Goal: Task Accomplishment & Management: Use online tool/utility

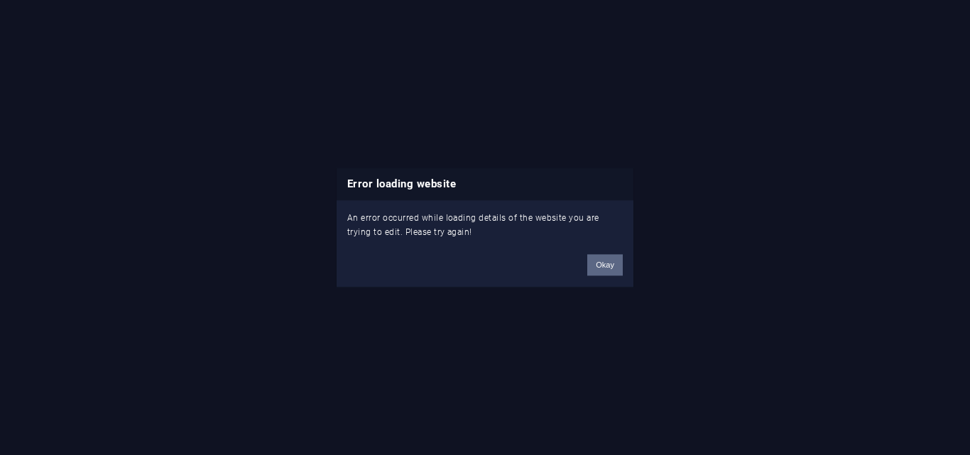
click at [603, 266] on button "Okay" at bounding box center [605, 264] width 36 height 21
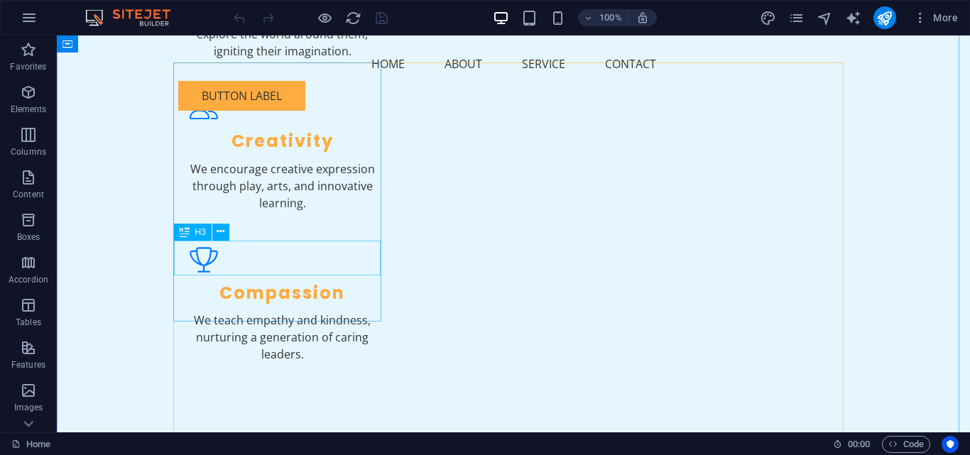
scroll to position [1662, 0]
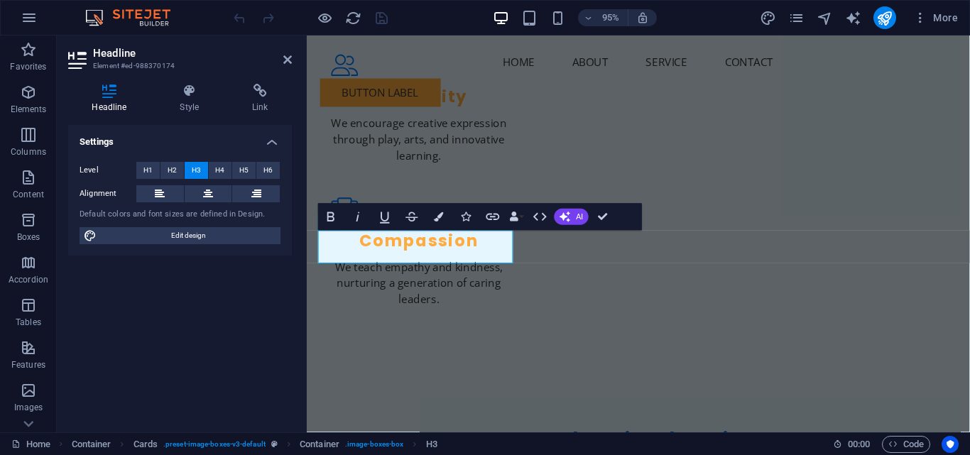
drag, startPoint x: 239, startPoint y: 329, endPoint x: 239, endPoint y: 321, distance: 7.8
click at [239, 326] on div "Settings Level H1 H2 H3 H4 H5 H6 Alignment Default colors and font sizes are de…" at bounding box center [180, 273] width 224 height 296
click at [147, 352] on div "Settings Level H1 H2 H3 H4 H5 H6 Alignment Default colors and font sizes are de…" at bounding box center [180, 273] width 224 height 296
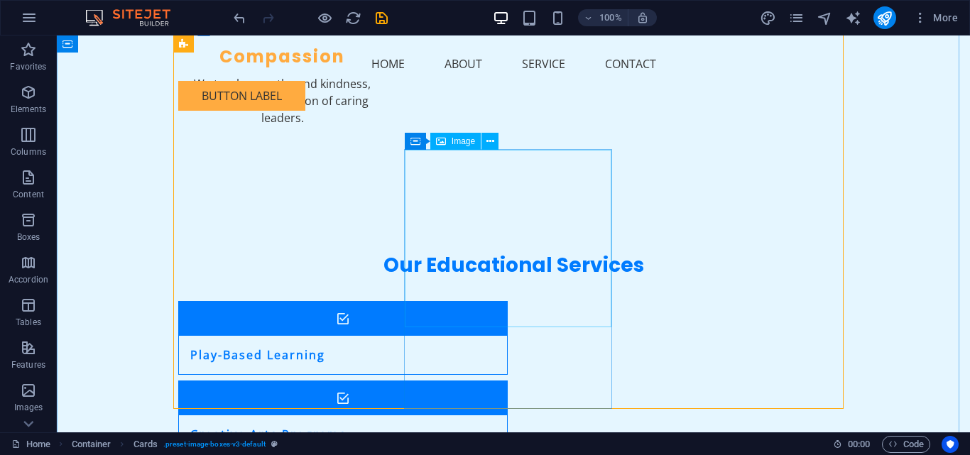
scroll to position [1875, 0]
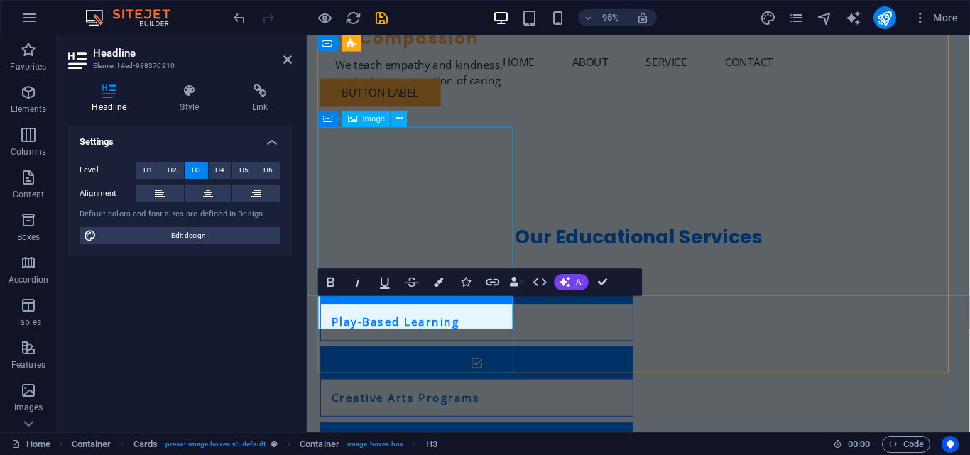
scroll to position [0, 5]
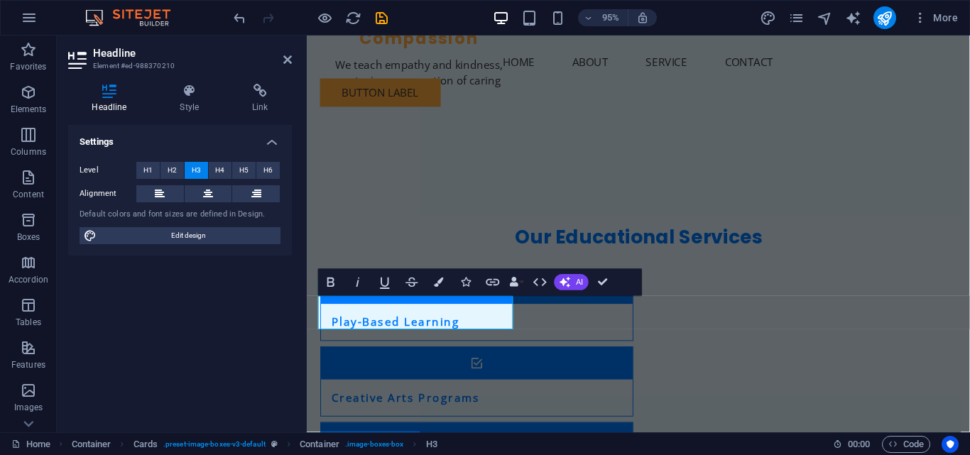
click at [219, 369] on div "Settings Level H1 H2 H3 H4 H5 H6 Alignment Default colors and font sizes are de…" at bounding box center [180, 273] width 224 height 296
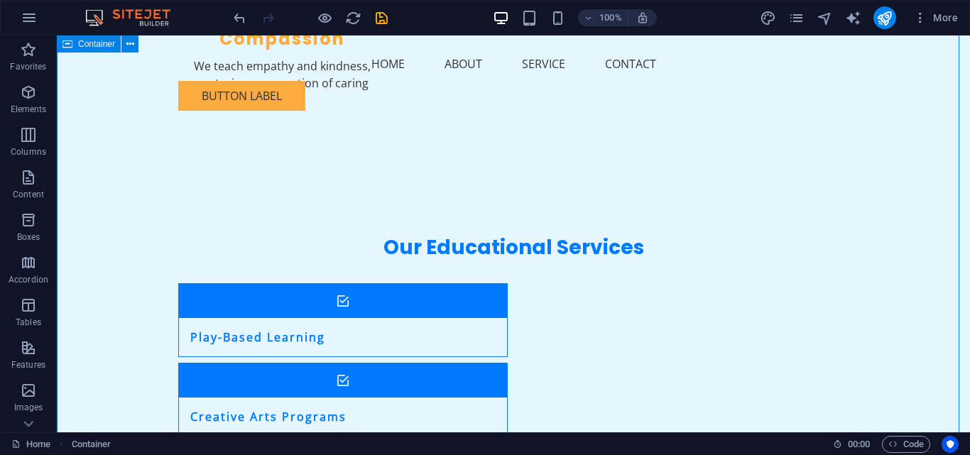
scroll to position [1804, 0]
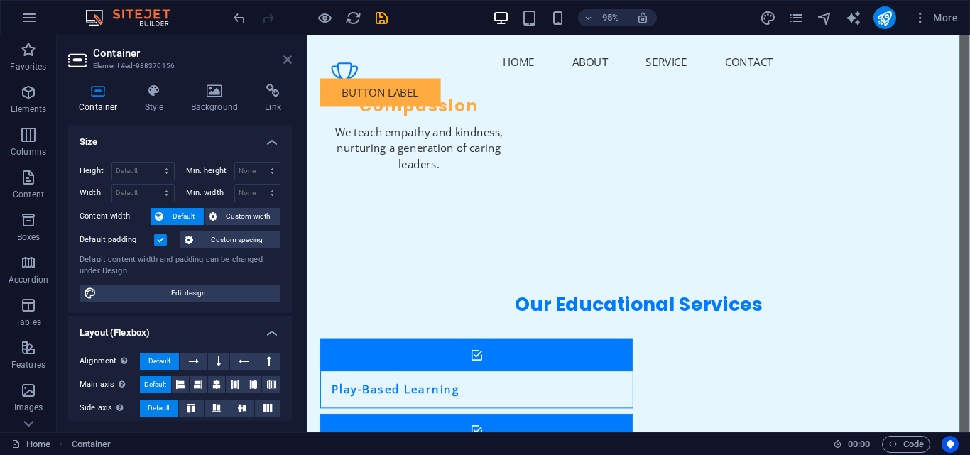
click at [286, 58] on icon at bounding box center [287, 59] width 9 height 11
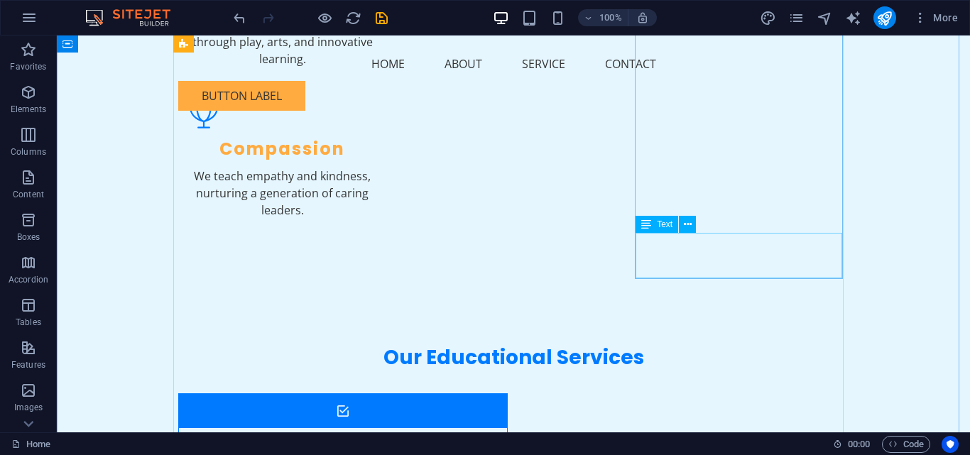
scroll to position [1705, 0]
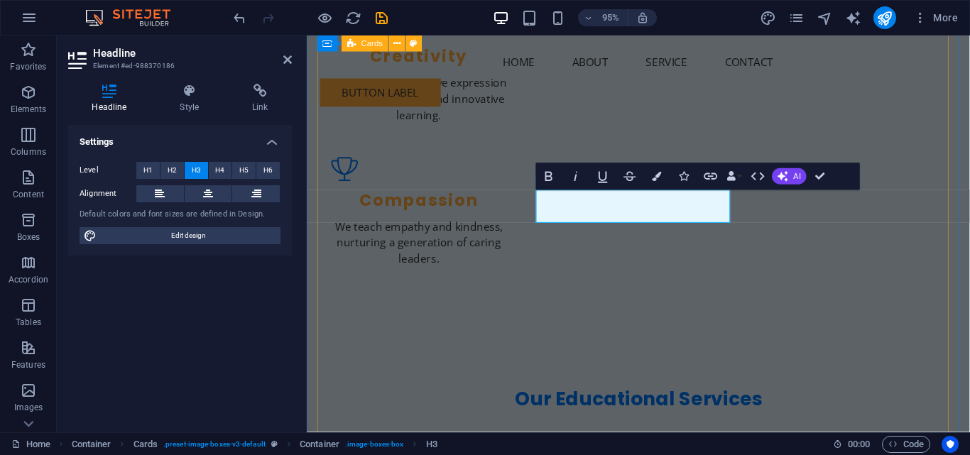
scroll to position [0, 5]
click at [182, 315] on div "Settings Level H1 H2 H3 H4 H5 H6 Alignment Default colors and font sizes are de…" at bounding box center [180, 273] width 224 height 296
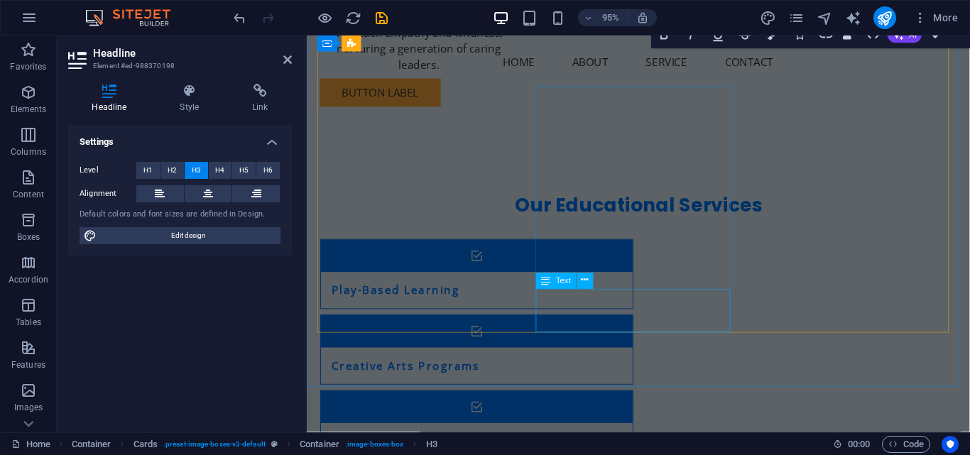
scroll to position [1918, 0]
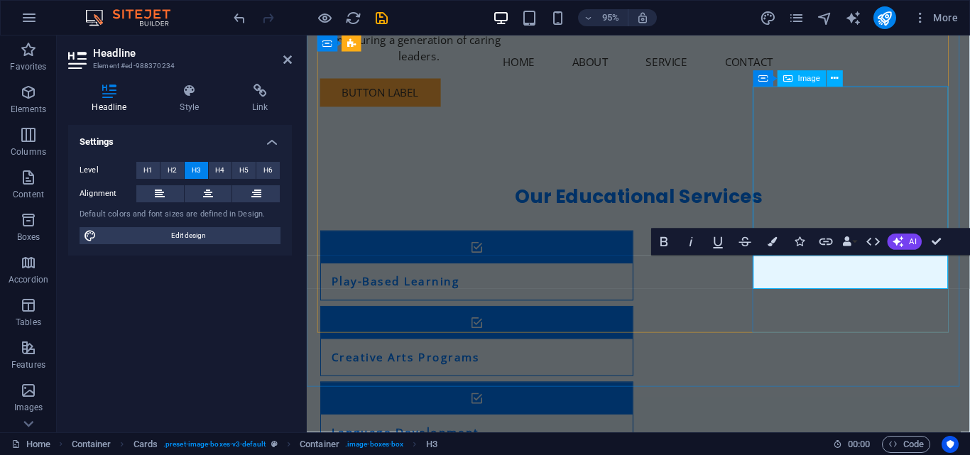
scroll to position [0, 4]
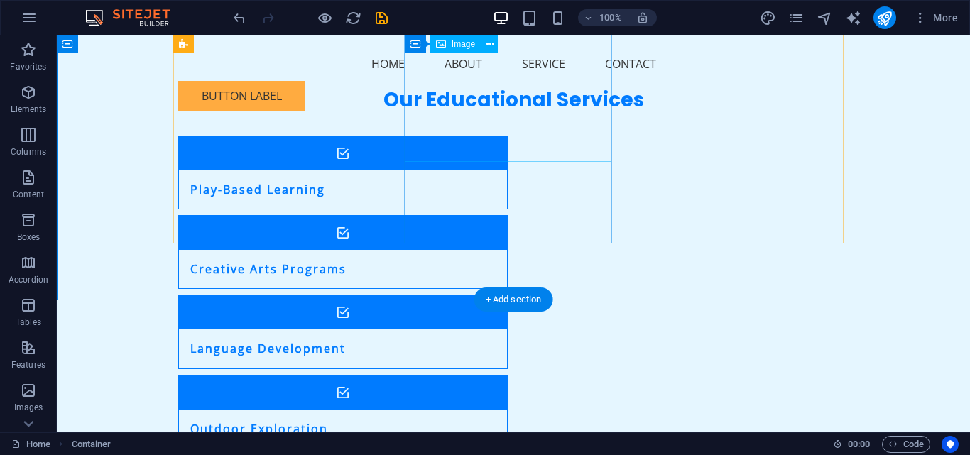
scroll to position [1989, 0]
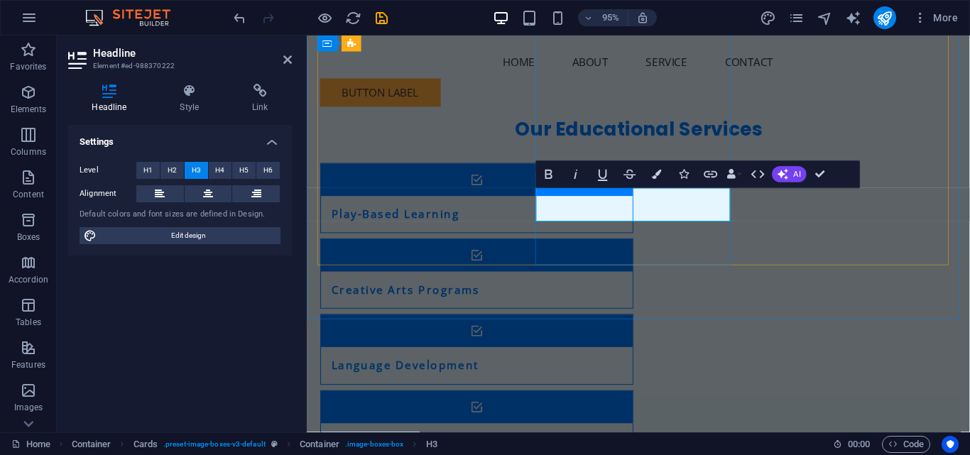
scroll to position [0, 5]
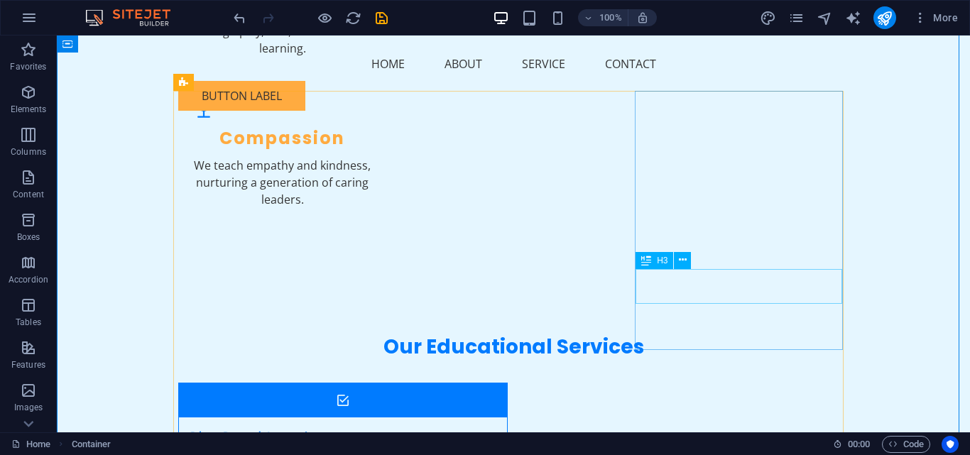
scroll to position [1634, 0]
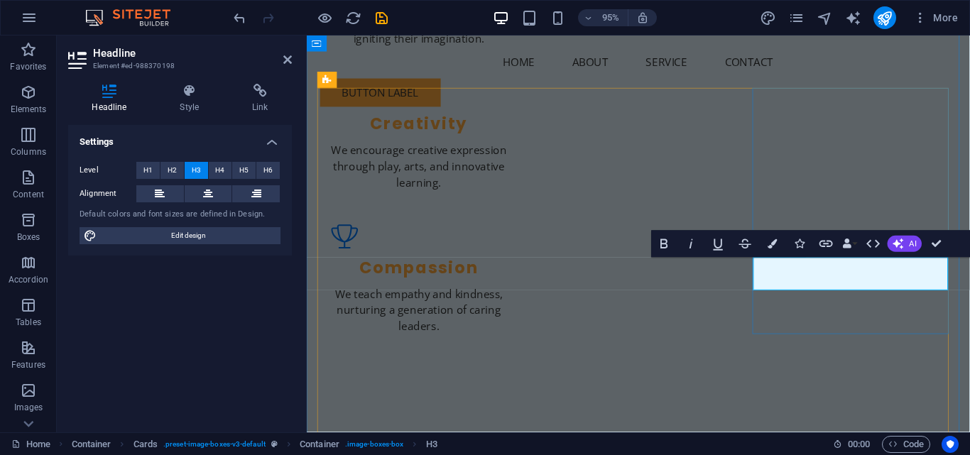
click at [379, 27] on div at bounding box center [310, 17] width 159 height 23
click at [381, 23] on icon "save" at bounding box center [382, 18] width 16 height 16
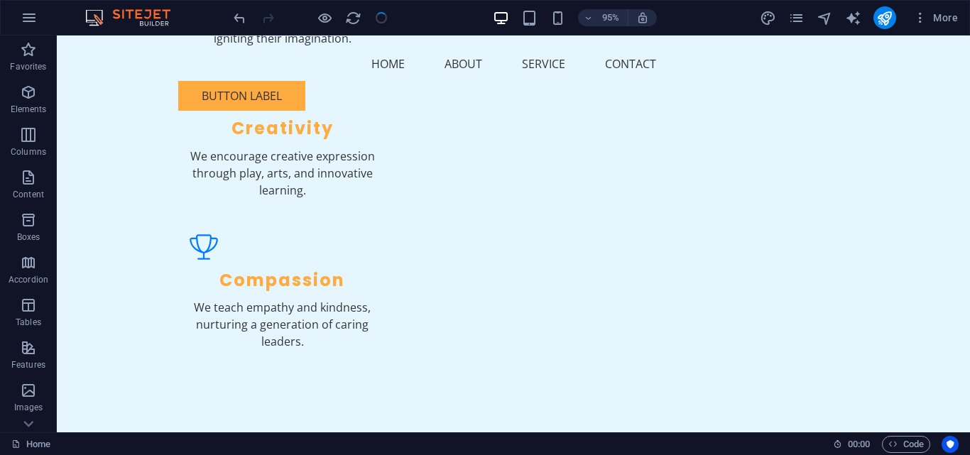
checkbox input "false"
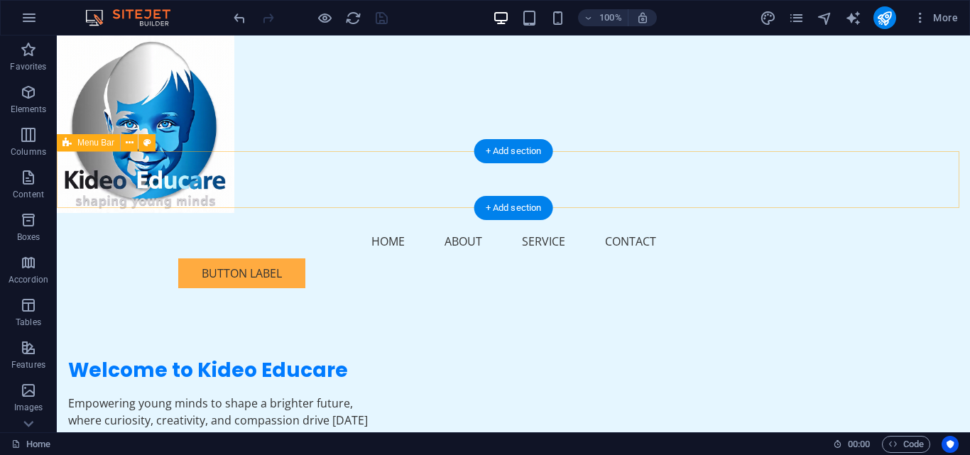
scroll to position [213, 0]
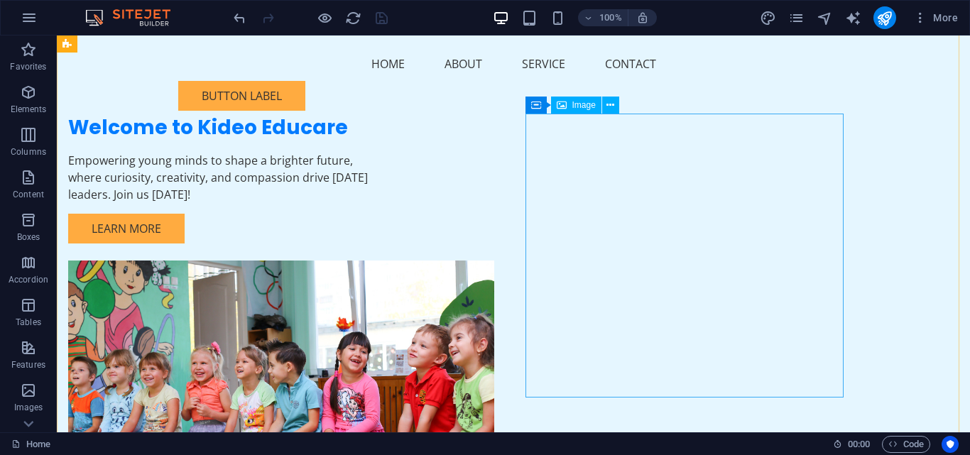
click at [386, 261] on figure at bounding box center [227, 403] width 318 height 284
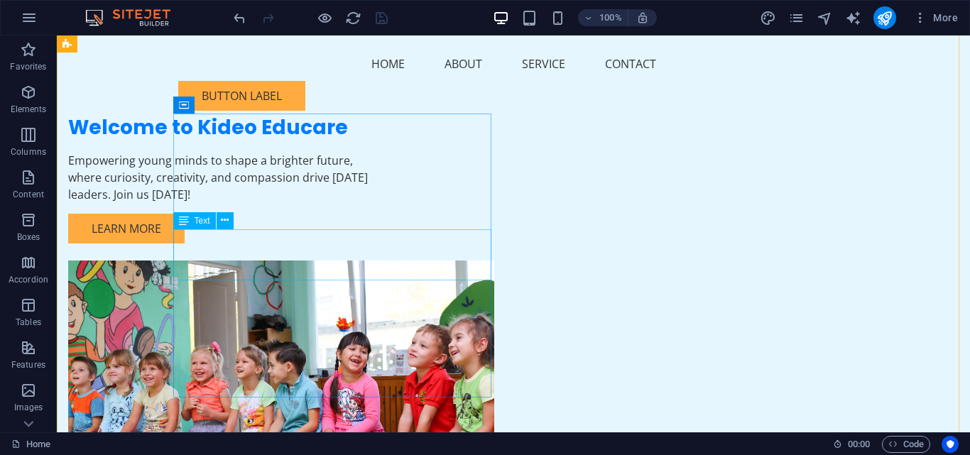
click at [323, 203] on div "Empowering young minds to shape a brighter future, where curiosity, creativity,…" at bounding box center [227, 177] width 318 height 51
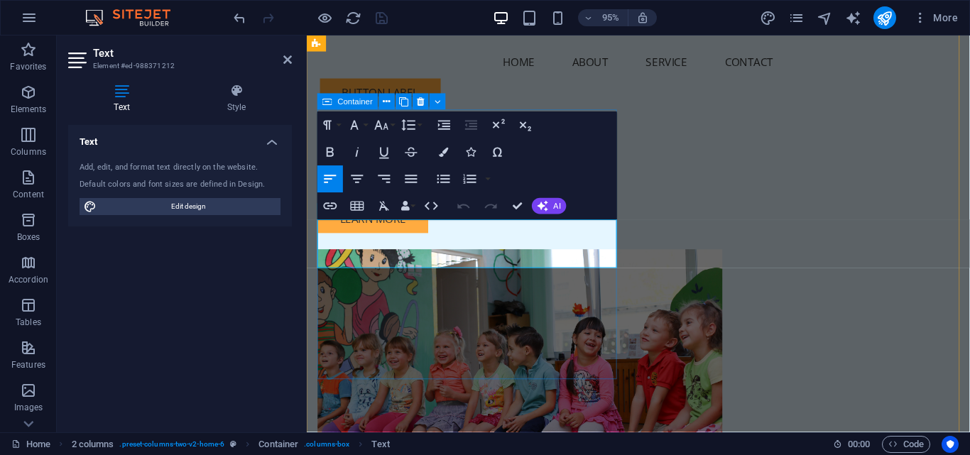
drag, startPoint x: 527, startPoint y: 361, endPoint x: 764, endPoint y: 345, distance: 237.7
click at [765, 345] on div "Welcome to Kideo Educare Empowering young minds to shape a brighter future, whe…" at bounding box center [656, 301] width 698 height 602
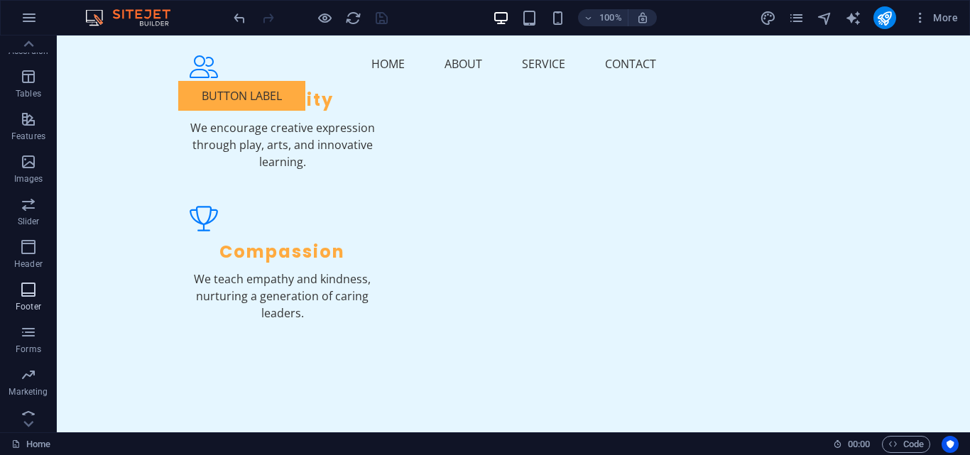
scroll to position [242, 0]
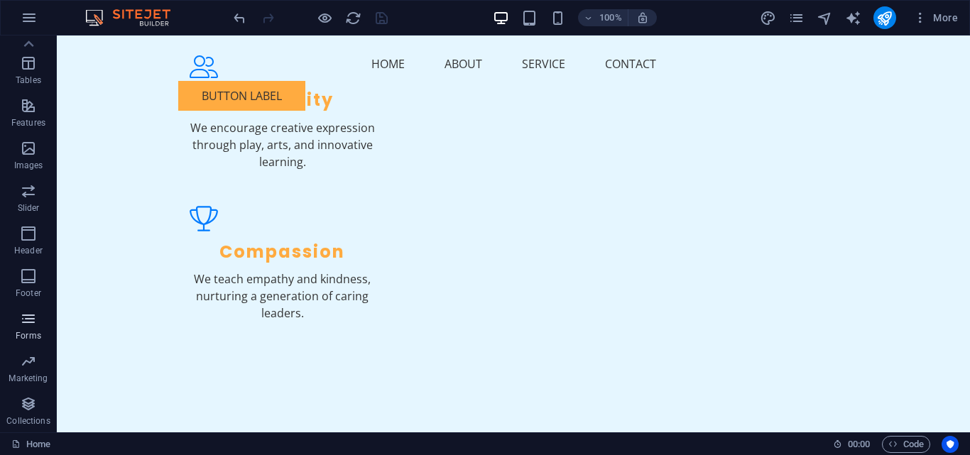
click at [28, 326] on icon "button" at bounding box center [28, 318] width 17 height 17
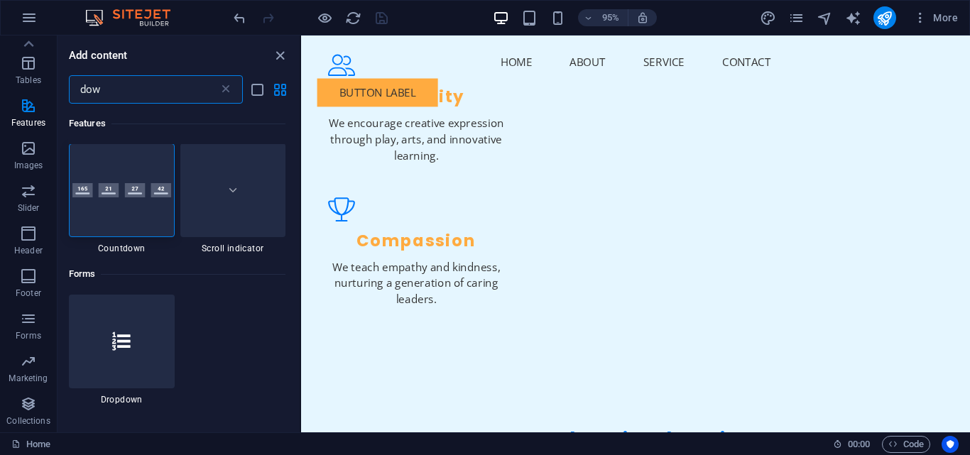
scroll to position [0, 0]
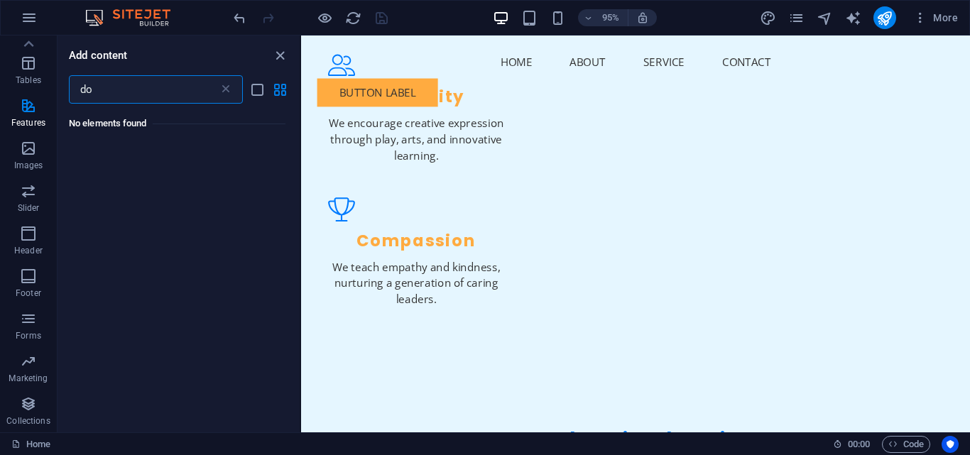
type input "d"
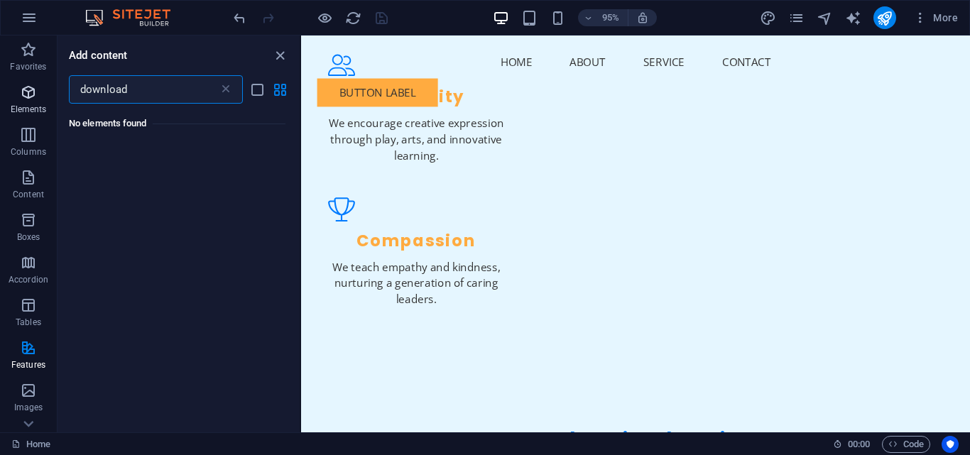
type input "download"
click at [26, 102] on span "Elements" at bounding box center [28, 101] width 57 height 34
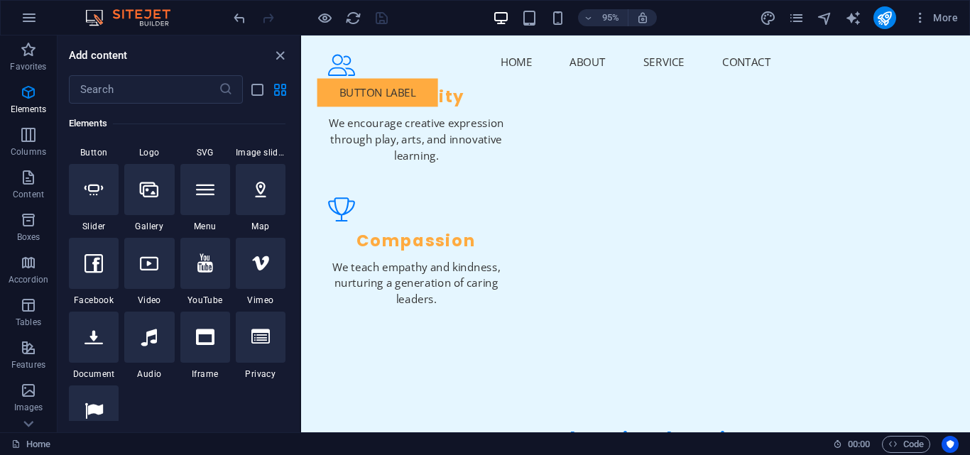
scroll to position [364, 0]
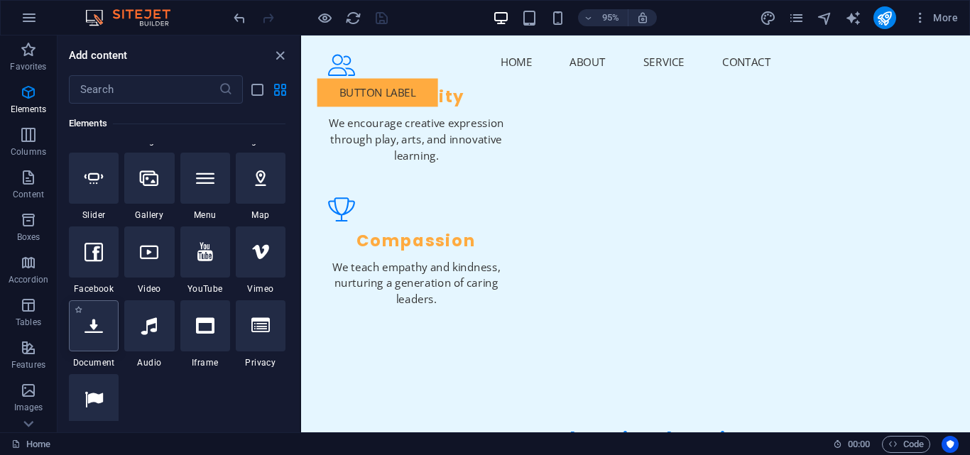
click at [103, 344] on div at bounding box center [94, 325] width 50 height 51
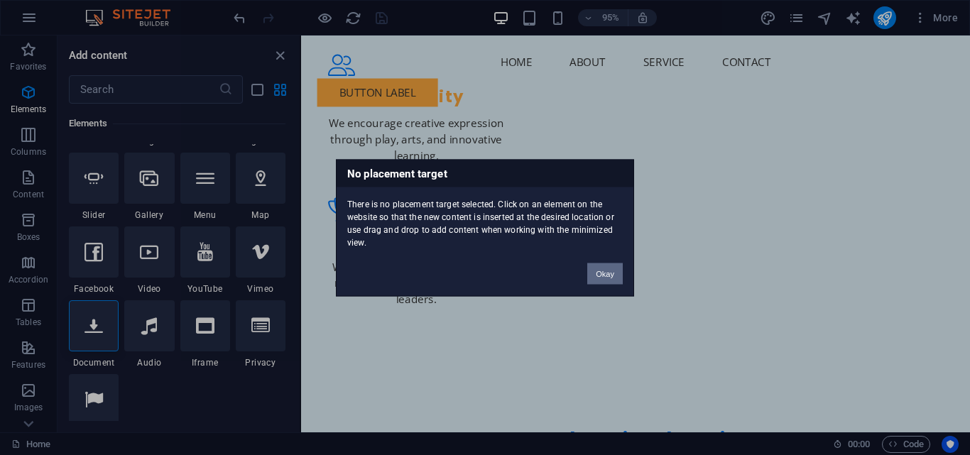
click at [604, 282] on button "Okay" at bounding box center [605, 273] width 36 height 21
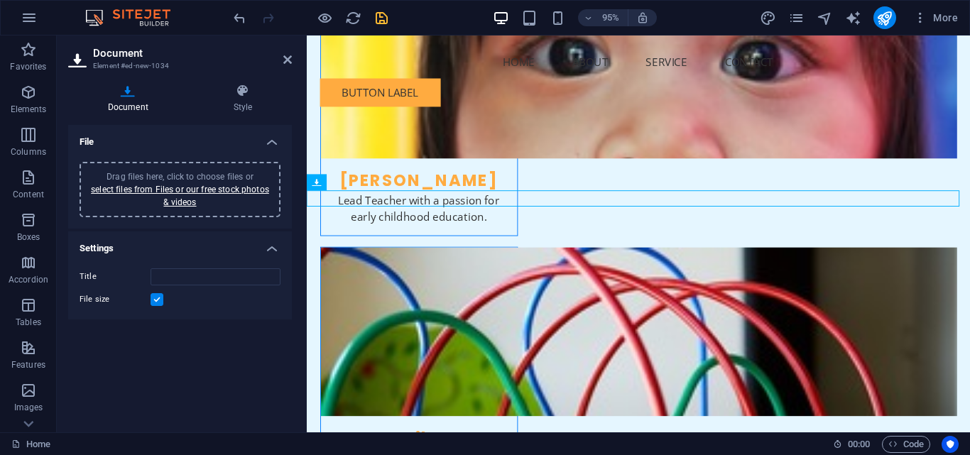
scroll to position [2805, 0]
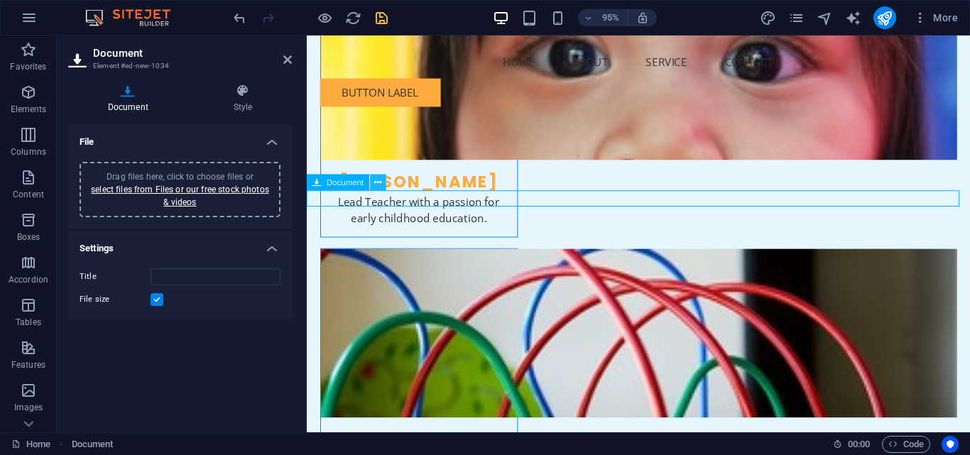
click at [377, 182] on icon at bounding box center [377, 182] width 7 height 14
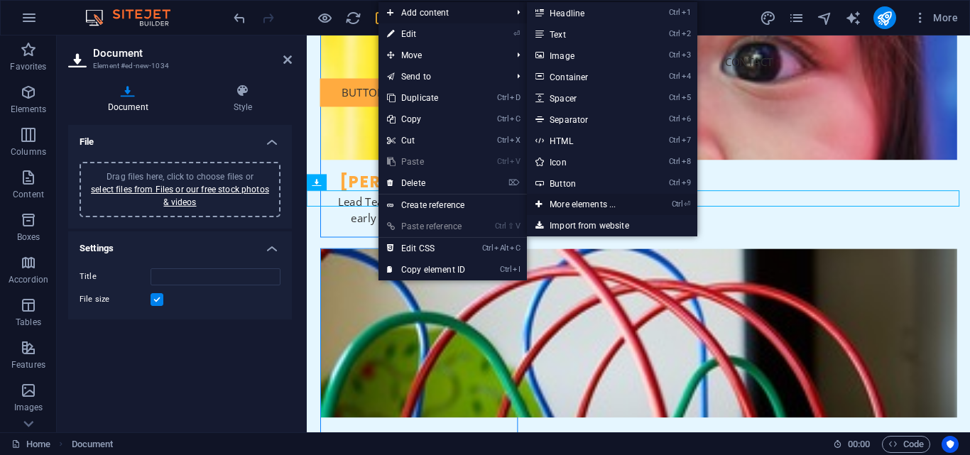
click at [567, 202] on link "Ctrl ⏎ More elements ..." at bounding box center [585, 204] width 117 height 21
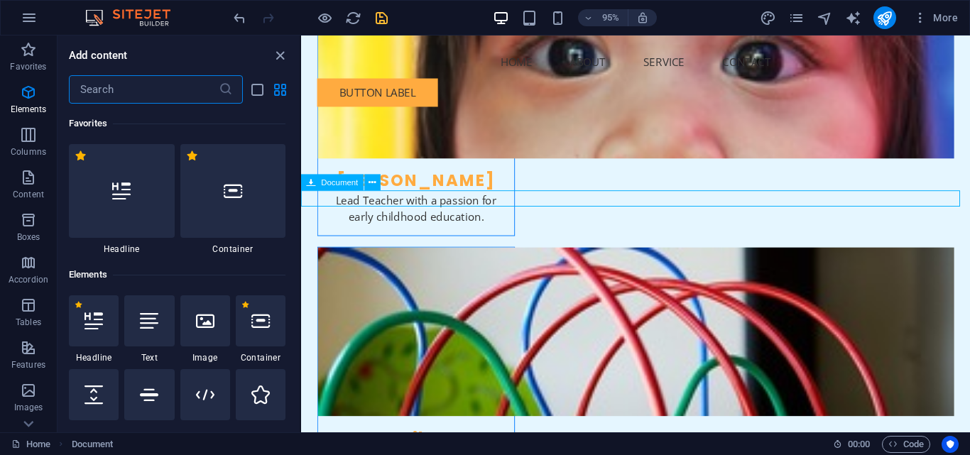
scroll to position [151, 0]
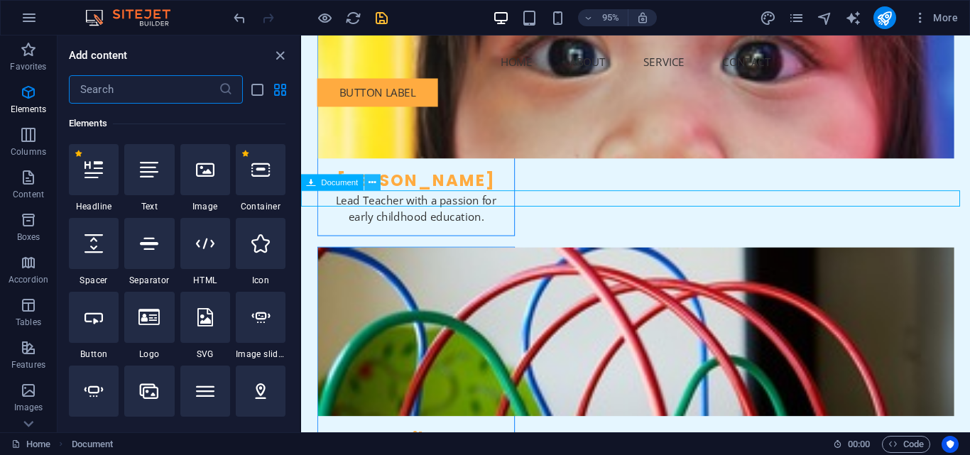
click at [377, 183] on button at bounding box center [372, 183] width 16 height 16
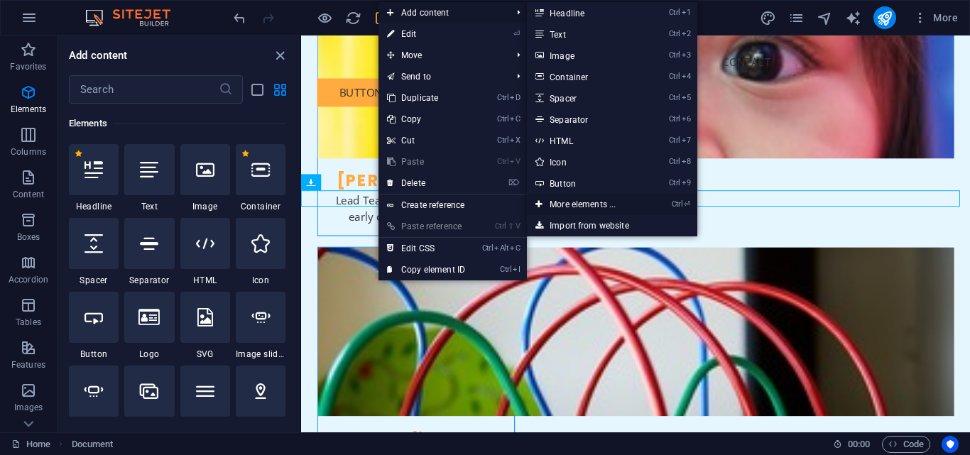
click at [575, 207] on link "Ctrl ⏎ More elements ..." at bounding box center [585, 204] width 117 height 21
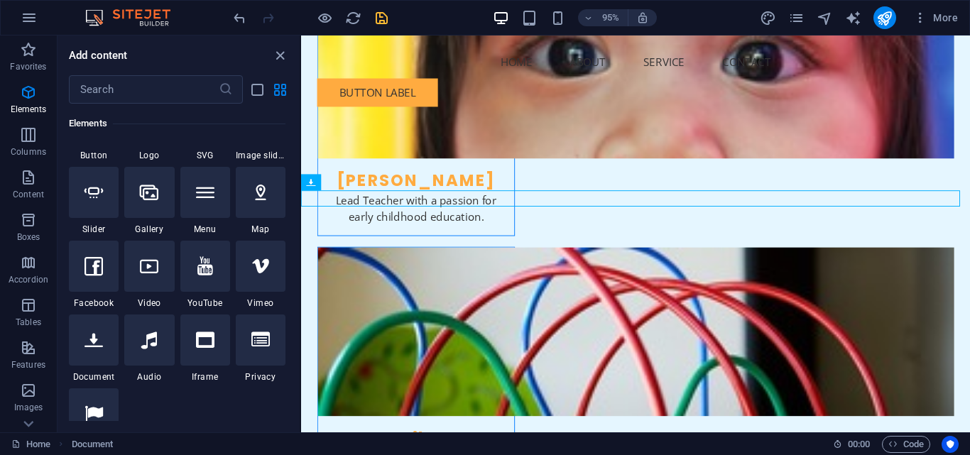
scroll to position [364, 0]
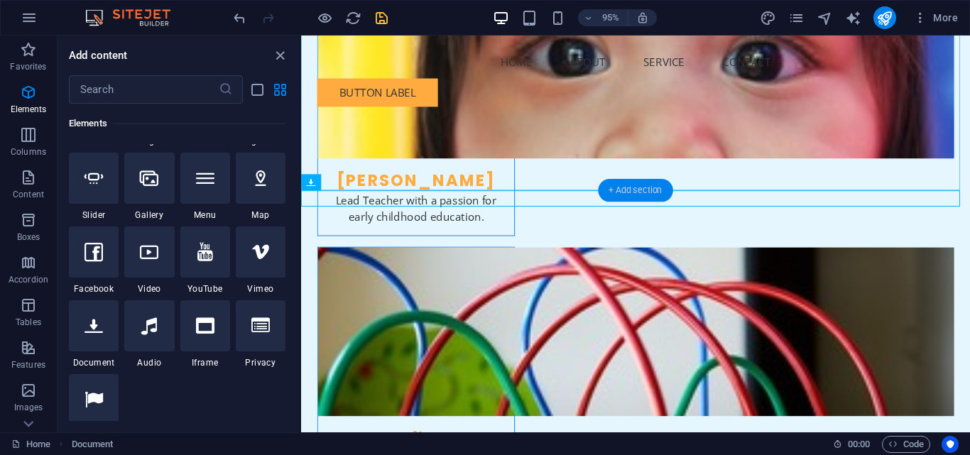
click at [619, 192] on div "+ Add section" at bounding box center [635, 190] width 75 height 23
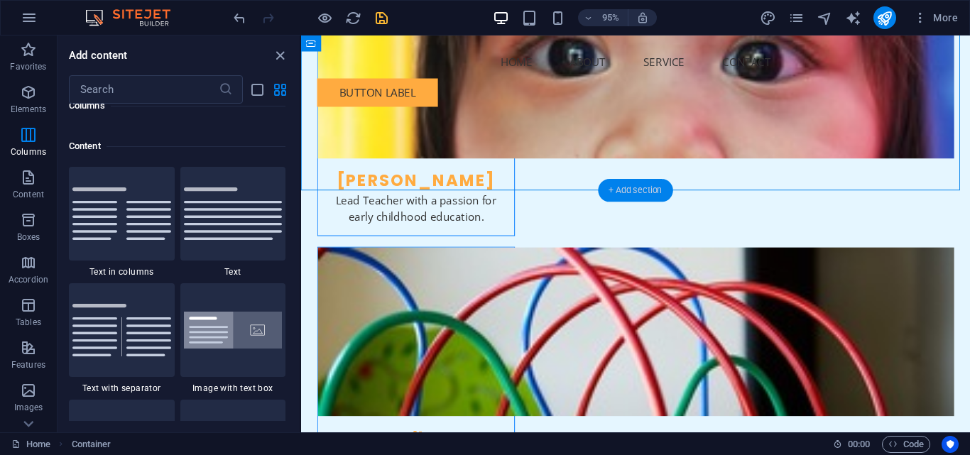
scroll to position [2485, 0]
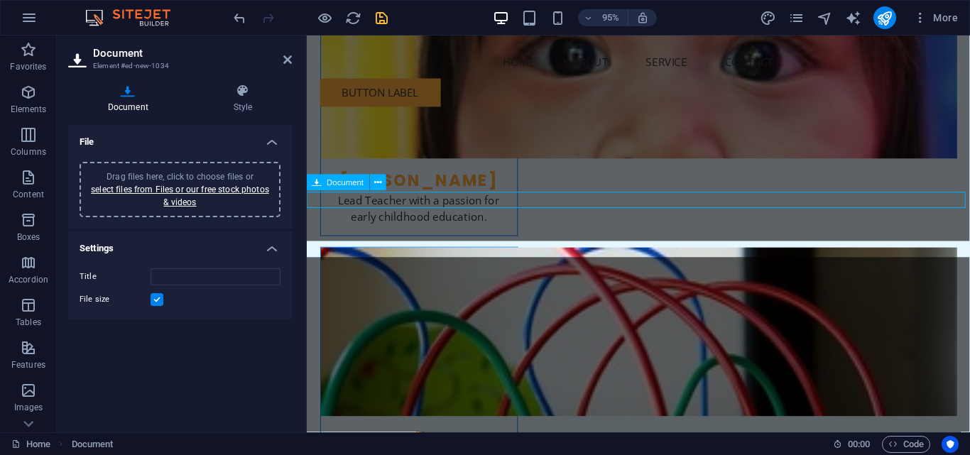
scroll to position [2805, 0]
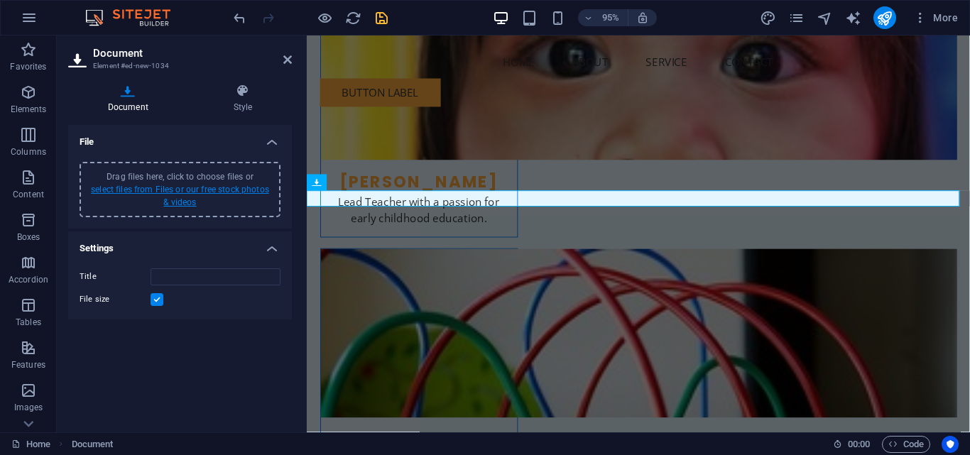
click at [178, 192] on link "select files from Files or our free stock photos & videos" at bounding box center [180, 196] width 178 height 23
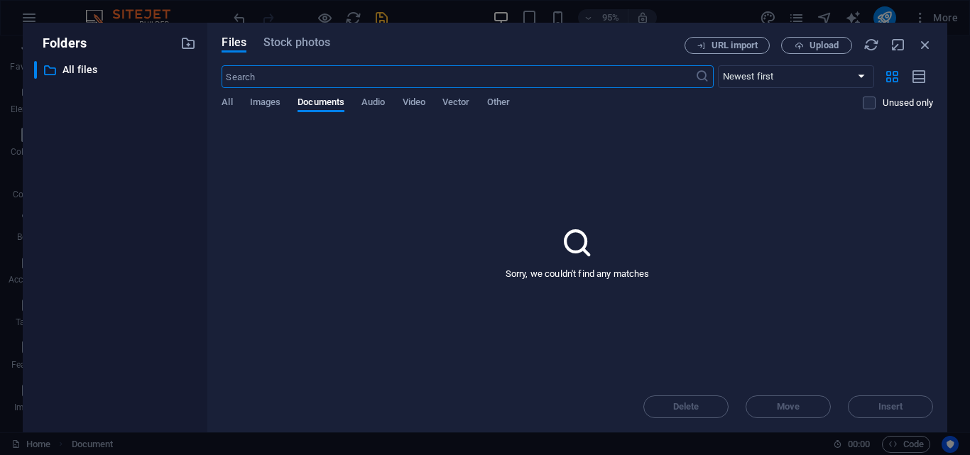
scroll to position [2359, 0]
click at [808, 202] on div "Sorry, we couldn't find any matches" at bounding box center [578, 253] width 712 height 258
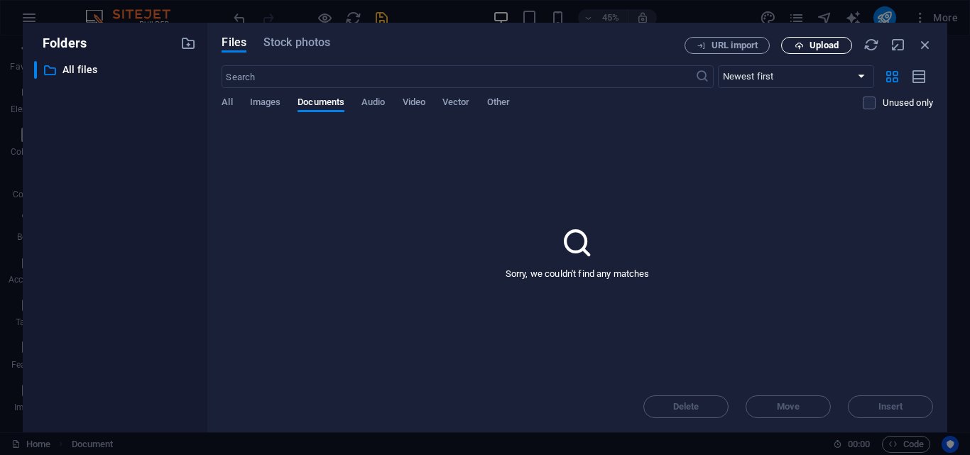
click at [810, 38] on button "Upload" at bounding box center [816, 45] width 71 height 17
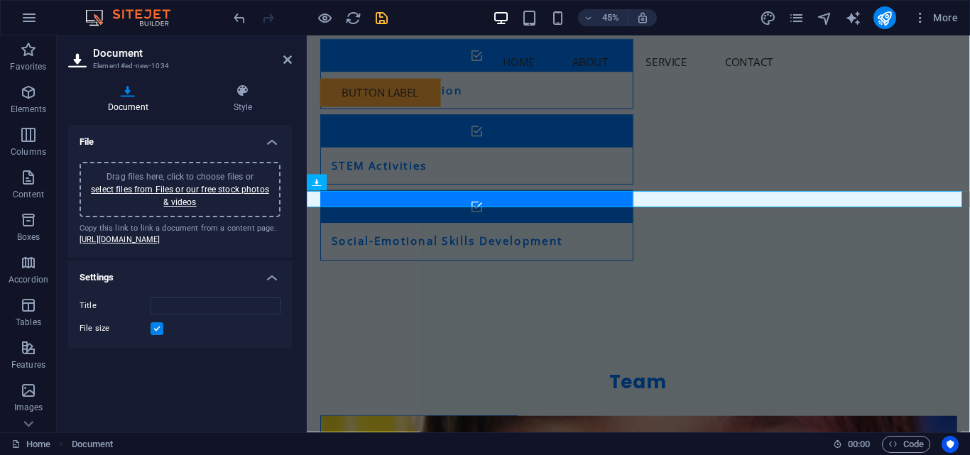
type input "24.-Enrolment-Form-with-POPI-provisions-generic-_rK6TkvgqAFaePEP4TD_Vw.pdf"
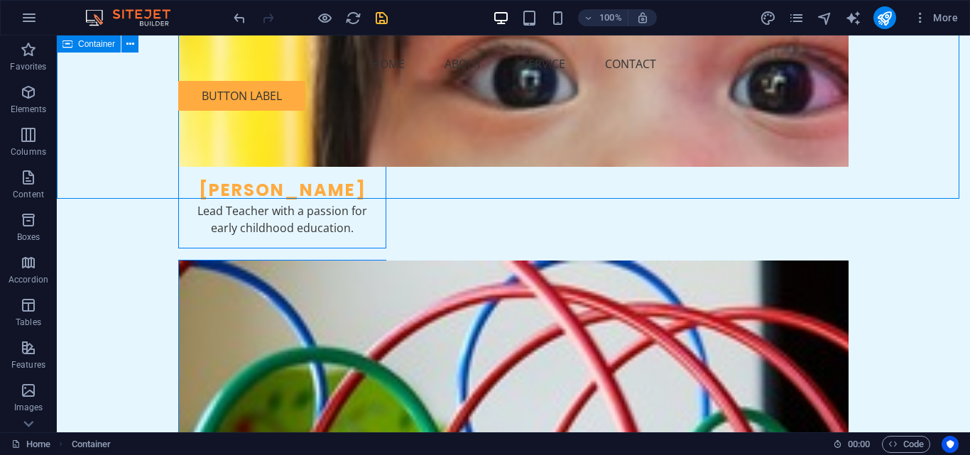
scroll to position [2849, 0]
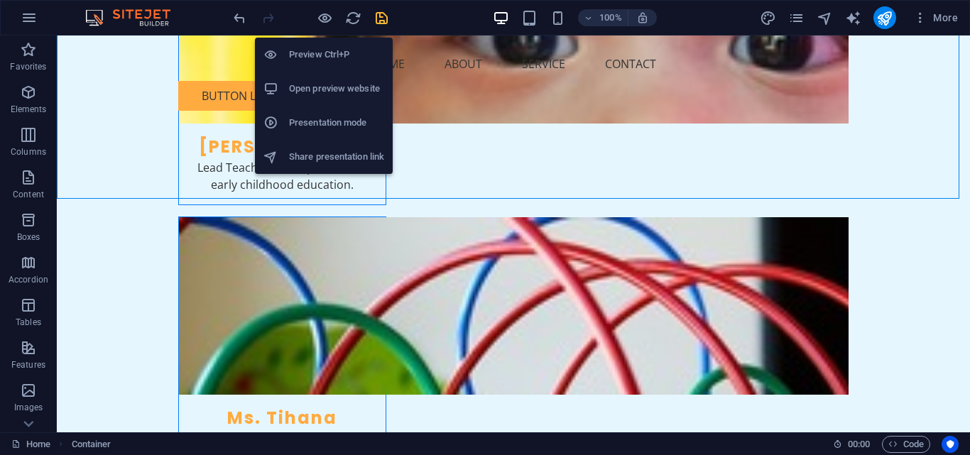
click at [307, 85] on h6 "Open preview website" at bounding box center [336, 88] width 95 height 17
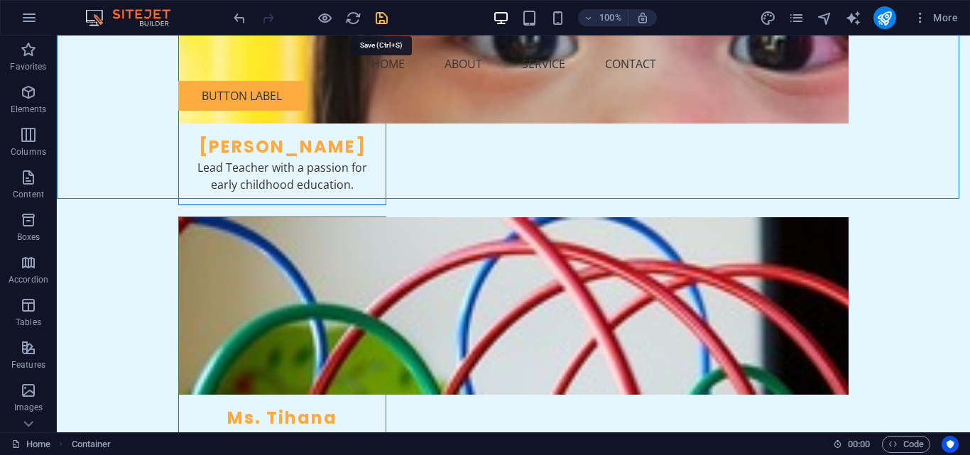
click at [380, 23] on icon "save" at bounding box center [382, 18] width 16 height 16
checkbox input "false"
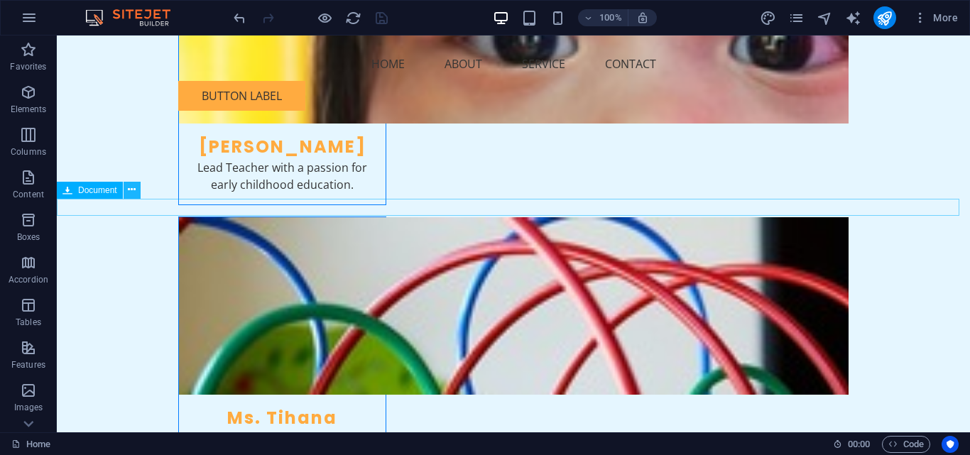
click at [129, 188] on icon at bounding box center [132, 190] width 8 height 15
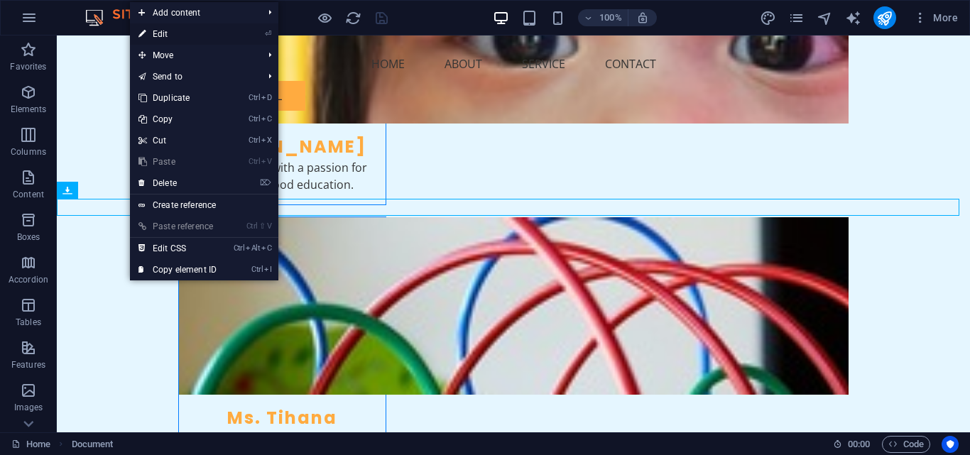
click at [164, 33] on link "⏎ Edit" at bounding box center [177, 33] width 95 height 21
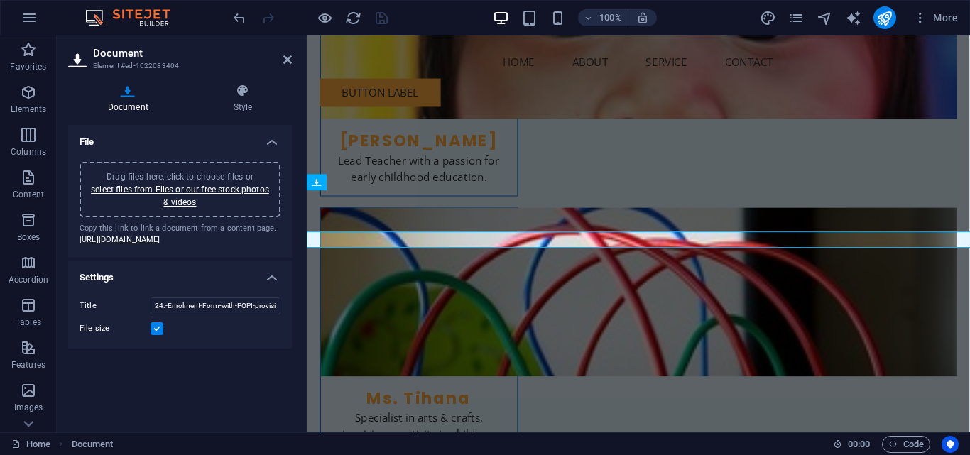
scroll to position [2805, 0]
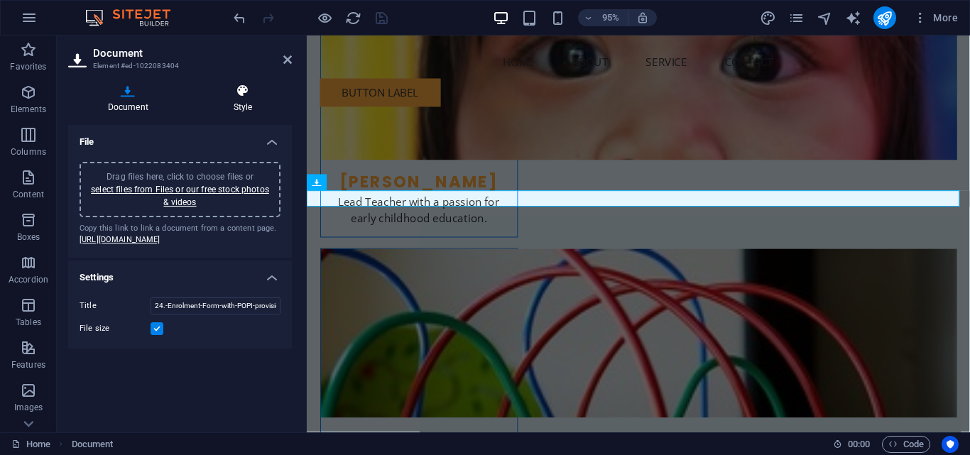
click at [244, 106] on h4 "Style" at bounding box center [243, 99] width 98 height 30
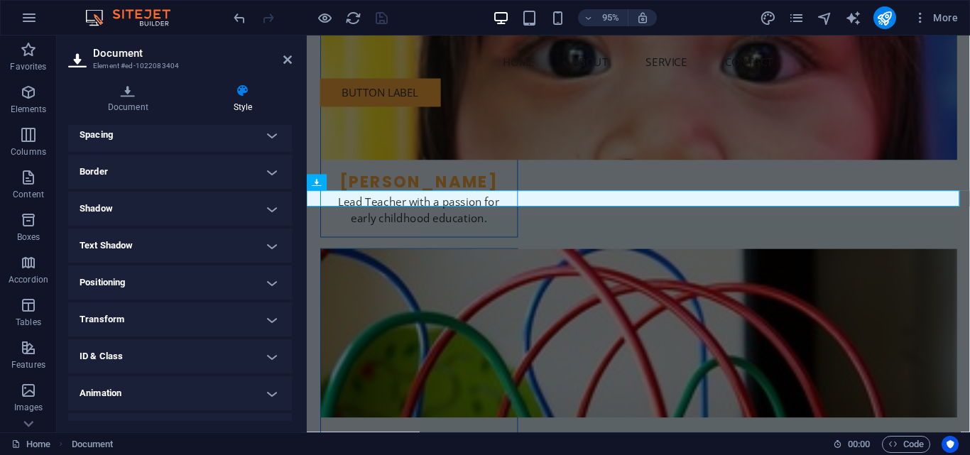
scroll to position [142, 0]
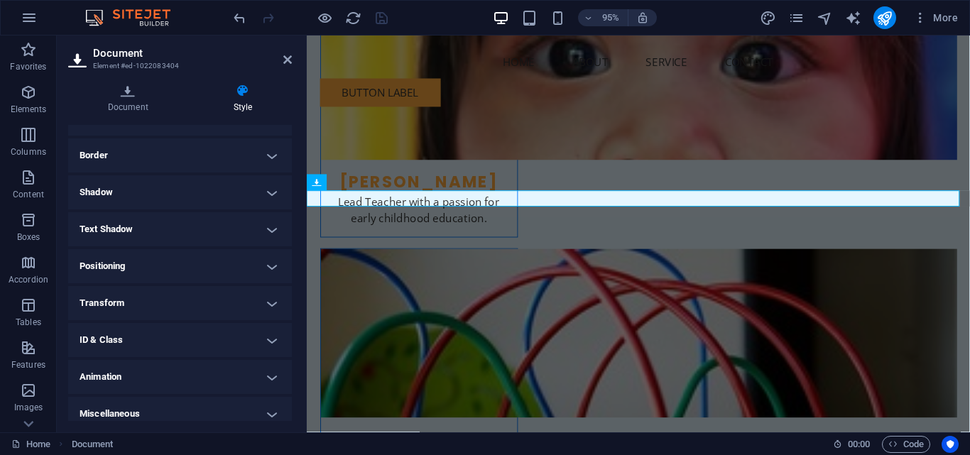
click at [179, 228] on h4 "Text Shadow" at bounding box center [180, 229] width 224 height 34
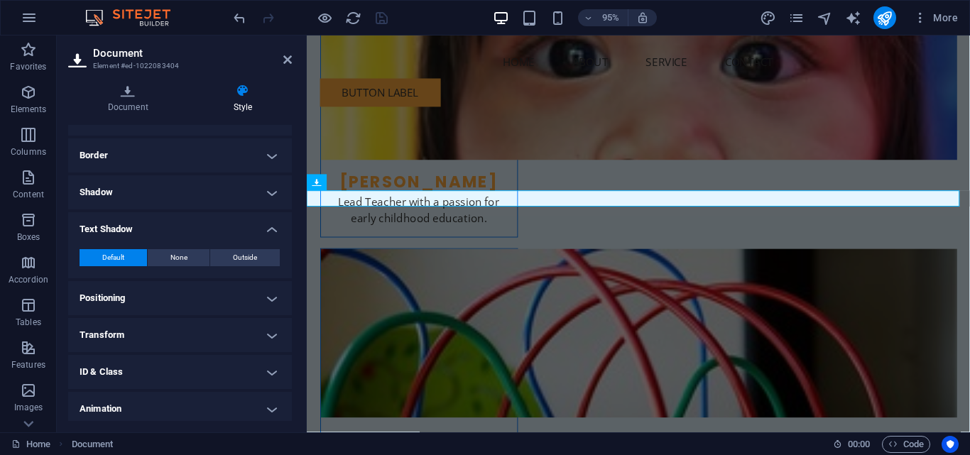
click at [179, 228] on h4 "Text Shadow" at bounding box center [180, 225] width 224 height 26
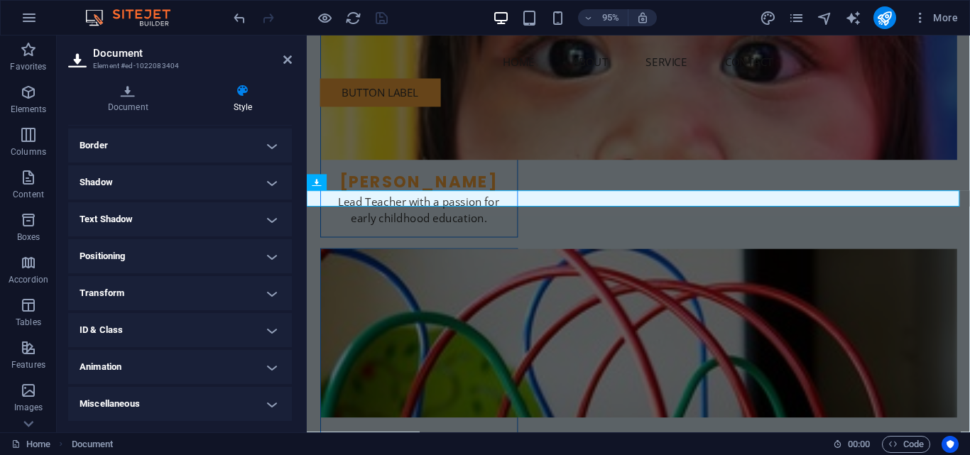
scroll to position [0, 0]
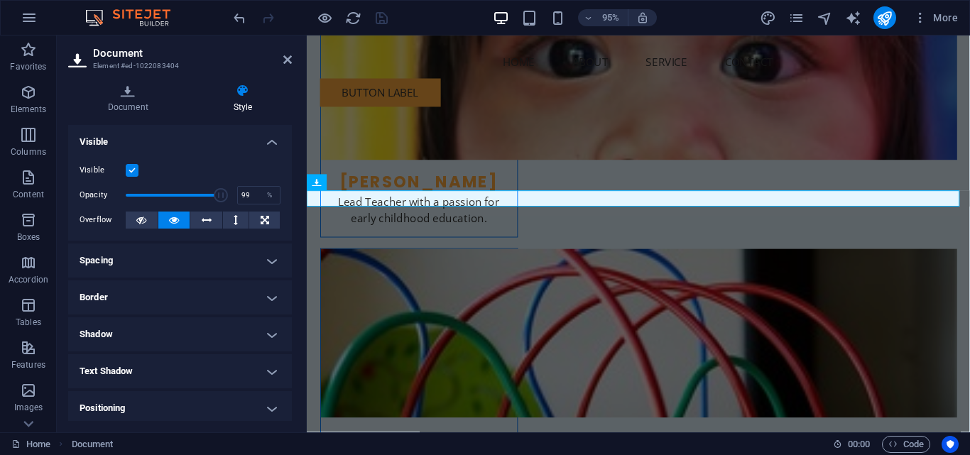
type input "100"
drag, startPoint x: 219, startPoint y: 197, endPoint x: 244, endPoint y: 200, distance: 24.3
click at [244, 200] on div "Opacity 100 %" at bounding box center [180, 195] width 201 height 21
click at [131, 104] on h4 "Document" at bounding box center [131, 99] width 126 height 30
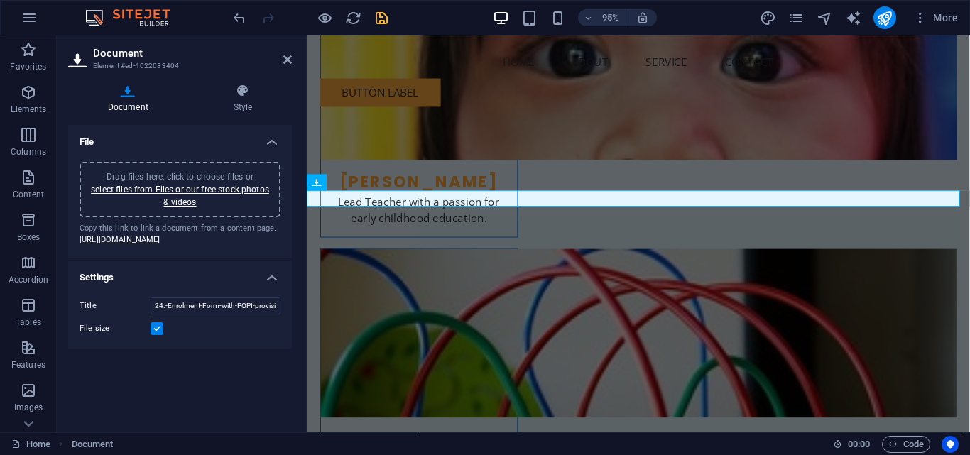
click at [90, 286] on h4 "Settings" at bounding box center [180, 274] width 224 height 26
click at [90, 295] on h4 "Settings" at bounding box center [180, 278] width 224 height 34
click at [241, 87] on icon at bounding box center [243, 91] width 98 height 14
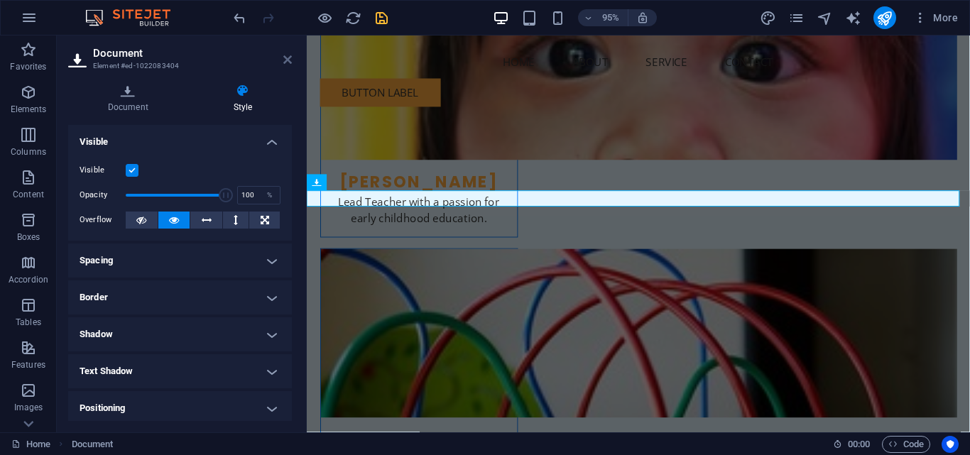
click at [286, 62] on icon at bounding box center [287, 59] width 9 height 11
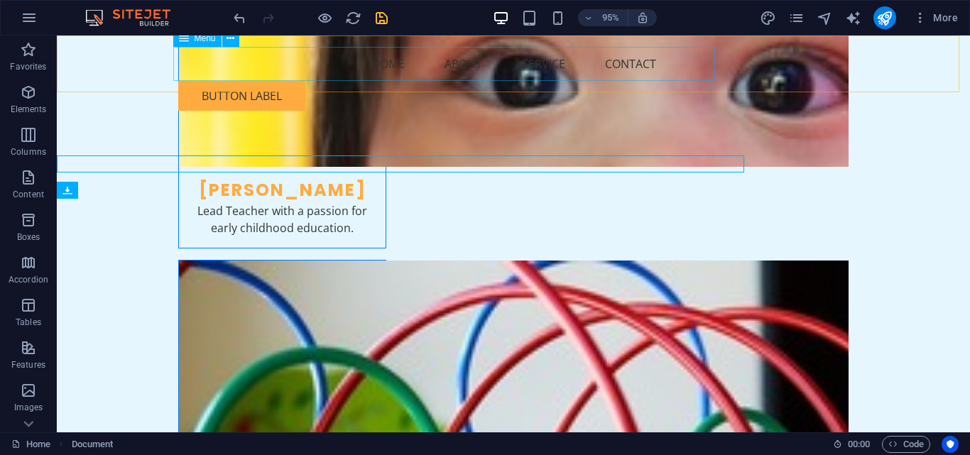
scroll to position [2849, 0]
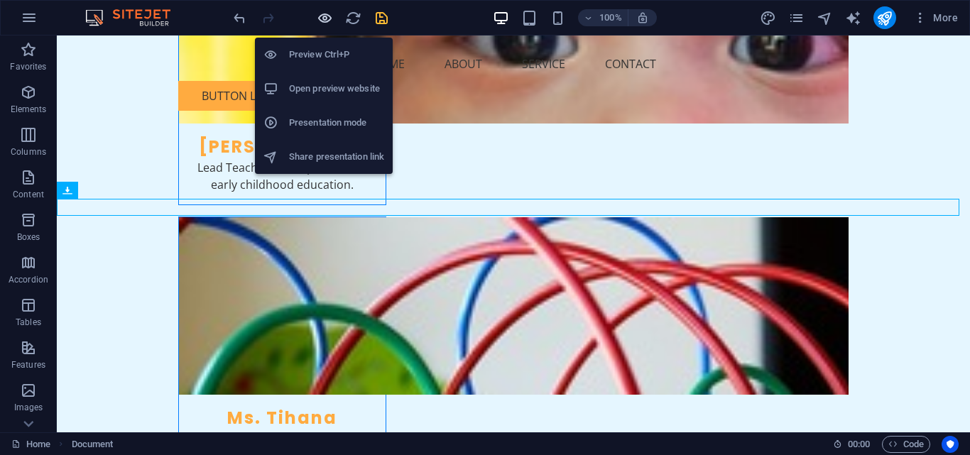
click at [325, 17] on icon "button" at bounding box center [325, 18] width 16 height 16
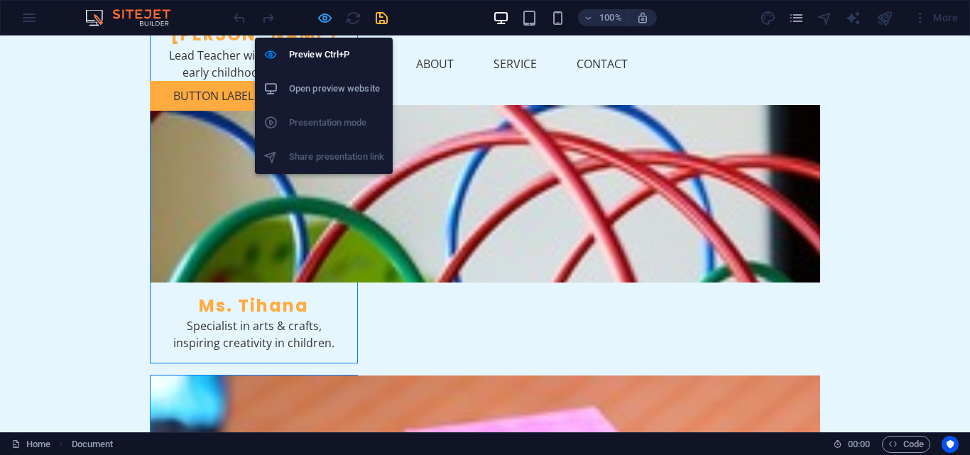
click at [325, 17] on icon "button" at bounding box center [325, 18] width 16 height 16
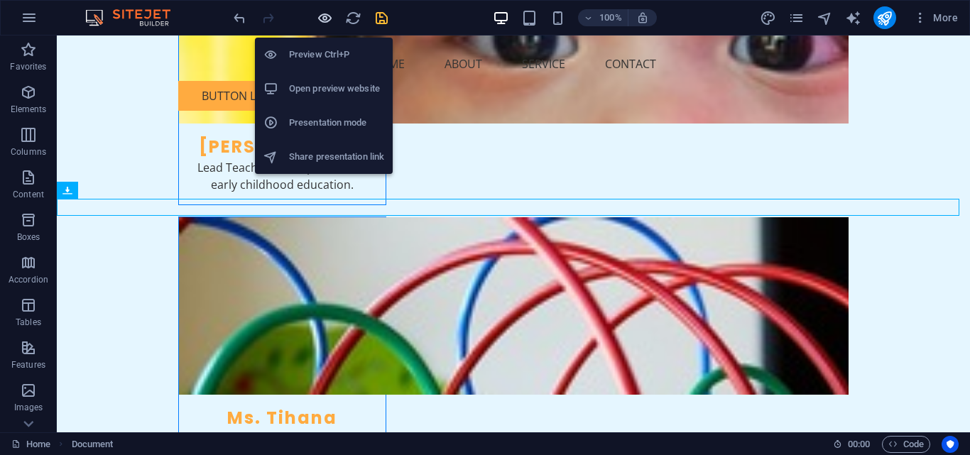
click at [325, 17] on icon "button" at bounding box center [325, 18] width 16 height 16
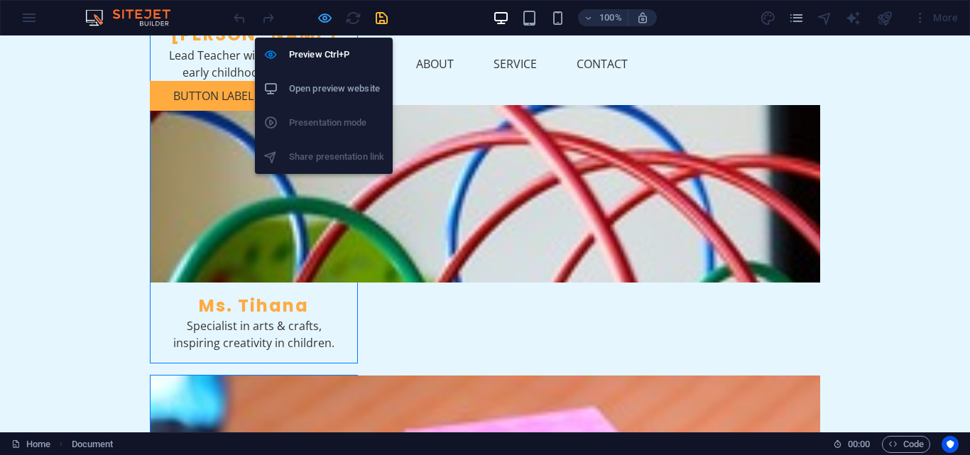
click at [325, 17] on icon "button" at bounding box center [325, 18] width 16 height 16
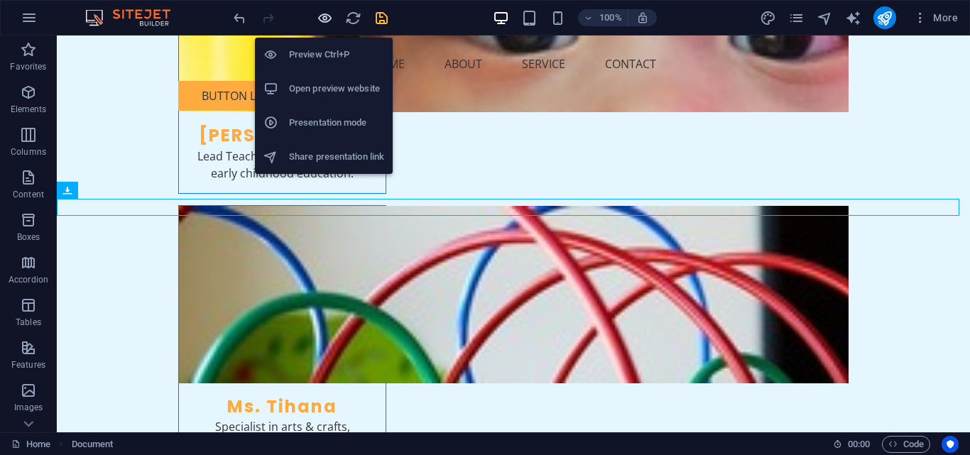
scroll to position [2849, 0]
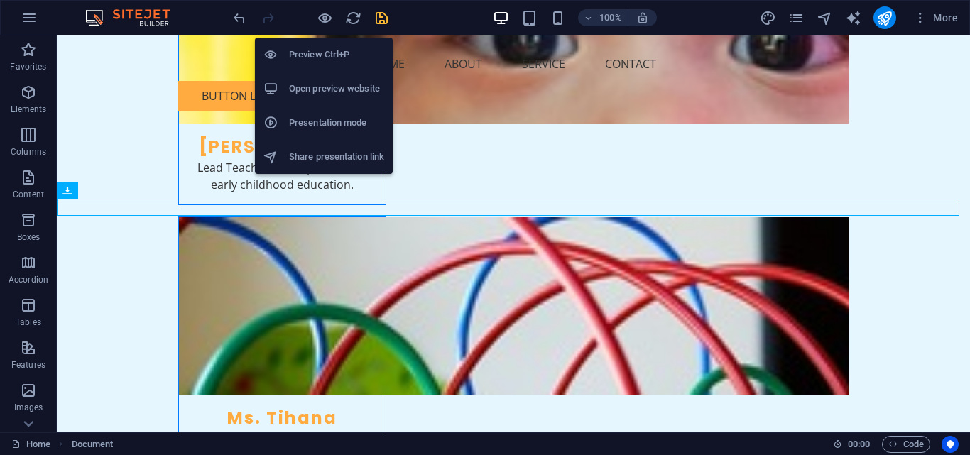
click at [328, 94] on h6 "Open preview website" at bounding box center [336, 88] width 95 height 17
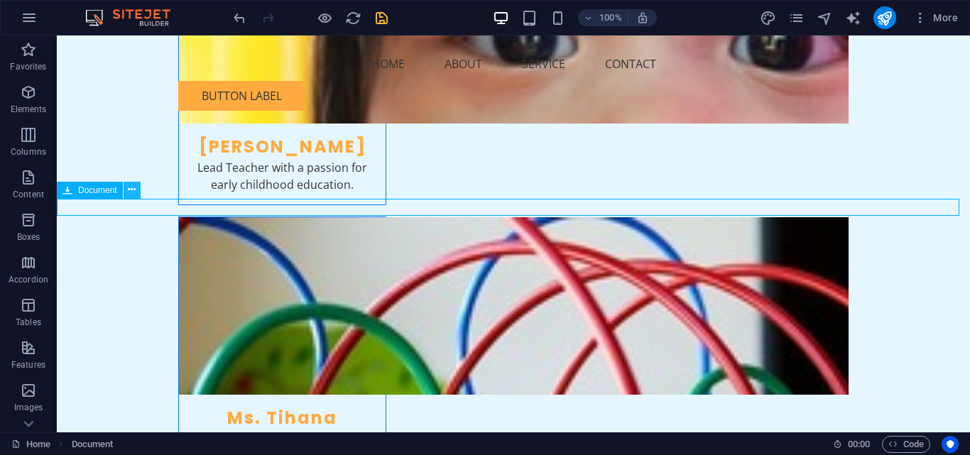
click at [128, 190] on button at bounding box center [132, 190] width 17 height 17
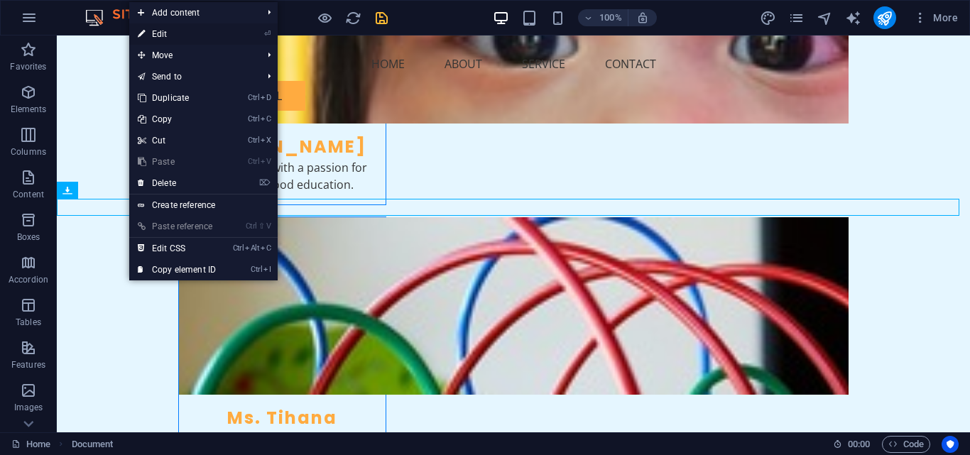
click at [156, 31] on link "⏎ Edit" at bounding box center [176, 33] width 95 height 21
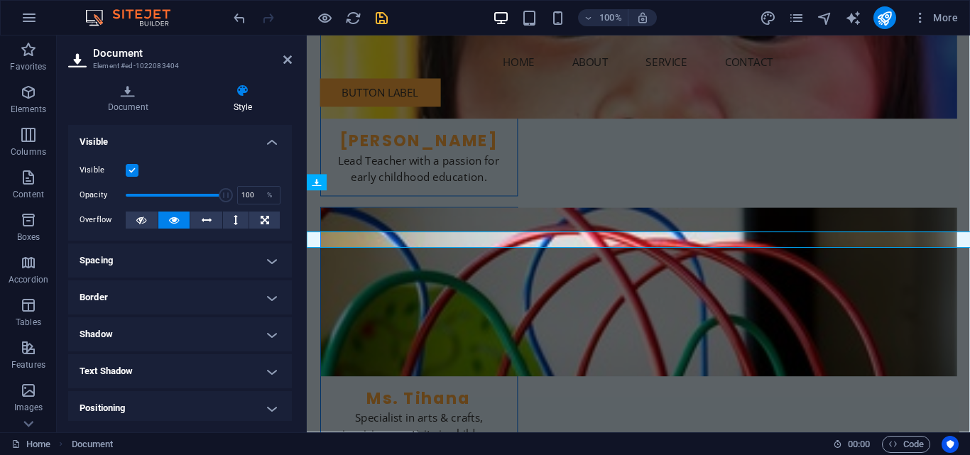
scroll to position [2805, 0]
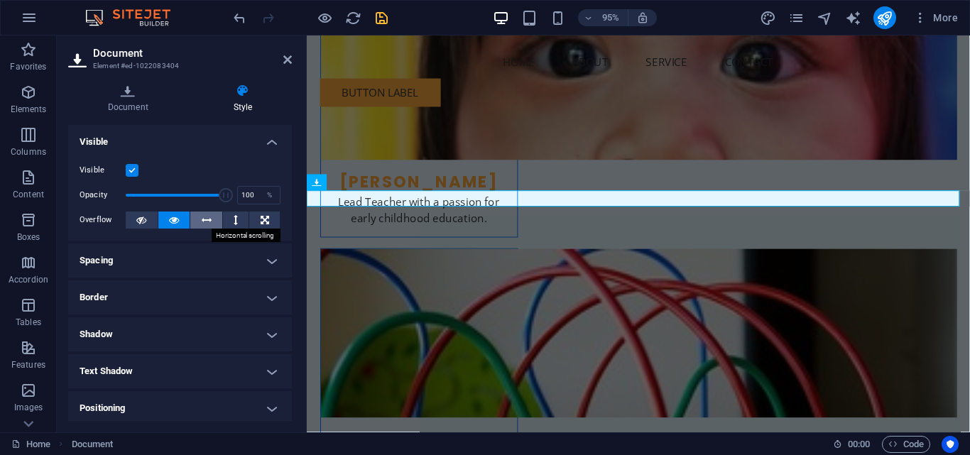
click at [202, 218] on icon at bounding box center [207, 220] width 10 height 17
click at [267, 222] on button at bounding box center [264, 220] width 31 height 17
click at [181, 219] on button at bounding box center [174, 220] width 32 height 17
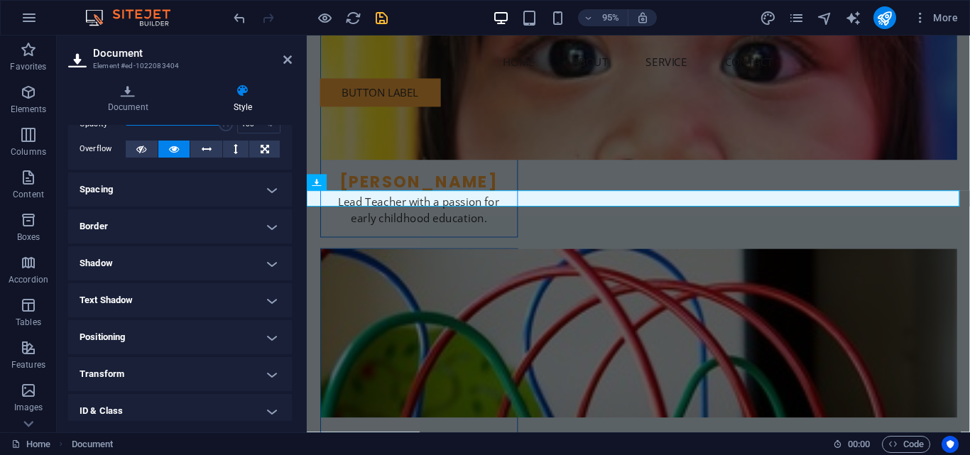
click at [188, 232] on h4 "Border" at bounding box center [180, 227] width 224 height 34
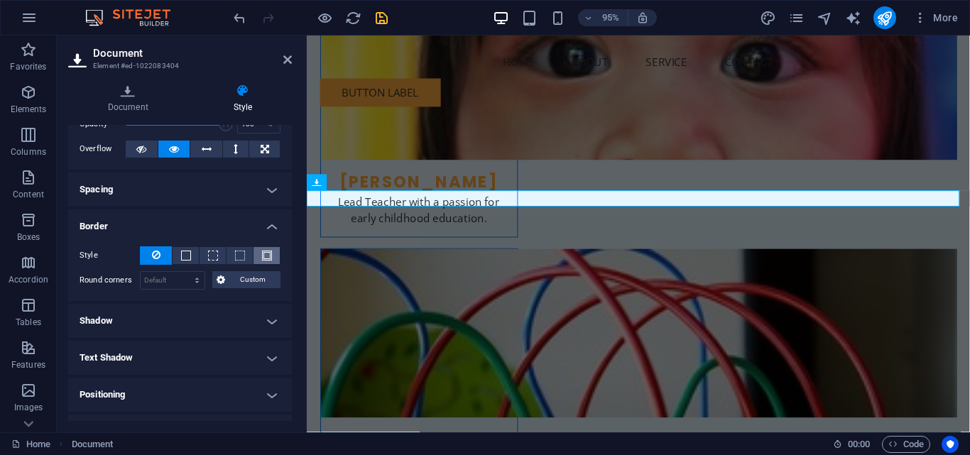
click at [262, 258] on span at bounding box center [267, 256] width 10 height 10
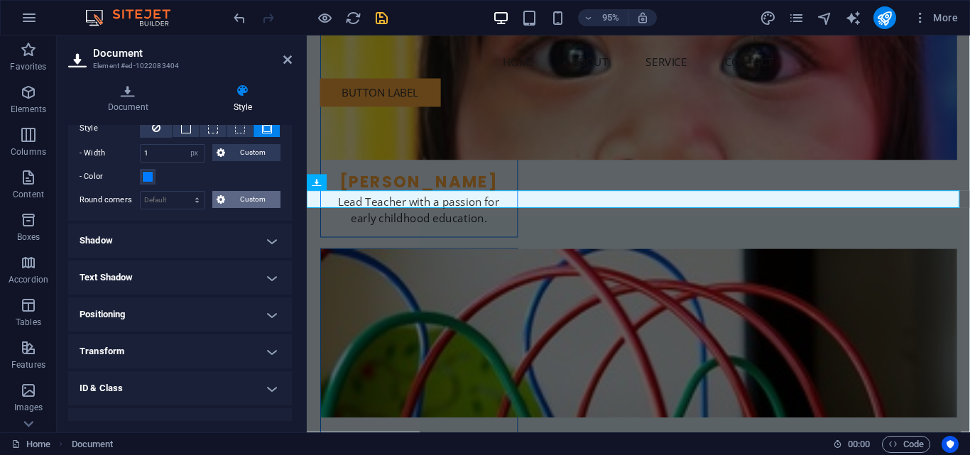
scroll to position [213, 0]
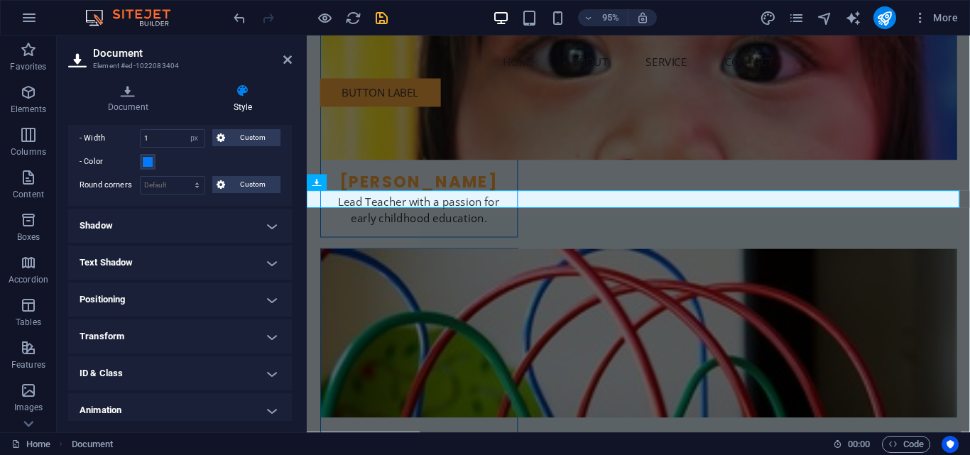
click at [179, 337] on h4 "Transform" at bounding box center [180, 337] width 224 height 34
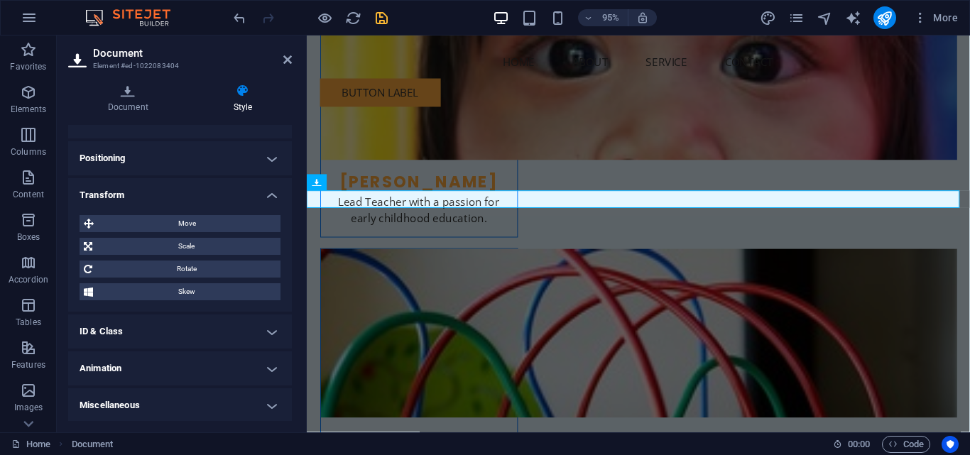
scroll to position [356, 0]
click at [161, 371] on h4 "Animation" at bounding box center [180, 367] width 224 height 34
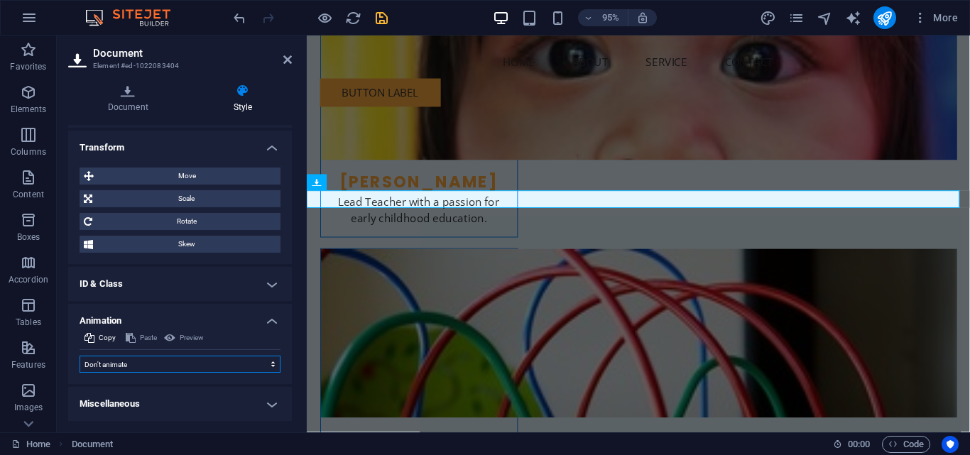
click at [161, 362] on select "Don't animate Show / Hide Slide up/down Zoom in/out Slide left to right Slide r…" at bounding box center [180, 364] width 201 height 17
select select "overlay"
click at [80, 356] on select "Don't animate Show / Hide Slide up/down Zoom in/out Slide left to right Slide r…" at bounding box center [180, 364] width 201 height 17
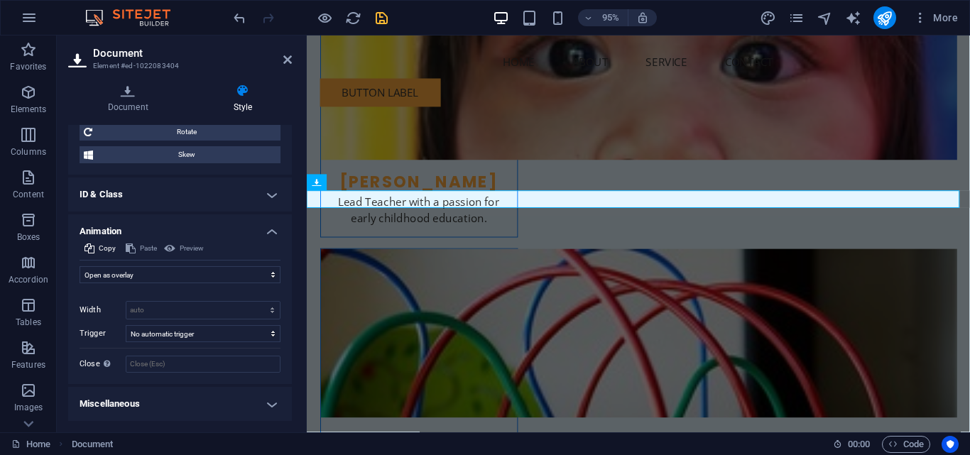
click at [181, 404] on h4 "Miscellaneous" at bounding box center [180, 404] width 224 height 34
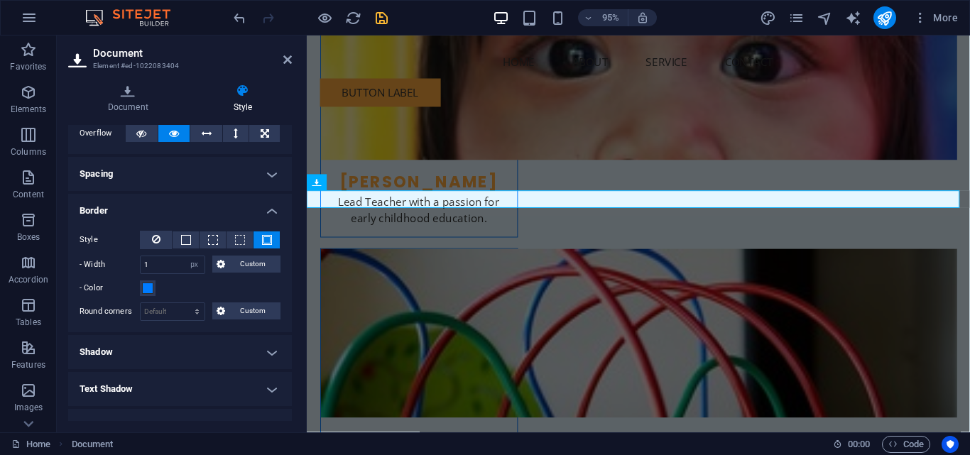
scroll to position [11, 0]
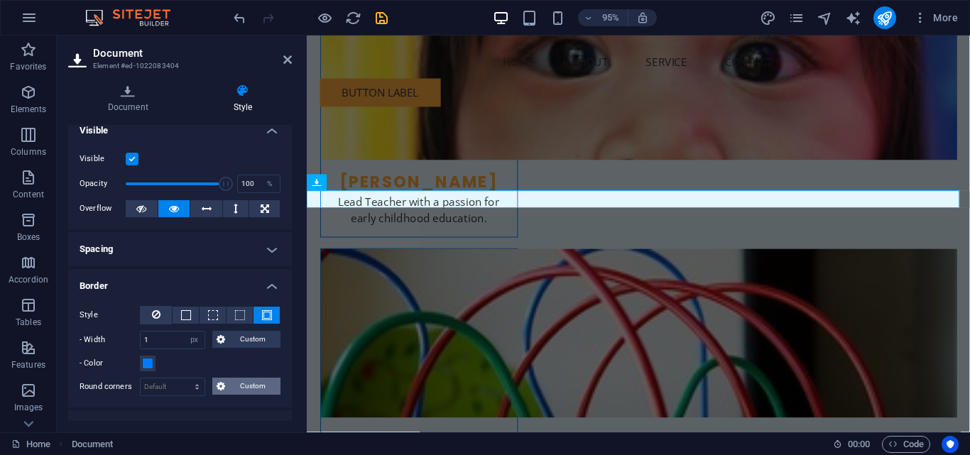
click at [246, 386] on span "Custom" at bounding box center [253, 386] width 48 height 17
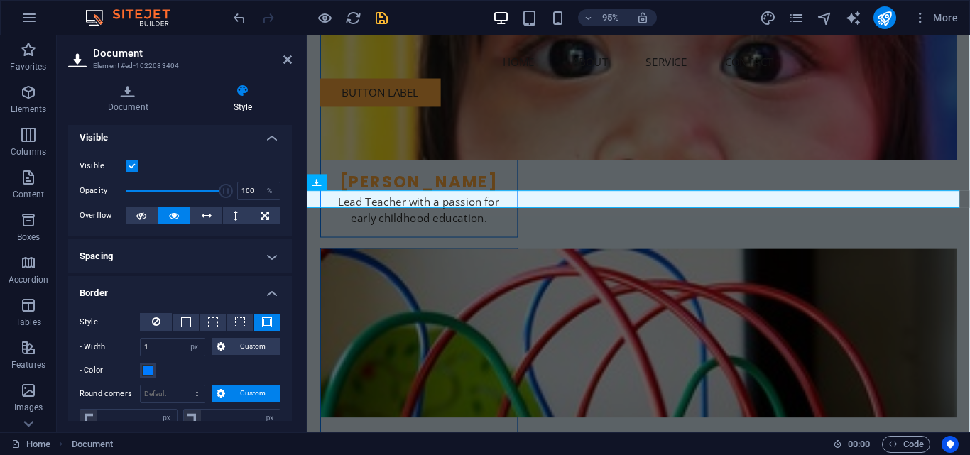
scroll to position [0, 0]
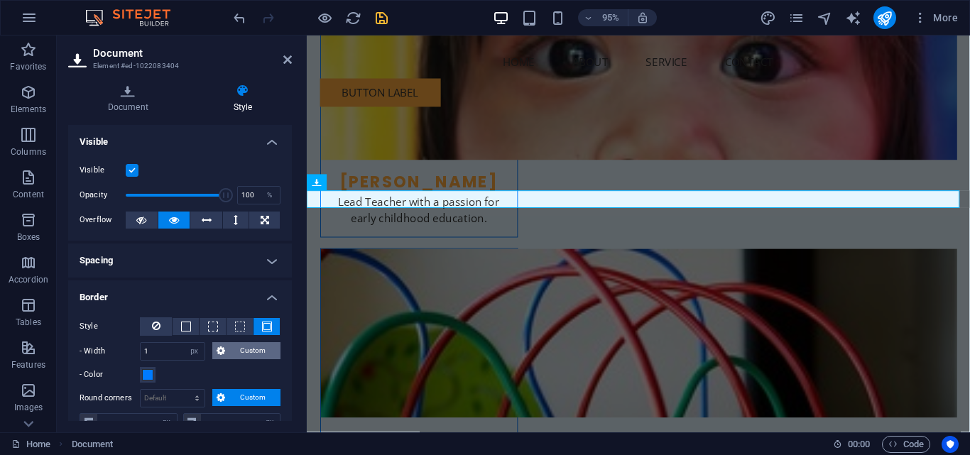
click at [251, 357] on span "Custom" at bounding box center [253, 350] width 48 height 17
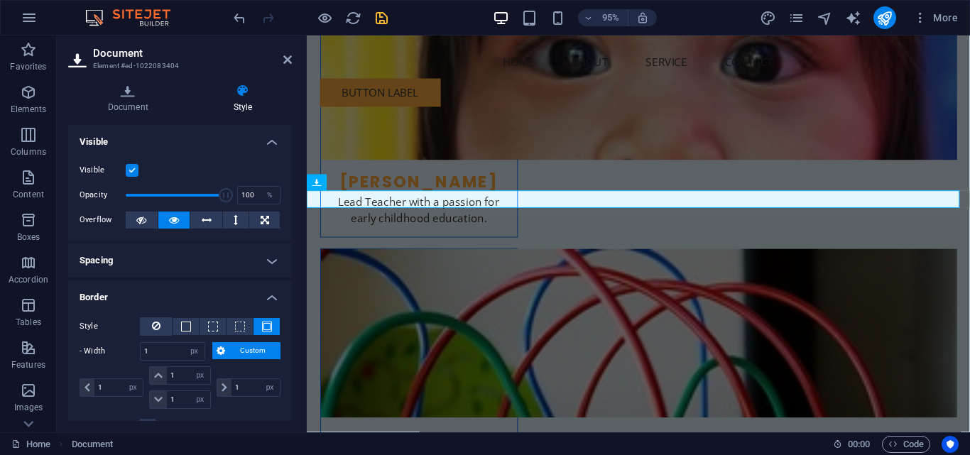
click at [178, 261] on h4 "Spacing" at bounding box center [180, 261] width 224 height 34
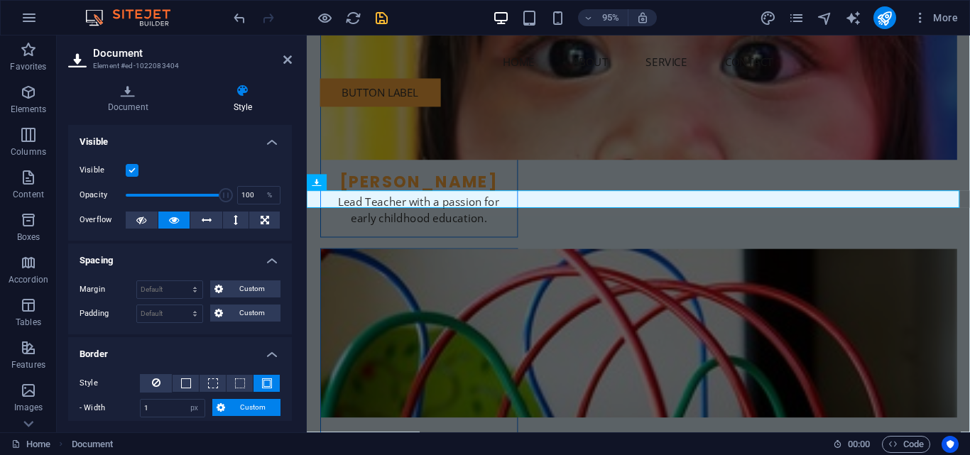
click at [272, 141] on h4 "Visible" at bounding box center [180, 138] width 224 height 26
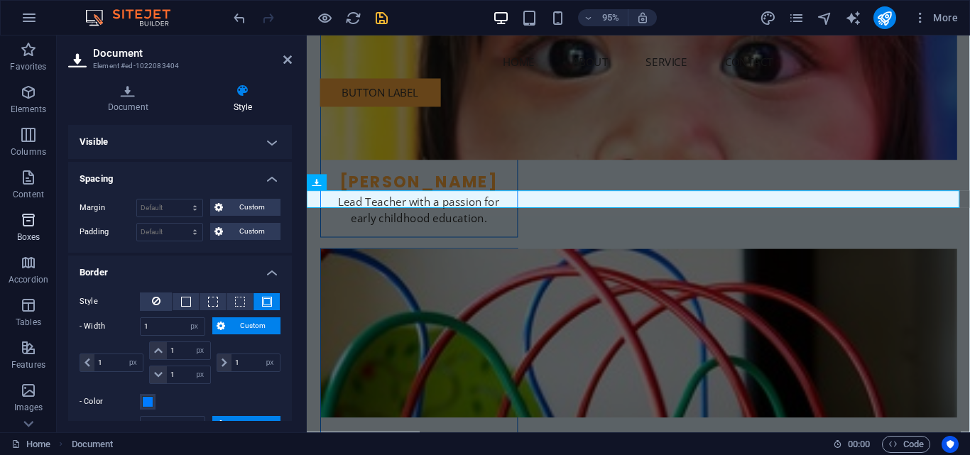
click at [28, 227] on icon "button" at bounding box center [28, 220] width 17 height 17
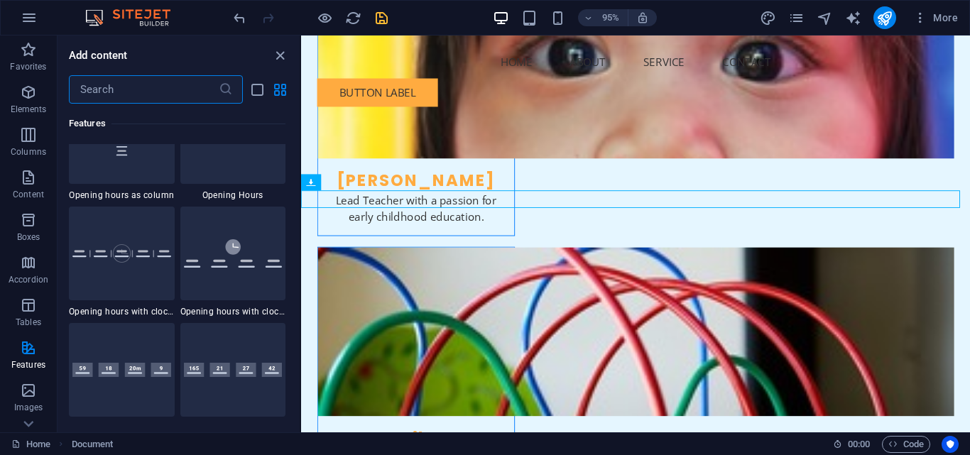
scroll to position [6190, 0]
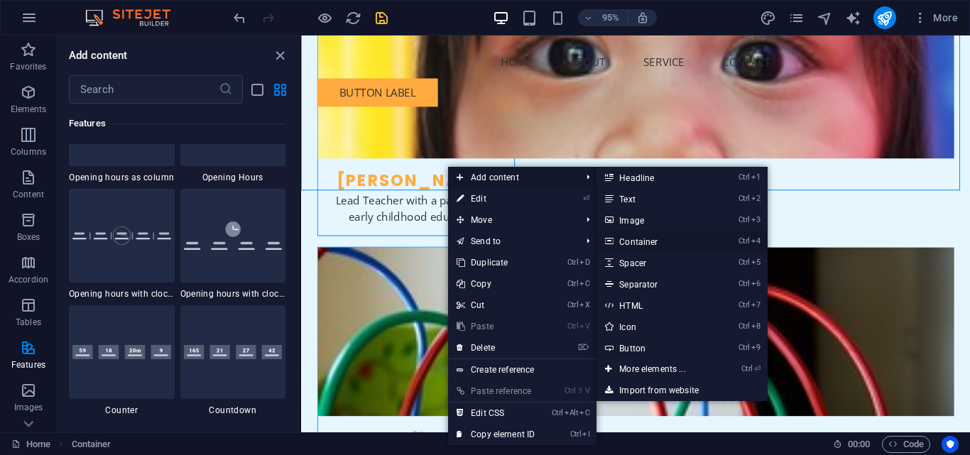
click at [660, 237] on link "Ctrl 4 Container" at bounding box center [655, 241] width 117 height 21
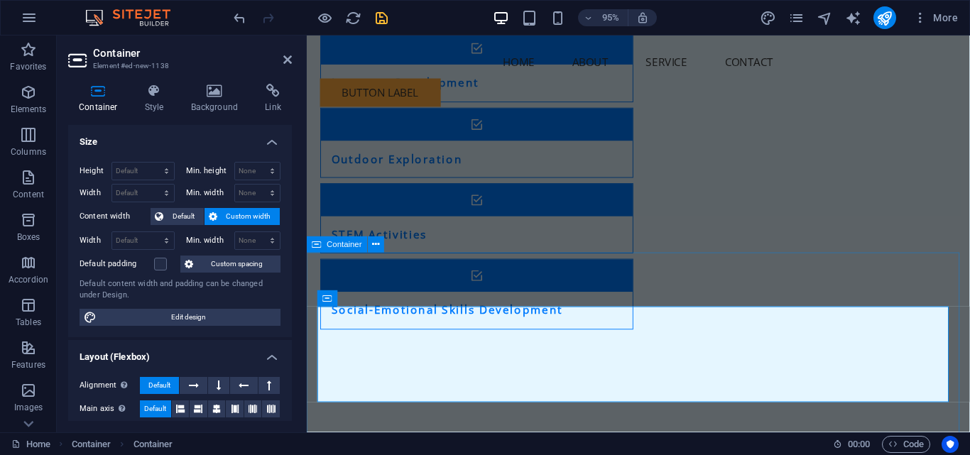
scroll to position [2428, 0]
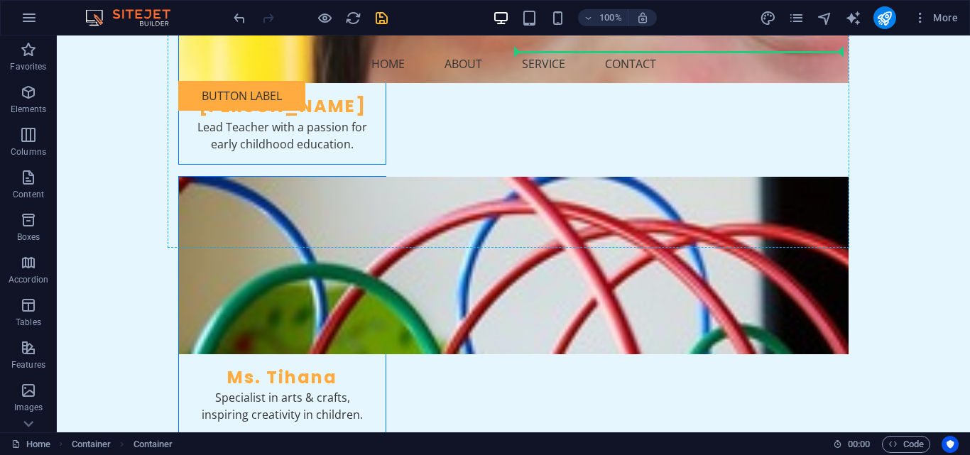
scroll to position [2989, 0]
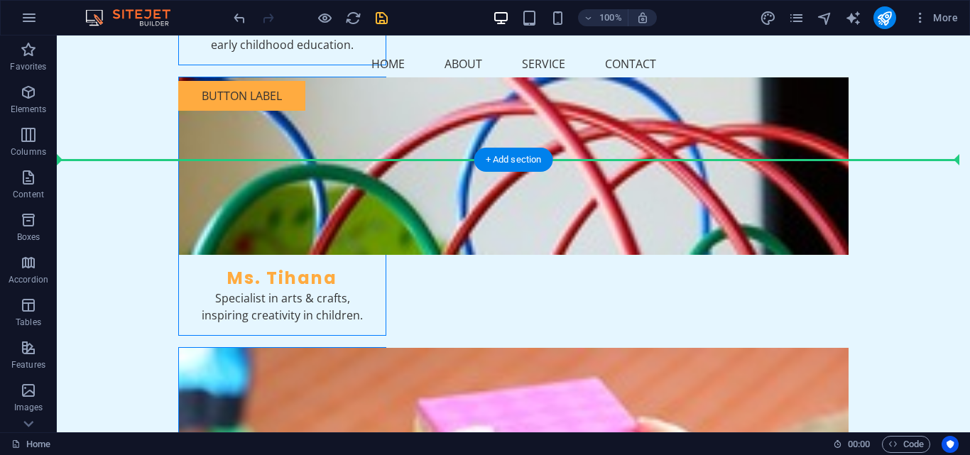
drag, startPoint x: 558, startPoint y: 251, endPoint x: 512, endPoint y: 135, distance: 125.0
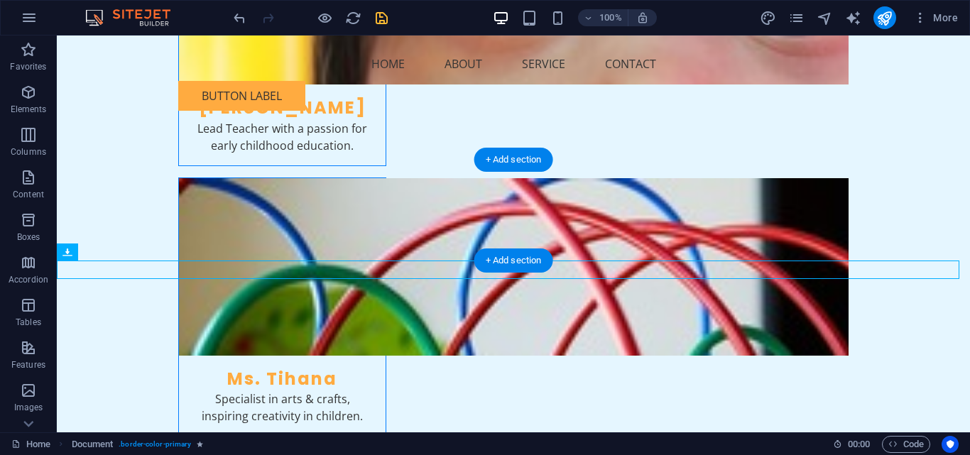
drag, startPoint x: 357, startPoint y: 271, endPoint x: 404, endPoint y: 212, distance: 74.8
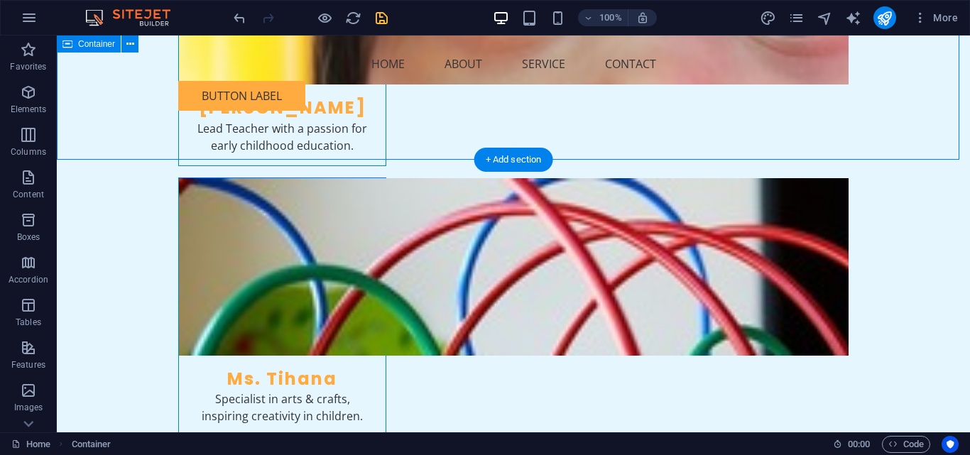
scroll to position [2746, 0]
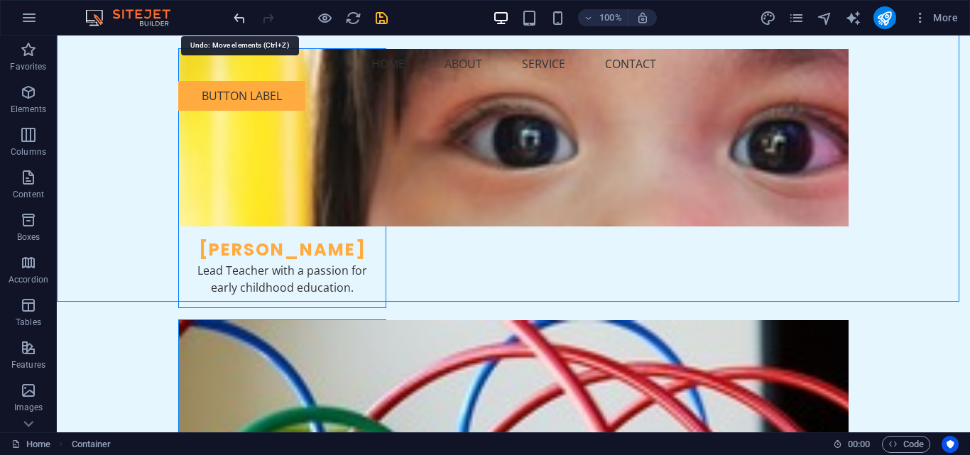
click at [238, 15] on icon "undo" at bounding box center [240, 18] width 16 height 16
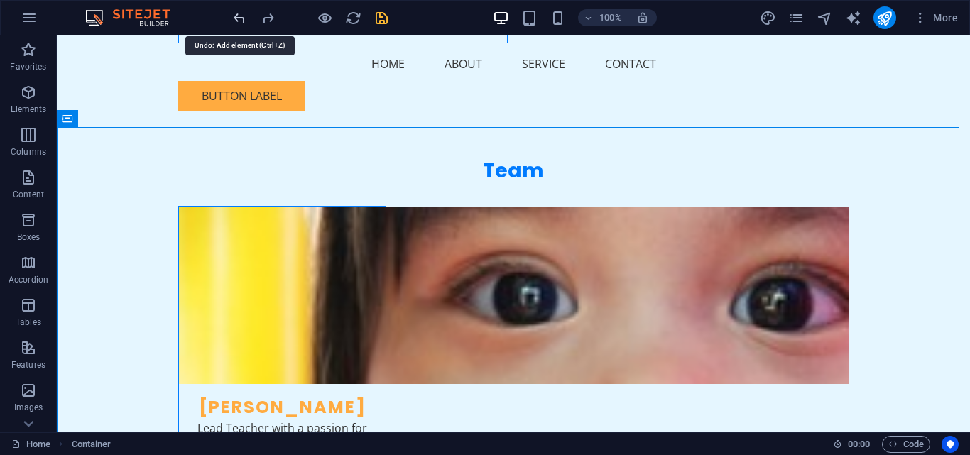
scroll to position [2528, 0]
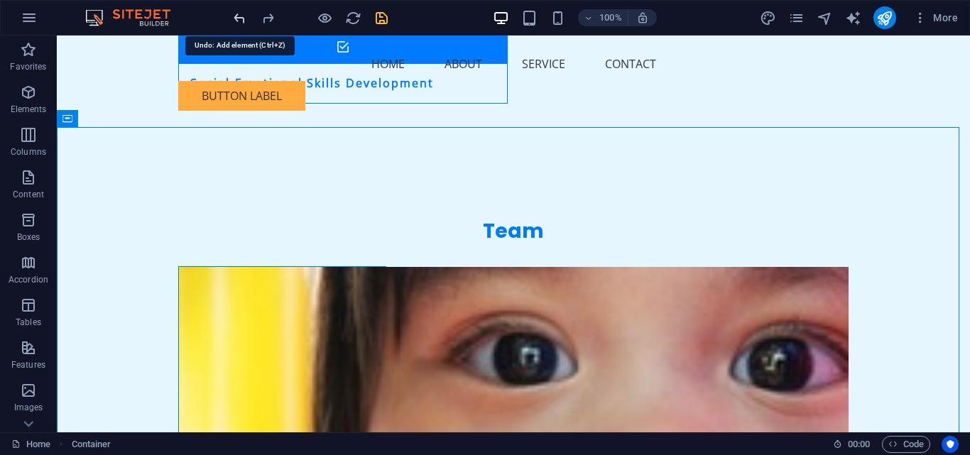
click at [238, 15] on icon "undo" at bounding box center [240, 18] width 16 height 16
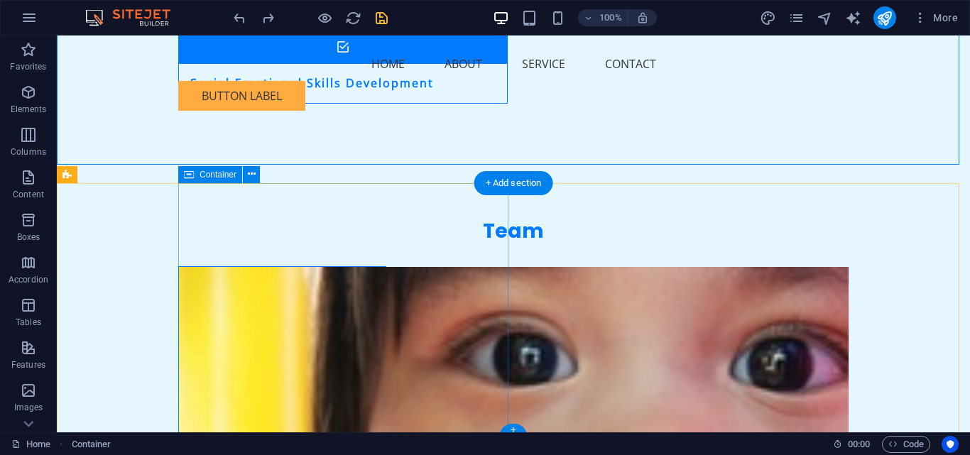
scroll to position [2883, 0]
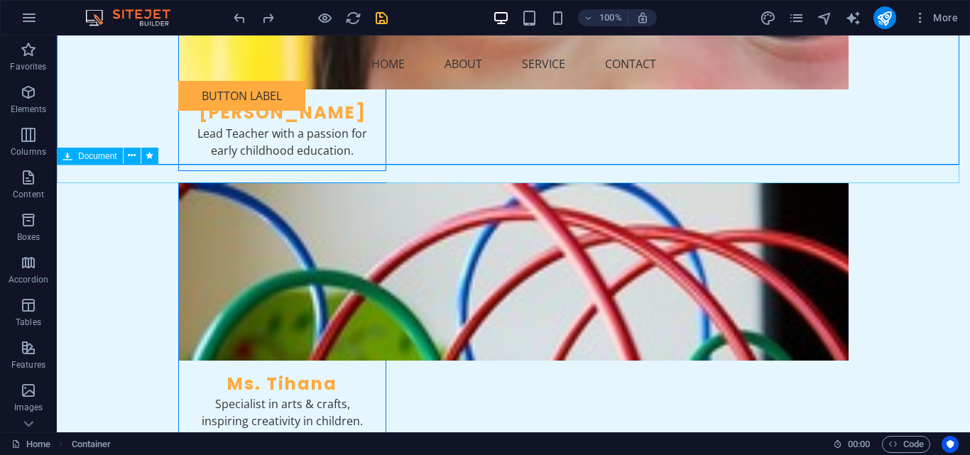
click at [135, 156] on icon at bounding box center [132, 155] width 8 height 15
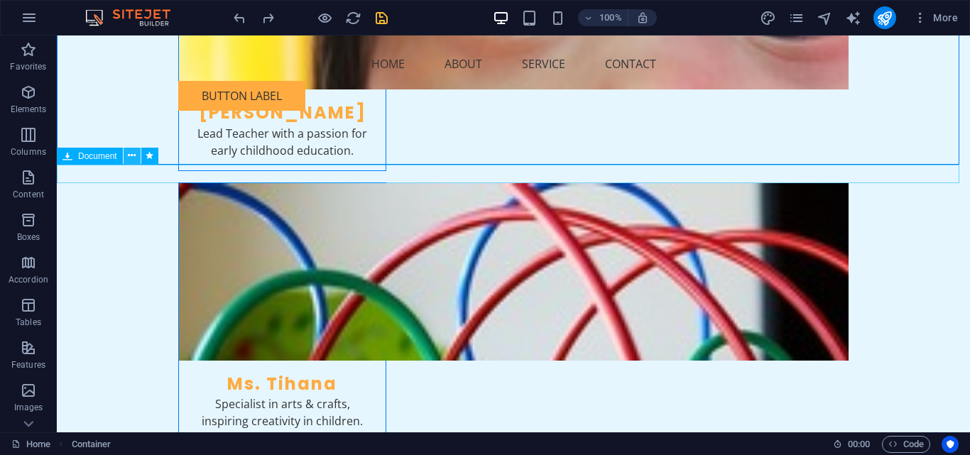
click at [132, 158] on icon at bounding box center [132, 155] width 8 height 15
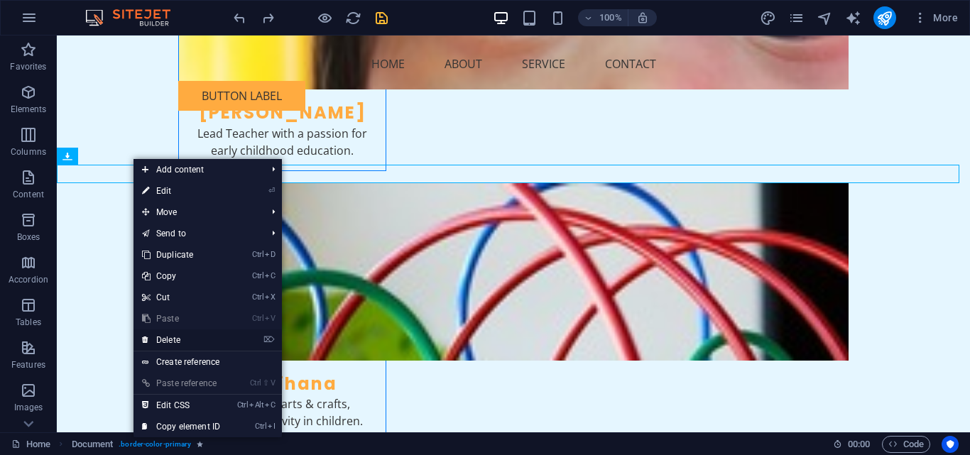
click at [180, 342] on link "⌦ Delete" at bounding box center [181, 340] width 95 height 21
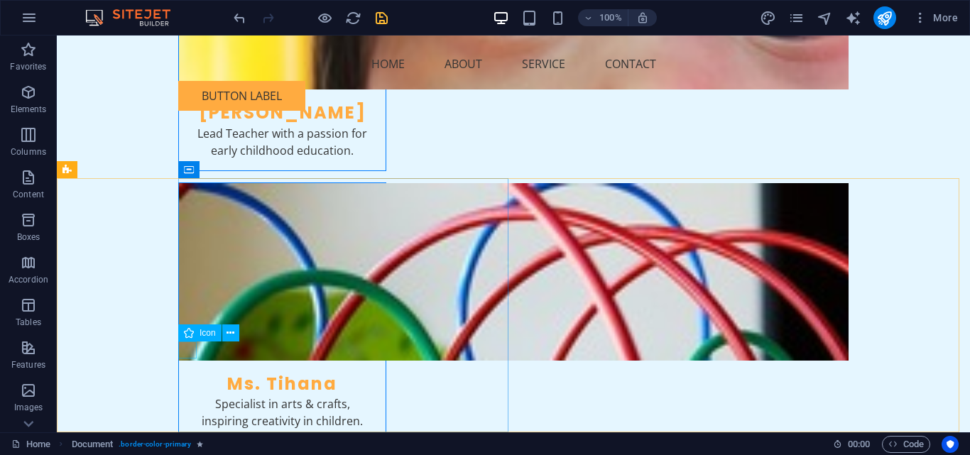
scroll to position [2869, 0]
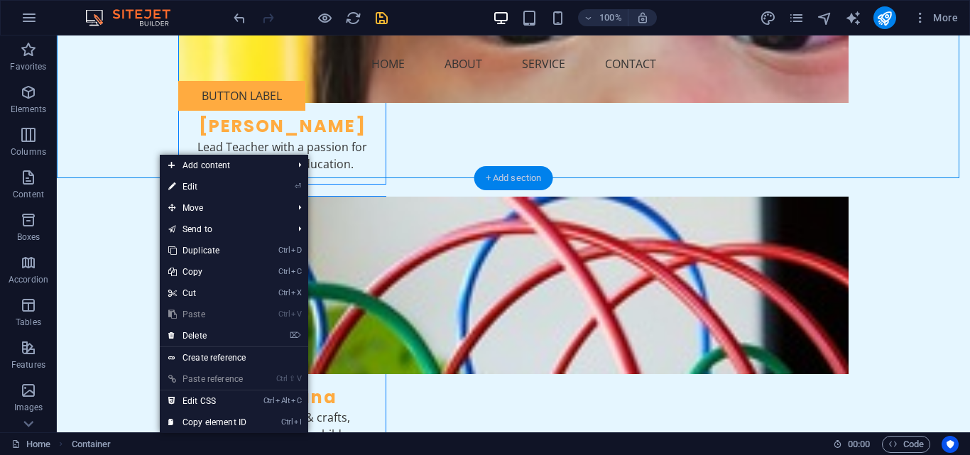
click at [509, 166] on div "+ Add section" at bounding box center [513, 178] width 79 height 24
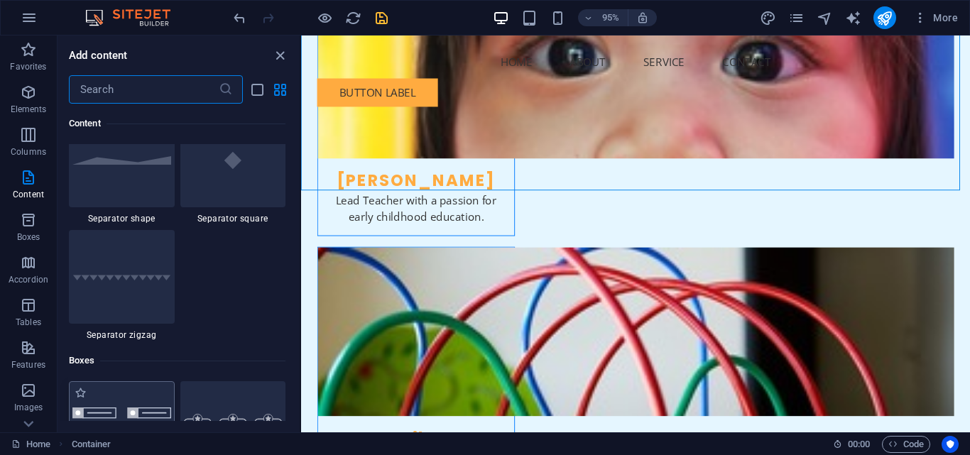
scroll to position [3834, 0]
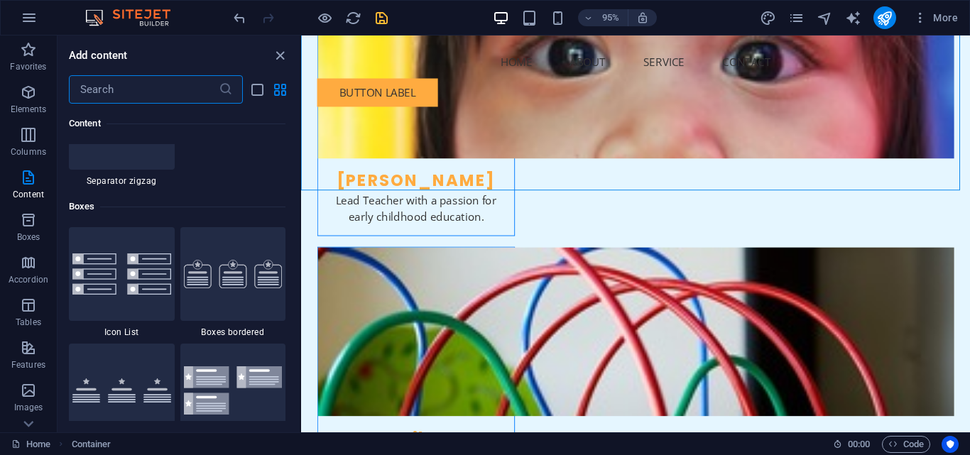
click at [121, 84] on input "text" at bounding box center [144, 89] width 150 height 28
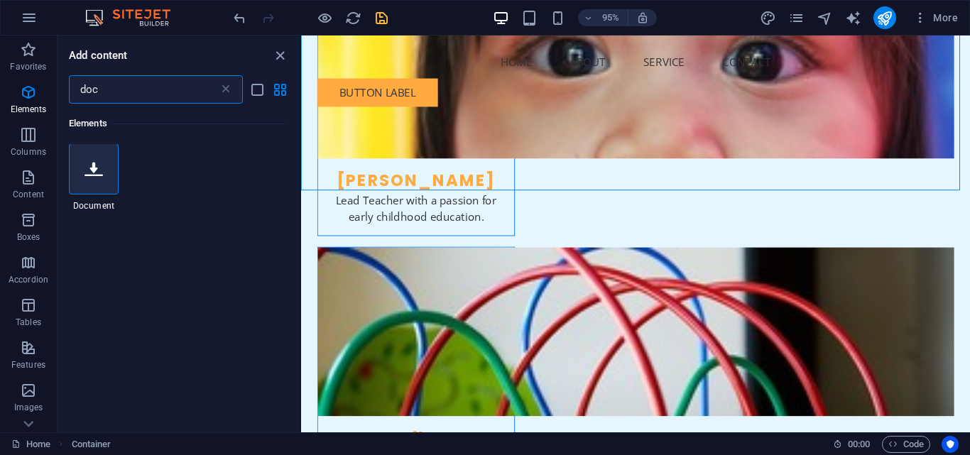
scroll to position [0, 0]
type input "doc"
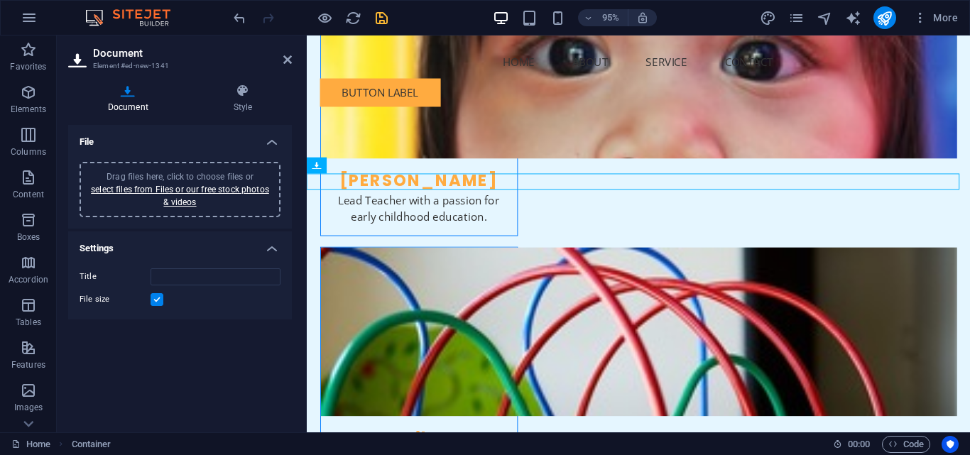
scroll to position [2823, 0]
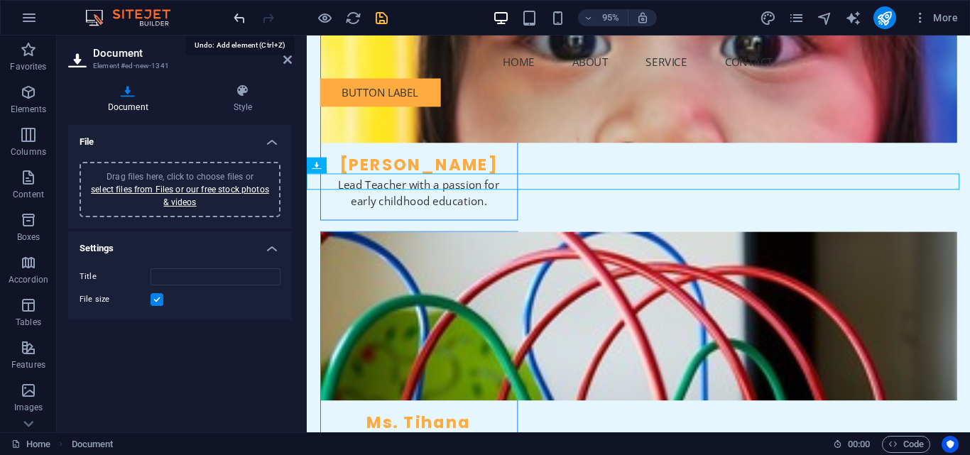
click at [239, 21] on icon "undo" at bounding box center [240, 18] width 16 height 16
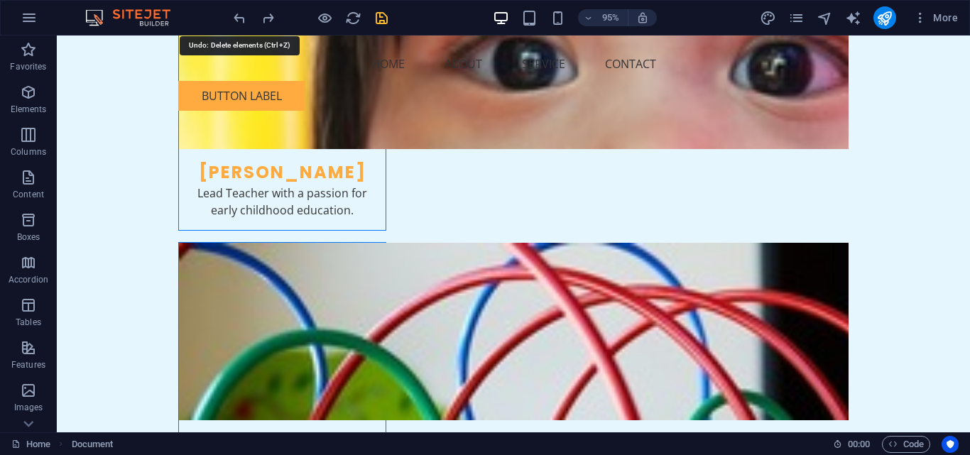
scroll to position [2869, 0]
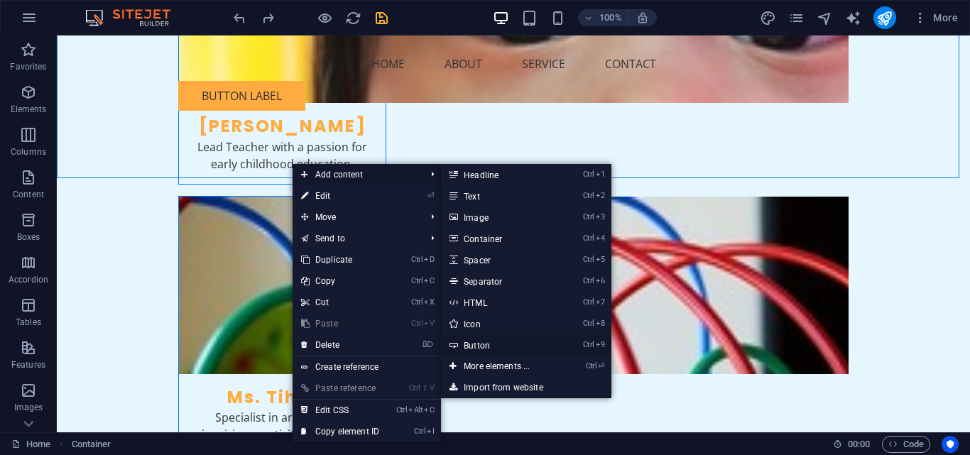
click at [489, 348] on link "Ctrl 9 Button" at bounding box center [499, 345] width 117 height 21
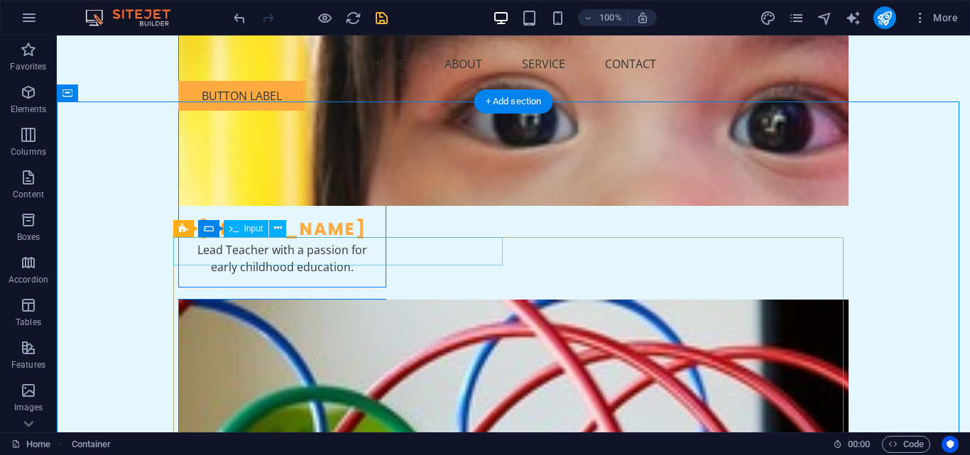
scroll to position [2553, 0]
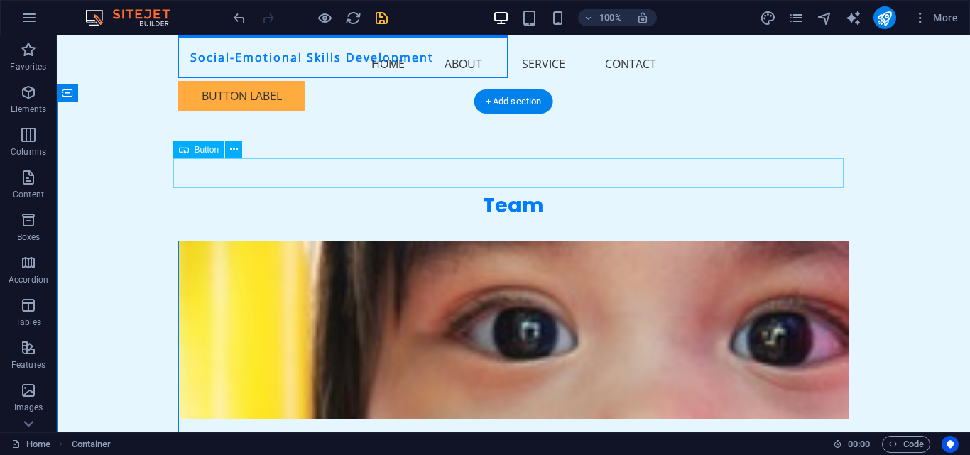
click at [233, 151] on icon at bounding box center [234, 149] width 8 height 15
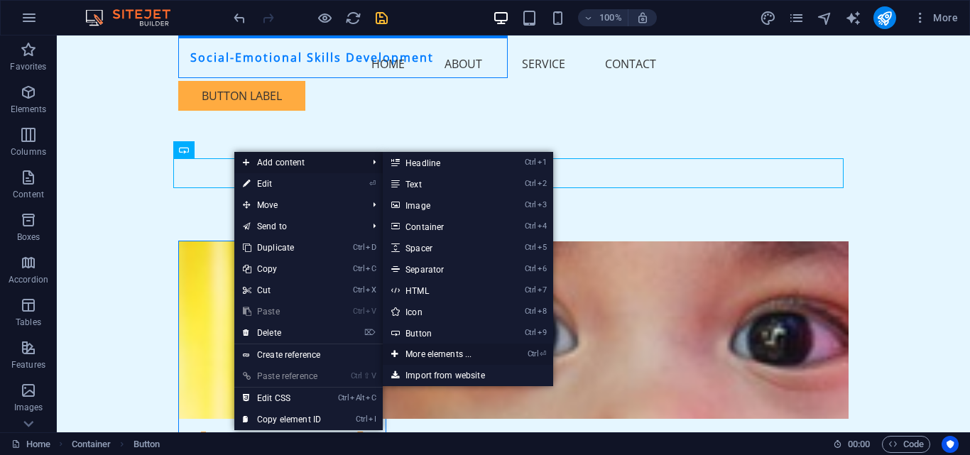
click at [443, 352] on link "Ctrl ⏎ More elements ..." at bounding box center [441, 354] width 117 height 21
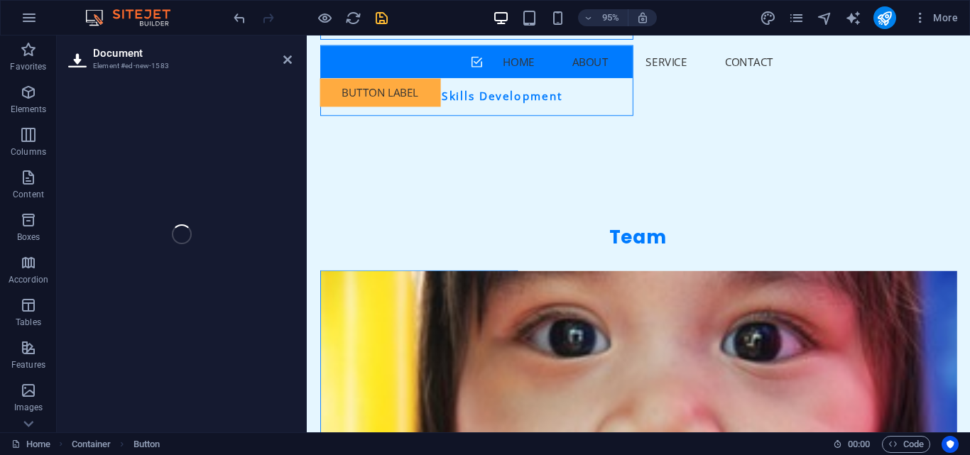
scroll to position [2510, 0]
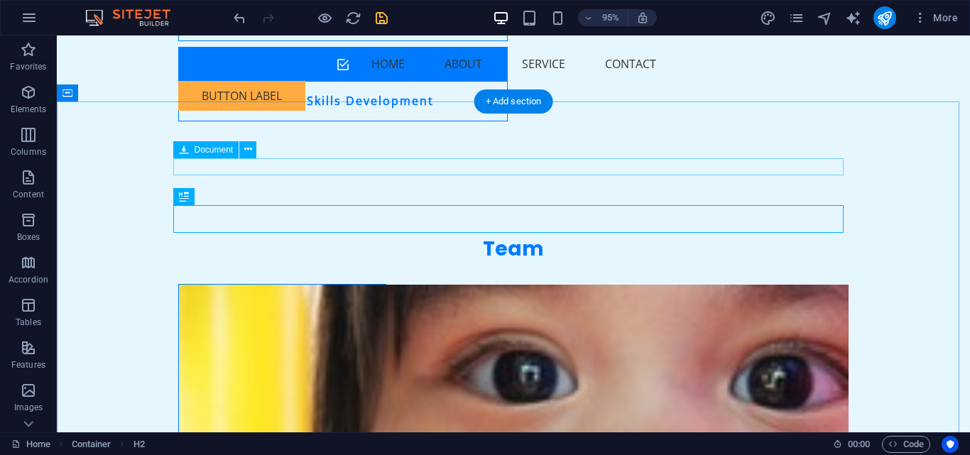
scroll to position [2553, 0]
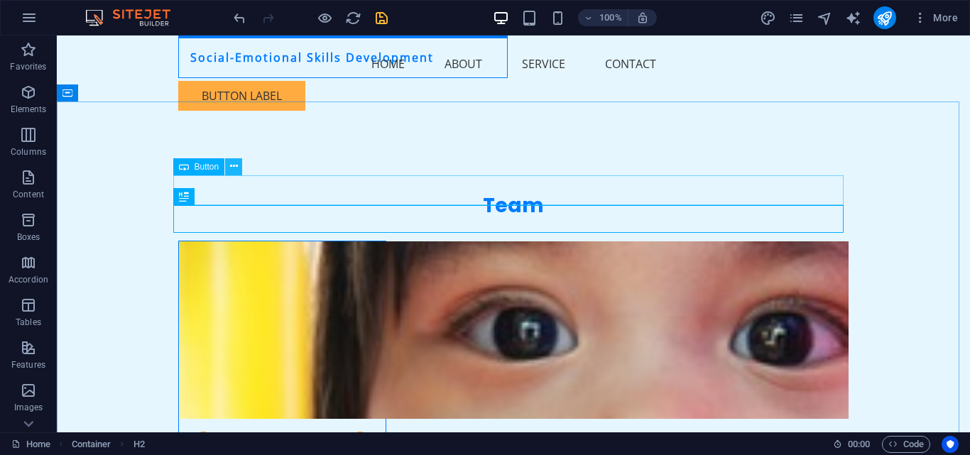
click at [234, 166] on icon at bounding box center [234, 166] width 8 height 15
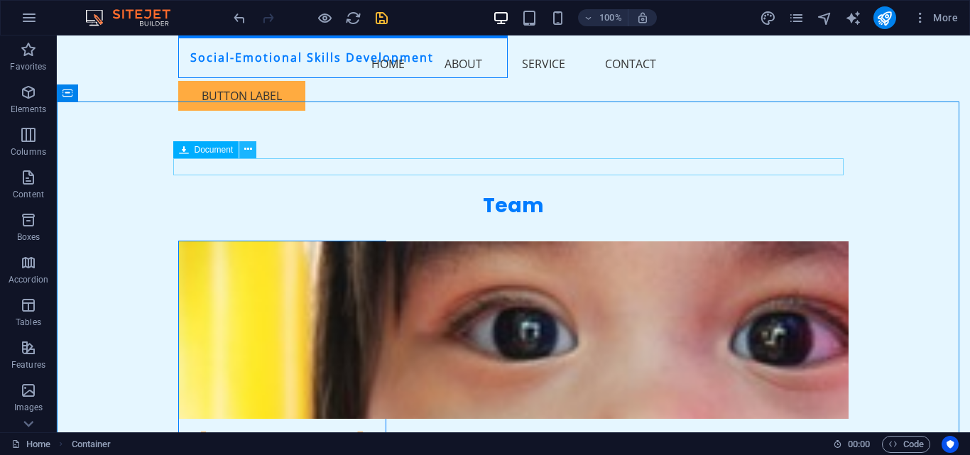
click at [249, 148] on icon at bounding box center [248, 149] width 8 height 15
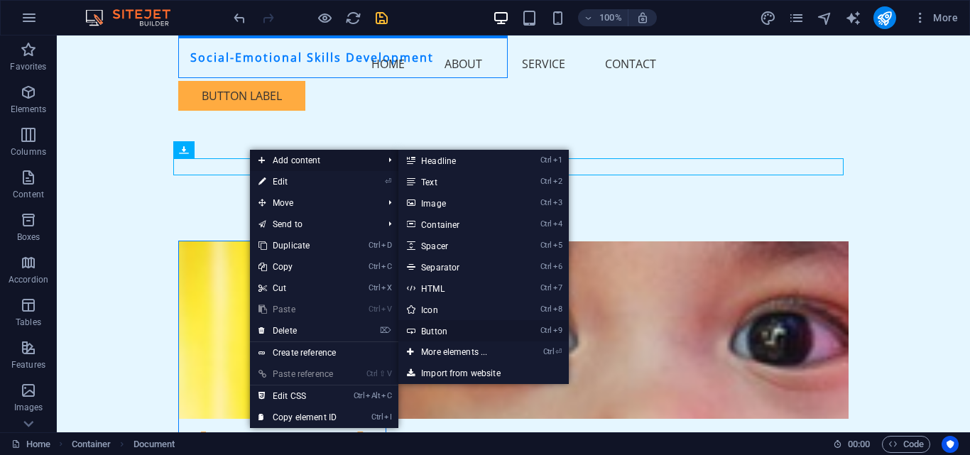
drag, startPoint x: 449, startPoint y: 329, endPoint x: 149, endPoint y: 308, distance: 300.4
click at [449, 329] on link "Ctrl 9 Button" at bounding box center [456, 330] width 117 height 21
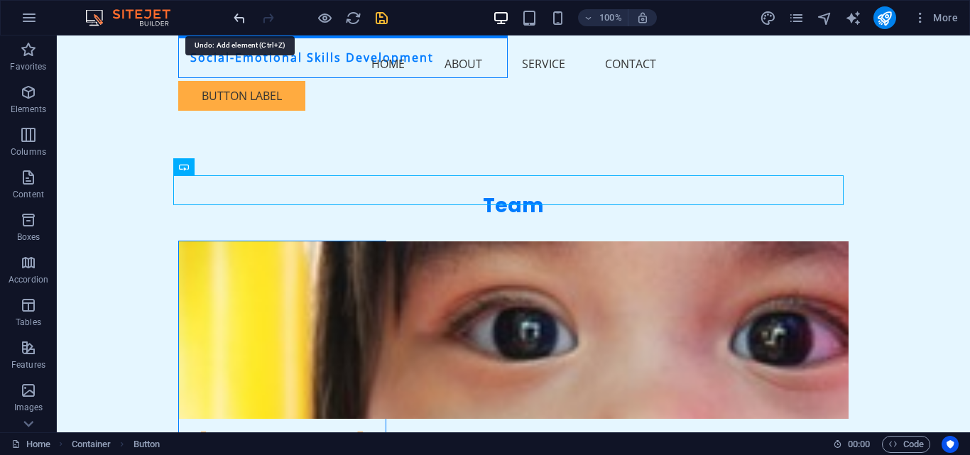
click at [245, 15] on icon "undo" at bounding box center [240, 18] width 16 height 16
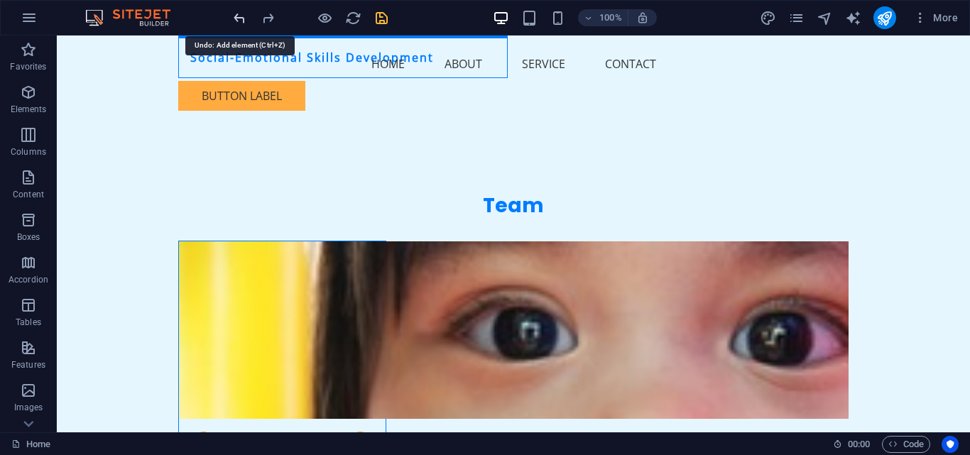
click at [245, 15] on icon "undo" at bounding box center [240, 18] width 16 height 16
click at [244, 14] on icon "undo" at bounding box center [240, 18] width 16 height 16
click at [275, 20] on icon "redo" at bounding box center [268, 18] width 16 height 16
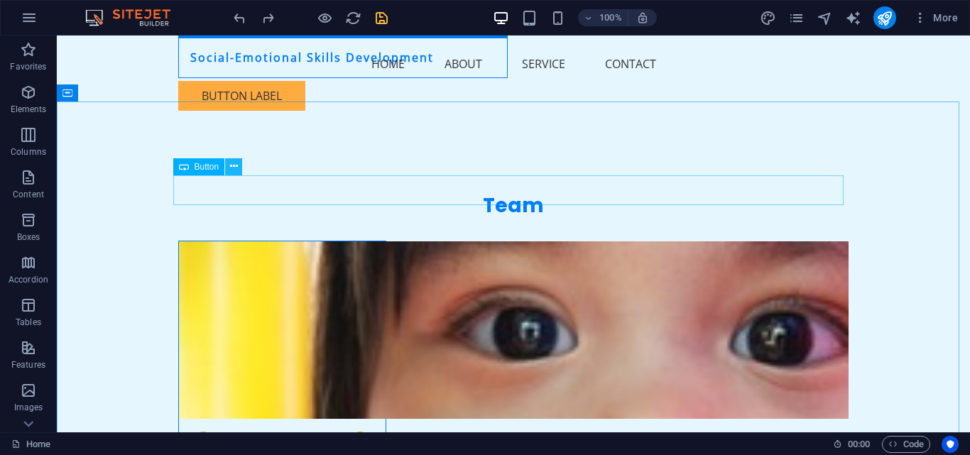
click at [234, 165] on icon at bounding box center [234, 166] width 8 height 15
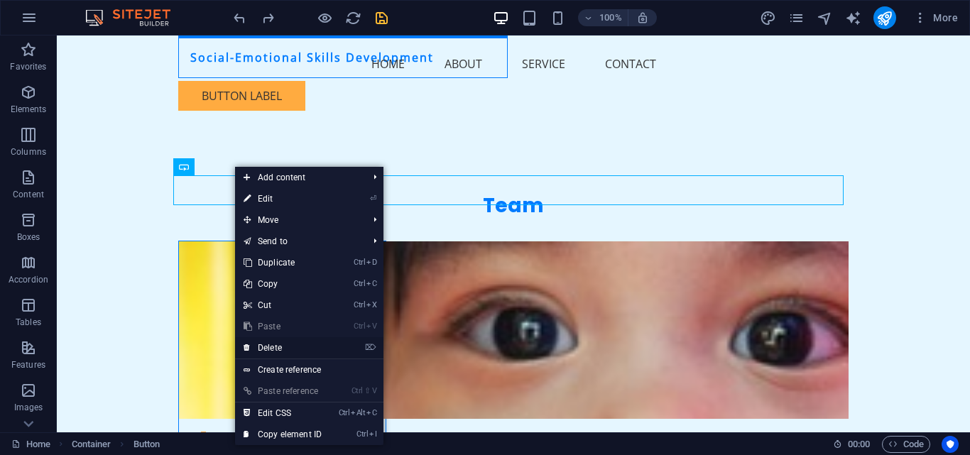
click at [276, 345] on link "⌦ Delete" at bounding box center [282, 347] width 95 height 21
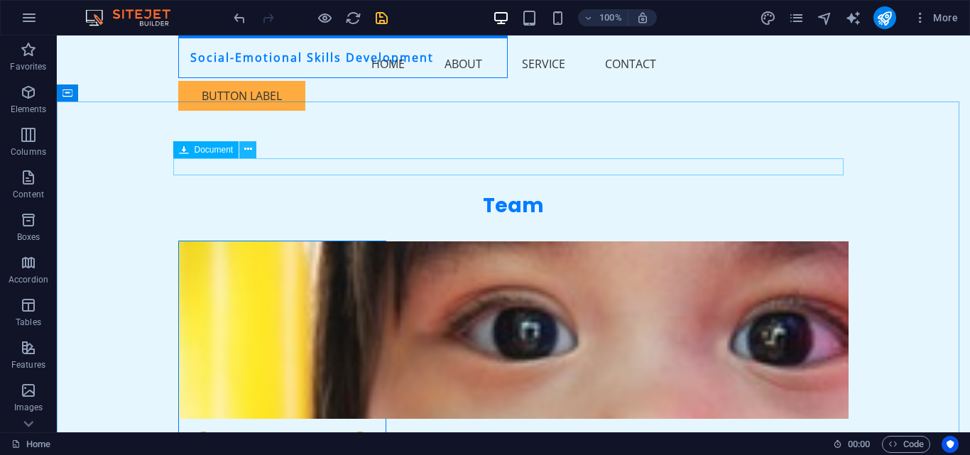
click at [246, 155] on icon at bounding box center [248, 149] width 8 height 15
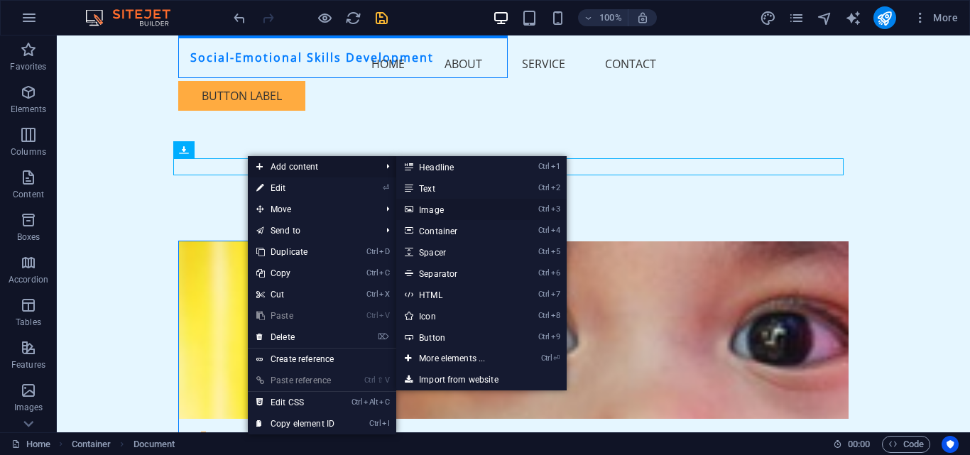
click at [437, 207] on link "Ctrl 3 Image" at bounding box center [454, 209] width 117 height 21
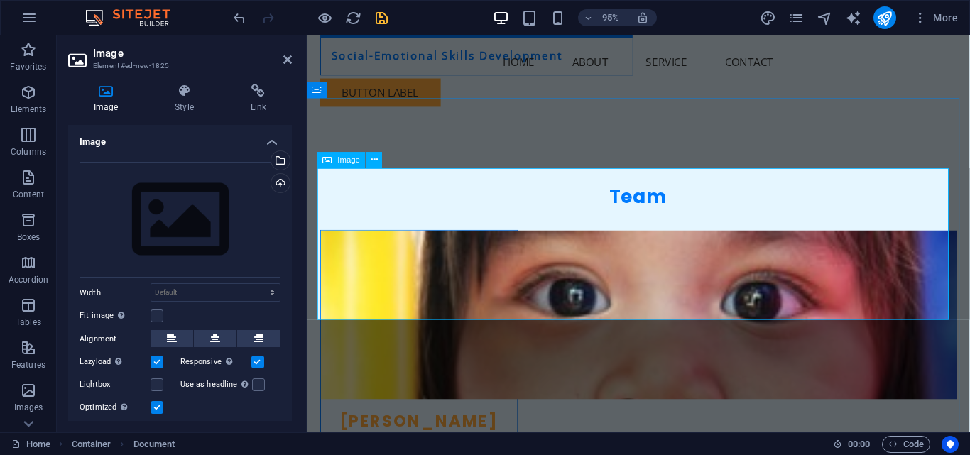
scroll to position [2510, 0]
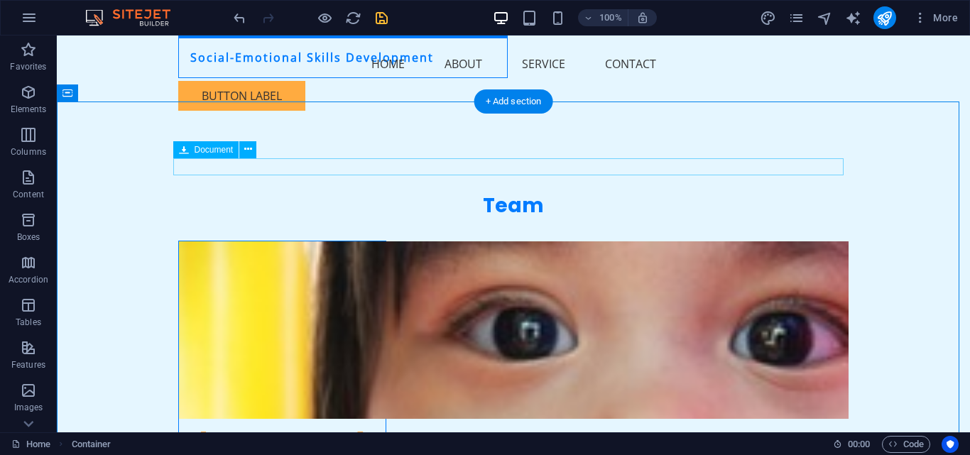
click at [185, 151] on icon at bounding box center [184, 149] width 10 height 17
click at [220, 151] on span "Document" at bounding box center [214, 150] width 39 height 9
click at [246, 152] on icon at bounding box center [248, 149] width 8 height 15
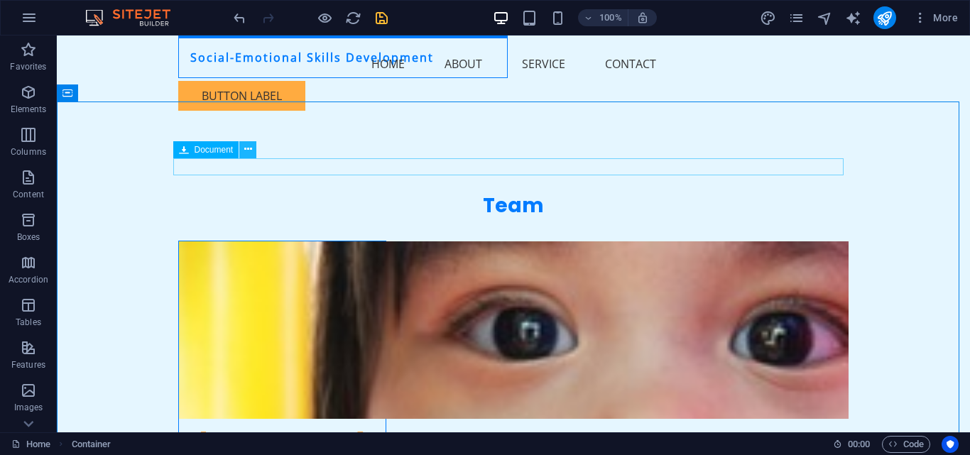
click at [245, 152] on icon at bounding box center [248, 149] width 8 height 15
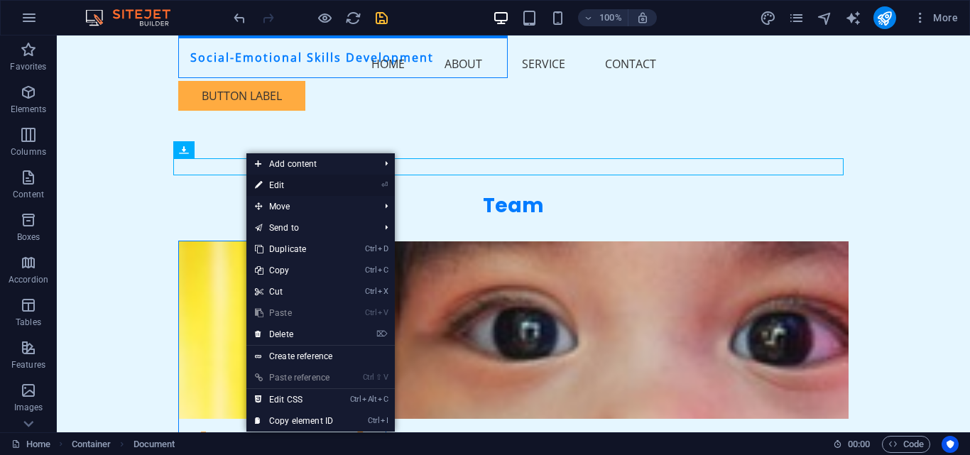
click at [276, 184] on link "⏎ Edit" at bounding box center [293, 185] width 95 height 21
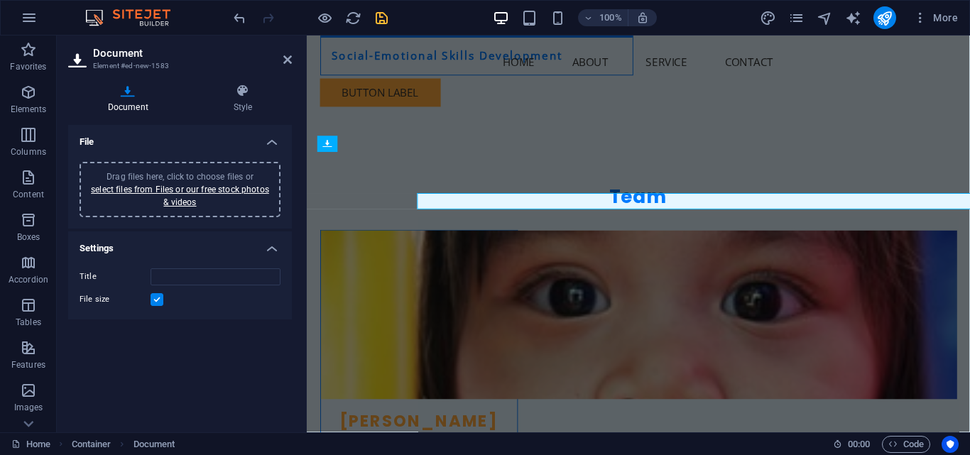
scroll to position [2510, 0]
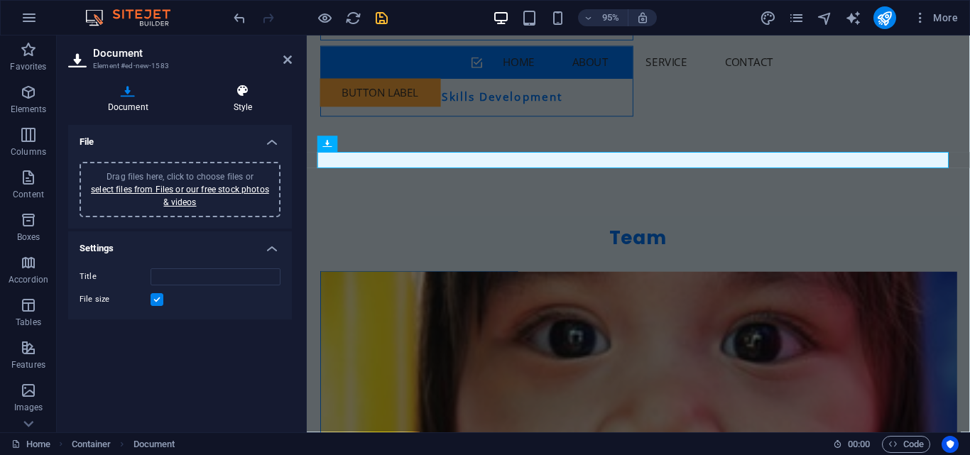
click at [241, 89] on icon at bounding box center [243, 91] width 98 height 14
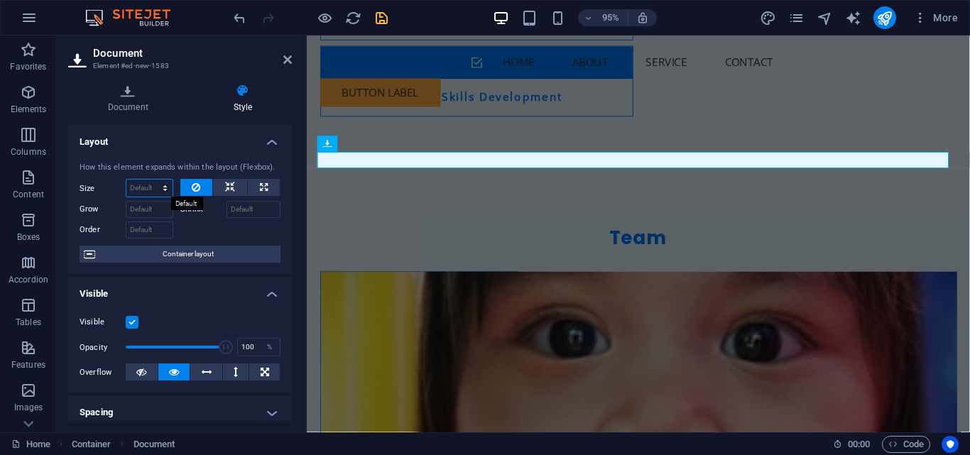
click at [160, 189] on select "Default auto px % 1/1 1/2 1/3 1/4 1/5 1/6 1/7 1/8 1/9 1/10" at bounding box center [149, 188] width 46 height 17
click at [151, 180] on select "Default auto px % 1/1 1/2 1/3 1/4 1/5 1/6 1/7 1/8 1/9 1/10" at bounding box center [149, 188] width 46 height 17
click at [231, 185] on icon at bounding box center [230, 187] width 10 height 17
click at [238, 188] on button at bounding box center [230, 187] width 34 height 17
click at [98, 227] on label "Order" at bounding box center [103, 230] width 46 height 17
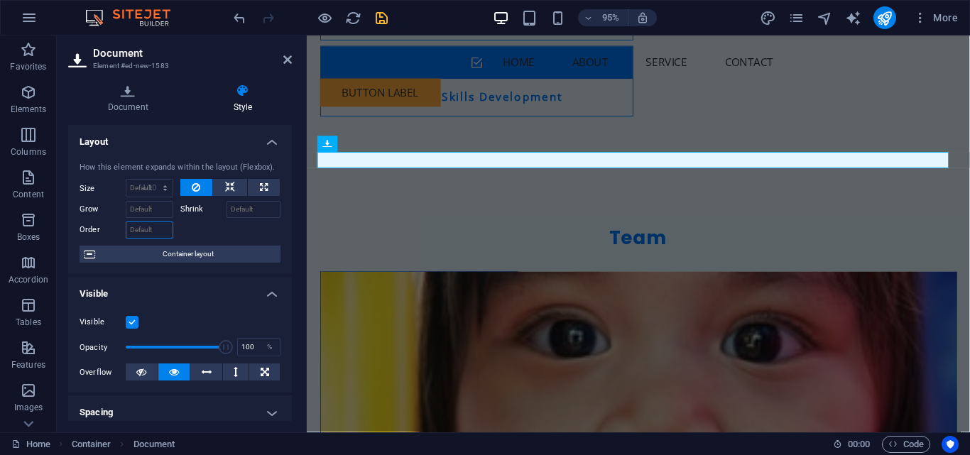
click at [126, 227] on input "Order" at bounding box center [150, 230] width 48 height 17
click at [183, 231] on div at bounding box center [230, 228] width 101 height 21
click at [185, 254] on span "Container layout" at bounding box center [187, 254] width 177 height 17
click at [107, 259] on div "Document Element #ed-new-1583 Document Style File Drag files here, click to cho…" at bounding box center [513, 234] width 913 height 397
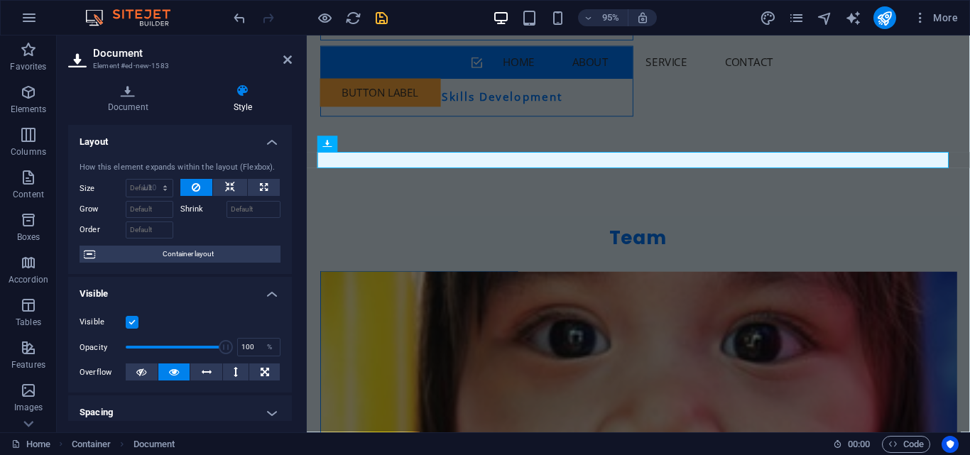
click at [263, 187] on div "Document Element #ed-new-1583 Document Style File Drag files here, click to cho…" at bounding box center [513, 234] width 913 height 397
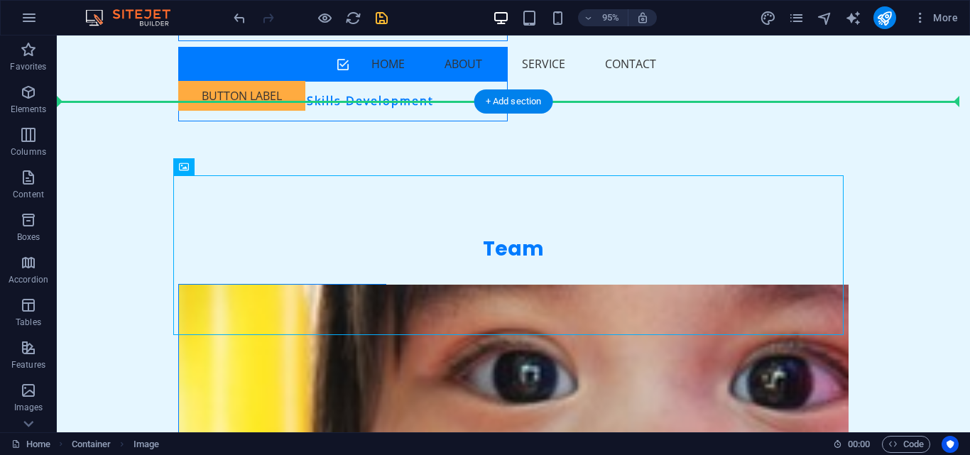
scroll to position [2553, 0]
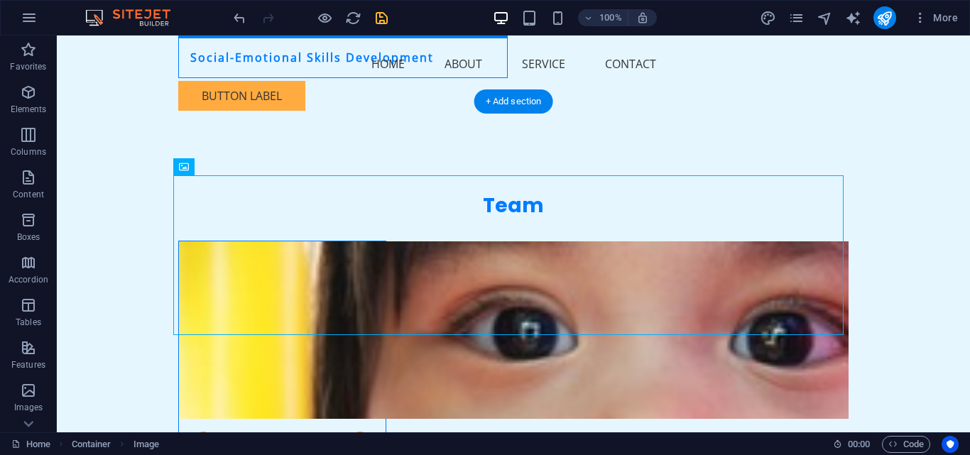
drag, startPoint x: 208, startPoint y: 275, endPoint x: 349, endPoint y: 201, distance: 159.5
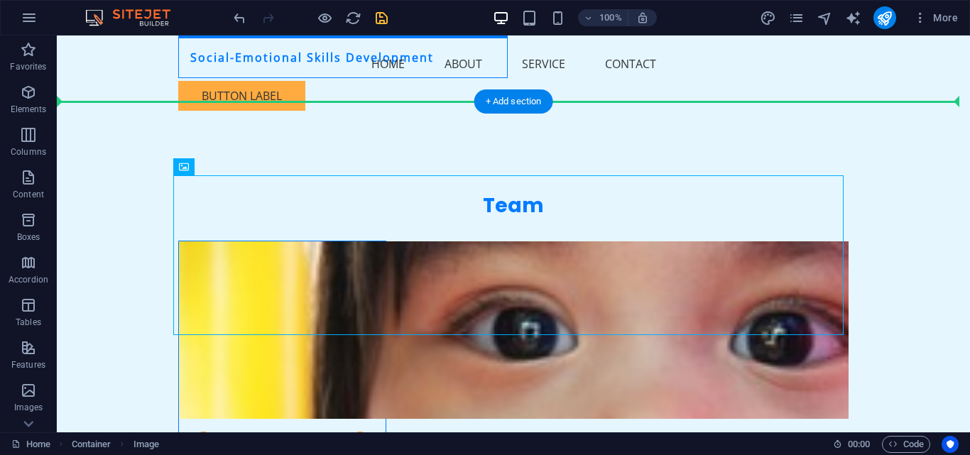
drag, startPoint x: 299, startPoint y: 178, endPoint x: 284, endPoint y: 155, distance: 27.8
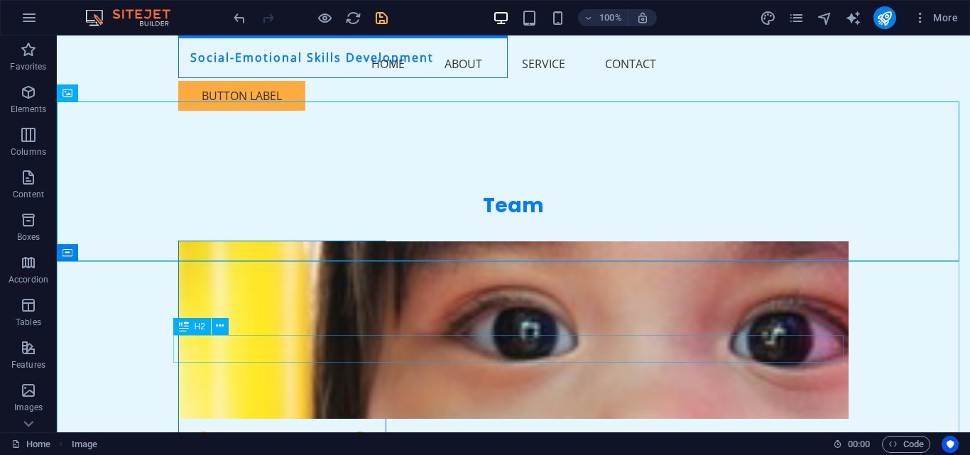
drag, startPoint x: 234, startPoint y: 328, endPoint x: 236, endPoint y: 320, distance: 7.9
click at [236, 320] on div "H2" at bounding box center [205, 327] width 65 height 18
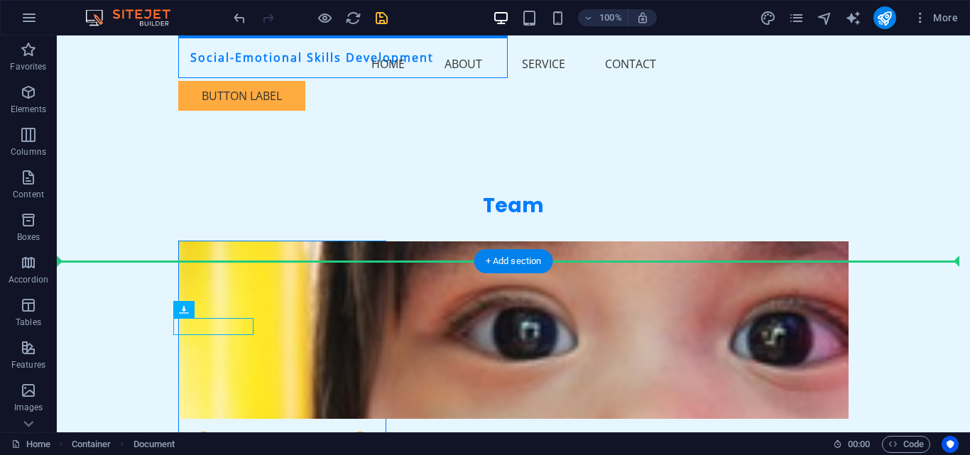
drag, startPoint x: 238, startPoint y: 322, endPoint x: 225, endPoint y: 268, distance: 54.8
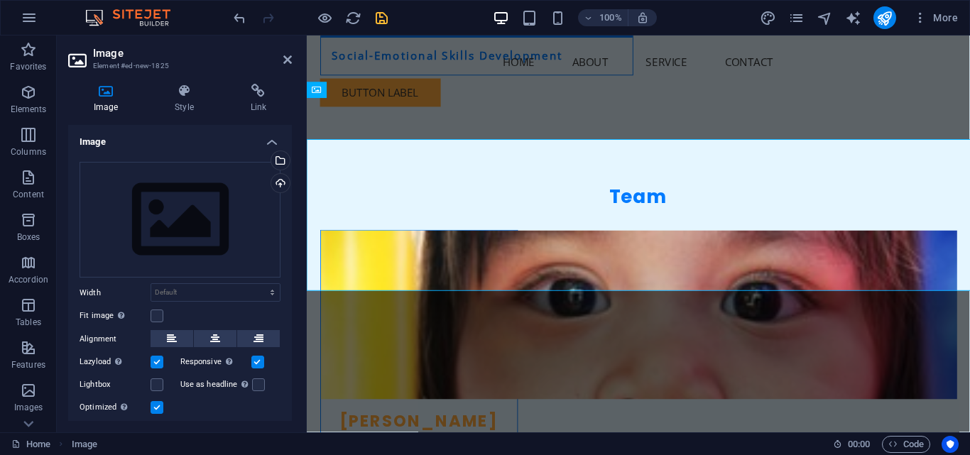
scroll to position [2510, 0]
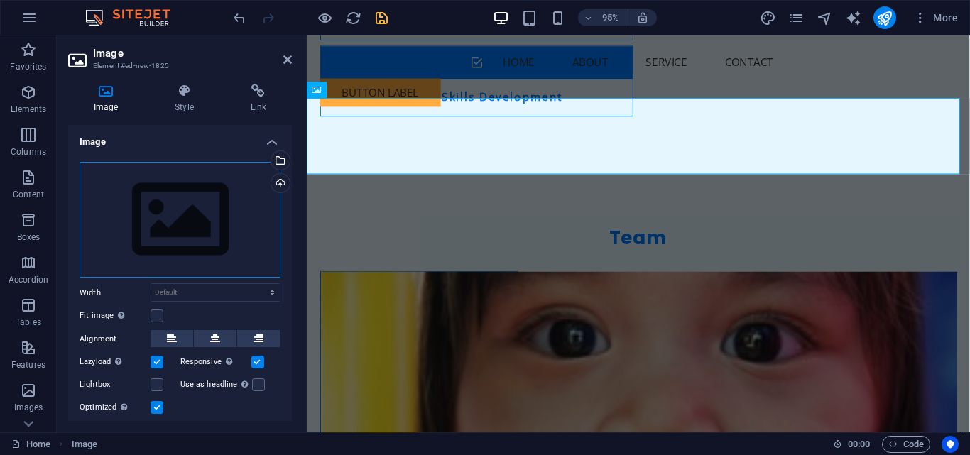
click at [168, 219] on div "Drag files here, click to choose files or select files from Files or our free s…" at bounding box center [180, 220] width 201 height 116
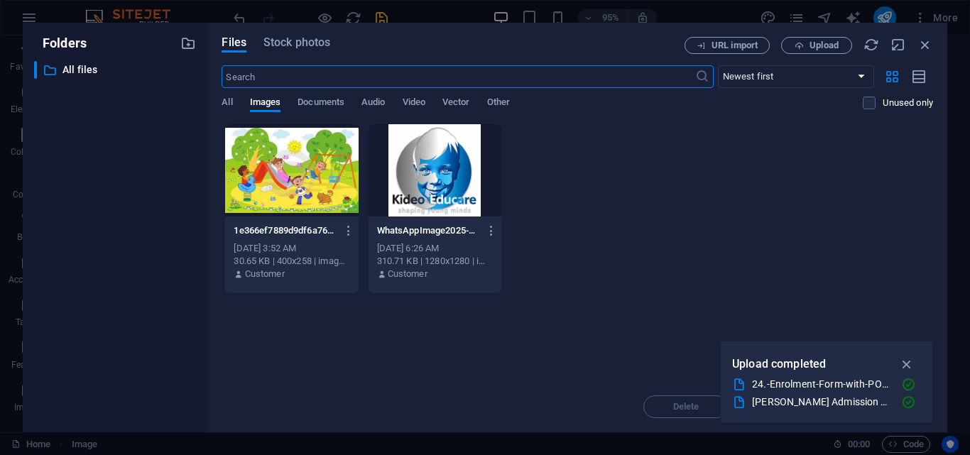
scroll to position [2439, 0]
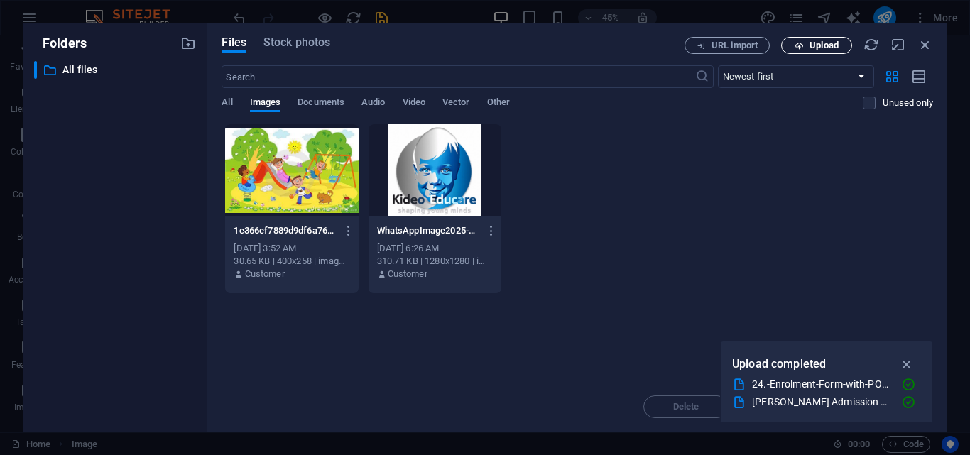
click at [811, 42] on span "Upload" at bounding box center [824, 45] width 29 height 9
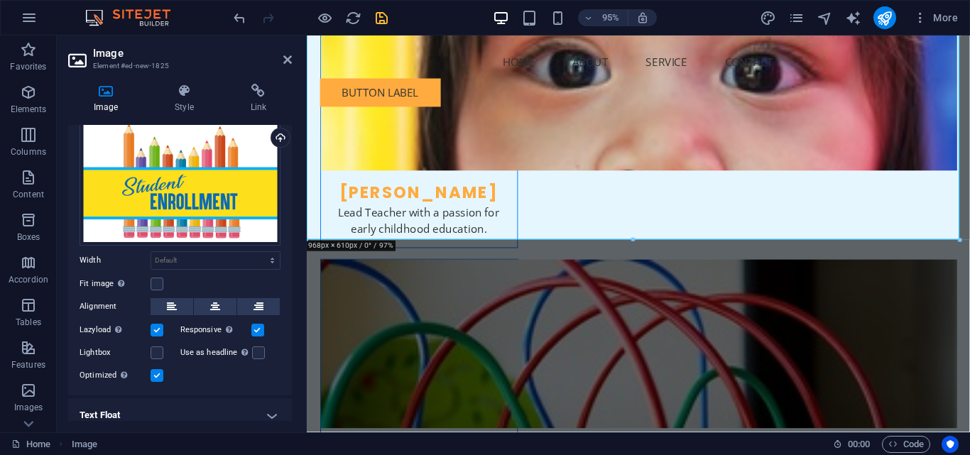
scroll to position [0, 0]
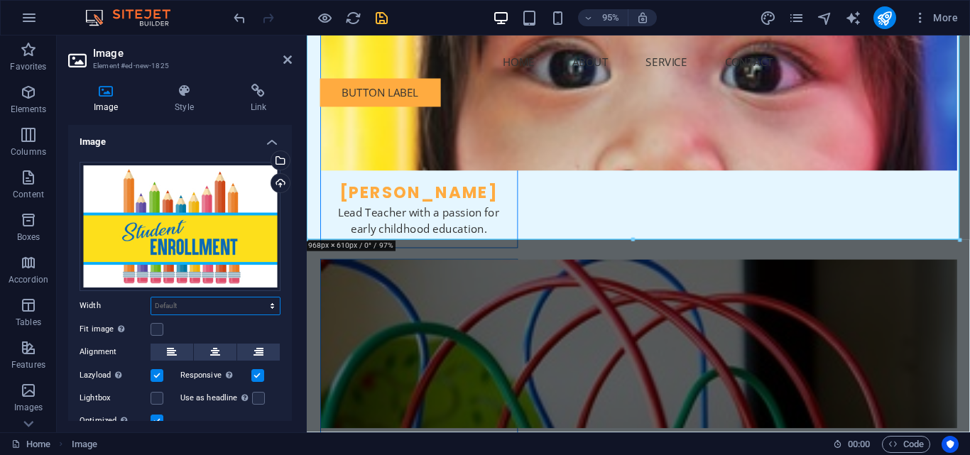
click at [251, 307] on select "Default auto px rem % em vh vw" at bounding box center [215, 306] width 129 height 17
click at [151, 298] on select "Default auto px rem % em vh vw" at bounding box center [215, 306] width 129 height 17
click at [229, 310] on select "Default auto px rem % em vh vw" at bounding box center [215, 306] width 129 height 17
select select "px"
click at [257, 298] on select "Default auto px rem % em vh vw" at bounding box center [215, 306] width 129 height 17
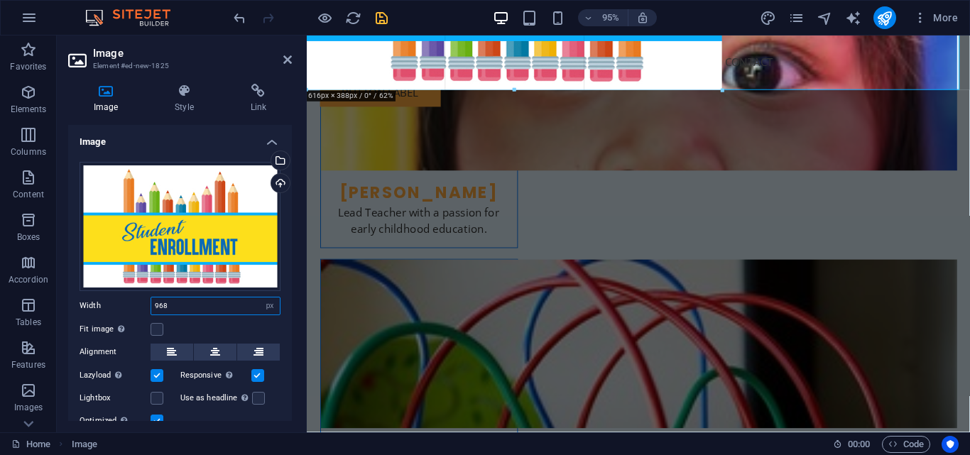
drag, startPoint x: 957, startPoint y: 239, endPoint x: 164, endPoint y: 78, distance: 809.4
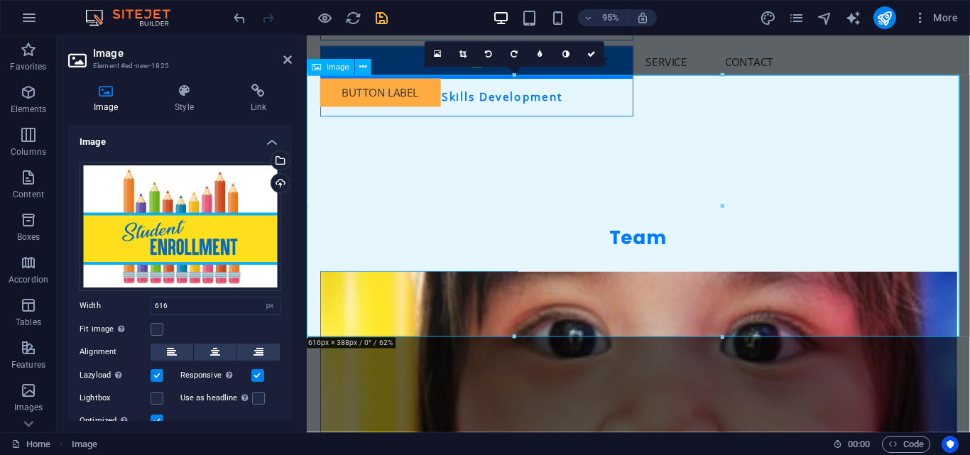
scroll to position [2581, 0]
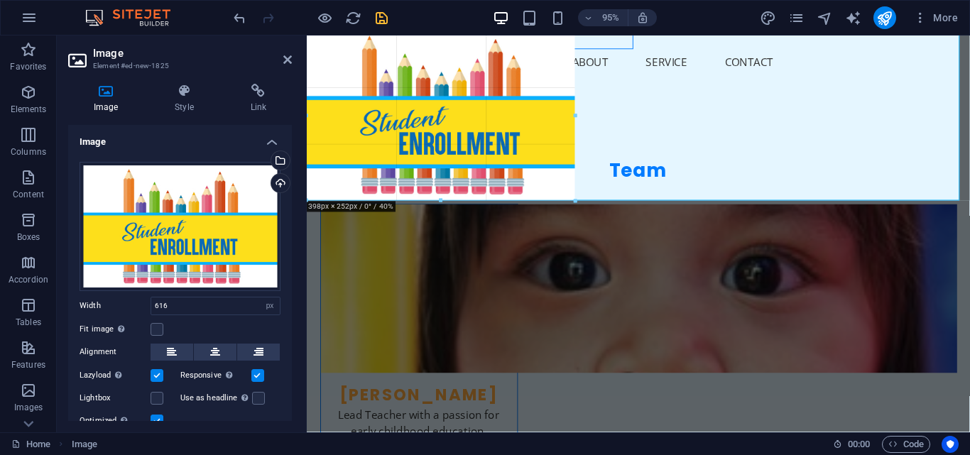
drag, startPoint x: 723, startPoint y: 293, endPoint x: 504, endPoint y: 199, distance: 238.9
type input "398"
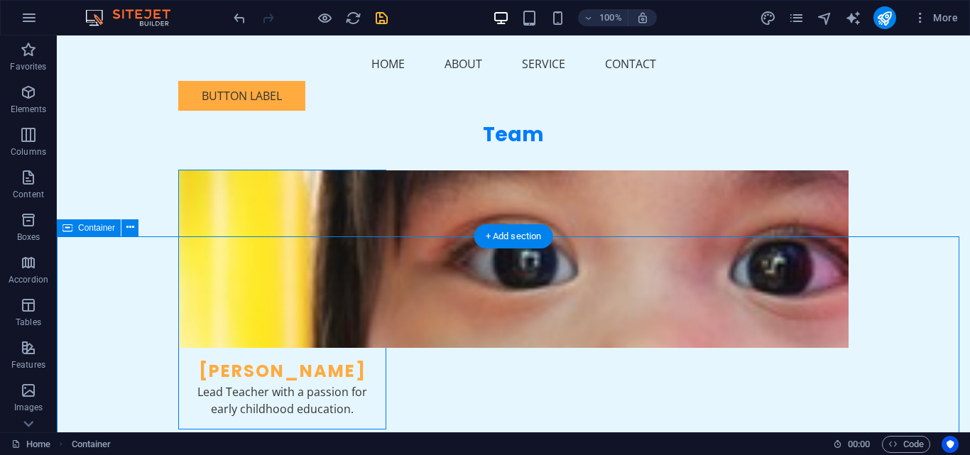
scroll to position [2482, 0]
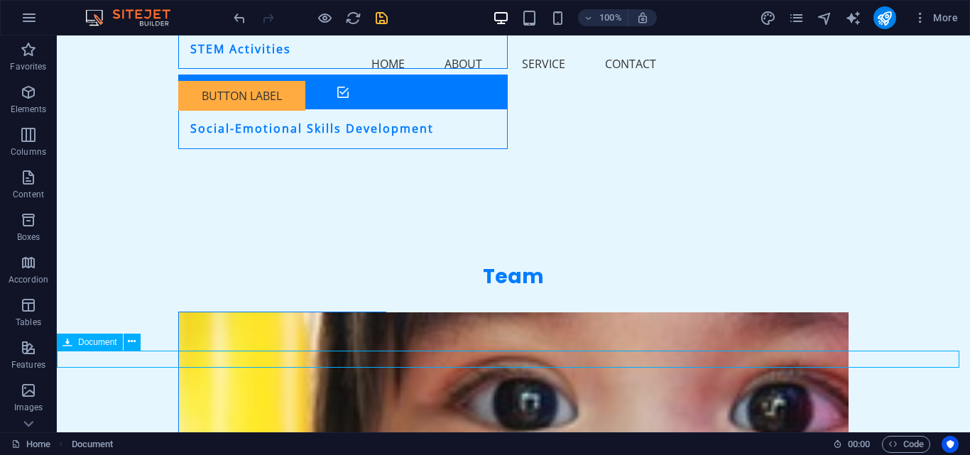
drag, startPoint x: 174, startPoint y: 362, endPoint x: 227, endPoint y: 380, distance: 56.4
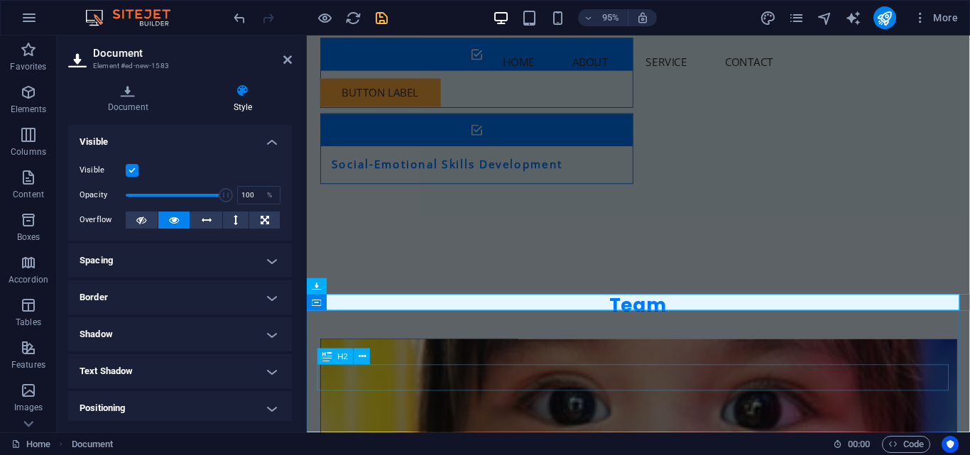
scroll to position [2723, 0]
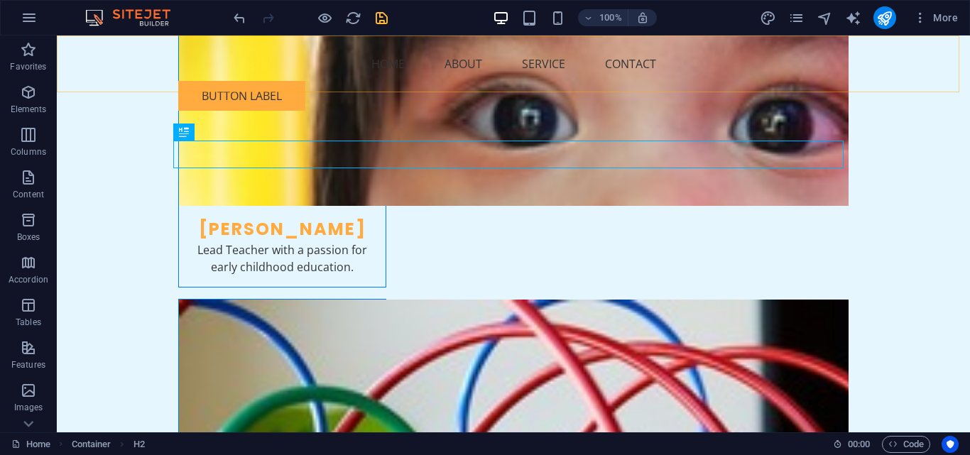
click at [120, 76] on div "Menu Home About Service Contact Button label" at bounding box center [513, 79] width 913 height 87
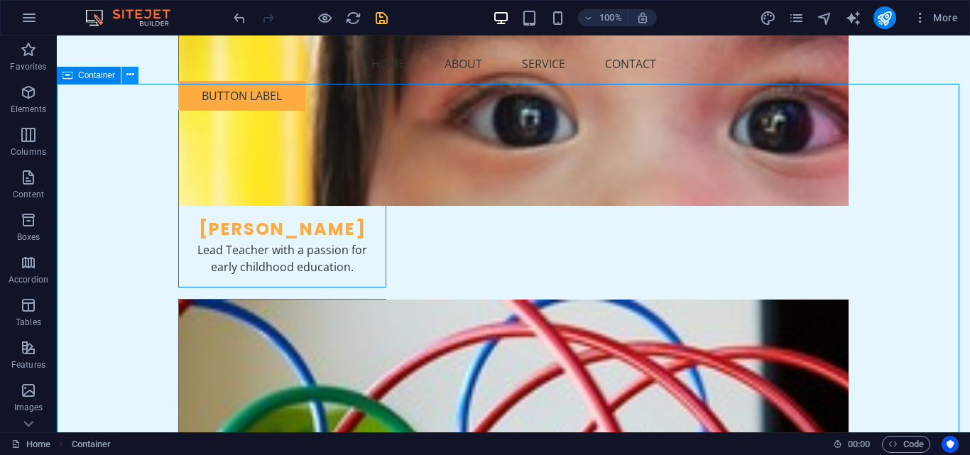
click at [130, 77] on icon at bounding box center [130, 74] width 8 height 15
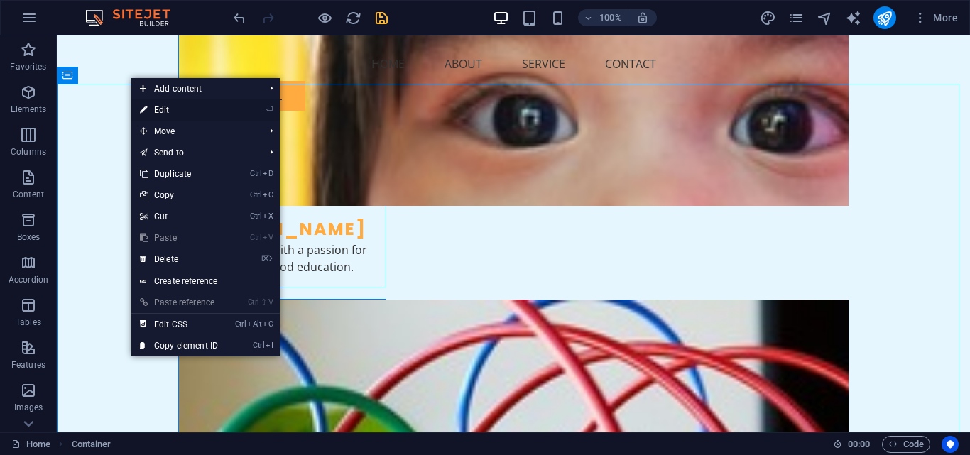
click at [169, 112] on link "⏎ Edit" at bounding box center [178, 109] width 95 height 21
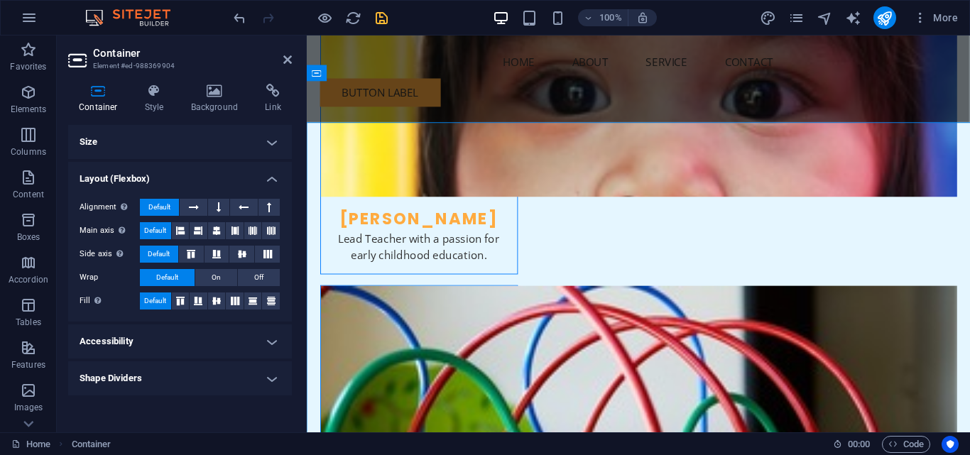
scroll to position [2723, 0]
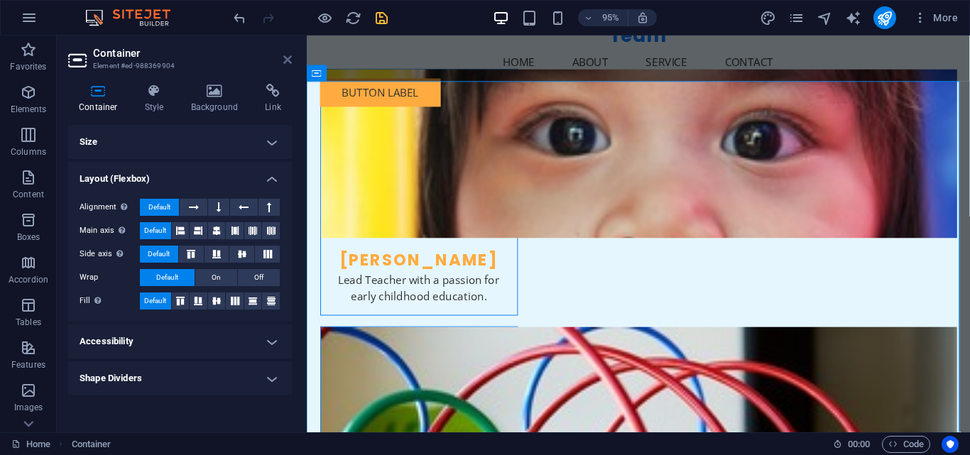
click at [283, 57] on icon at bounding box center [287, 59] width 9 height 11
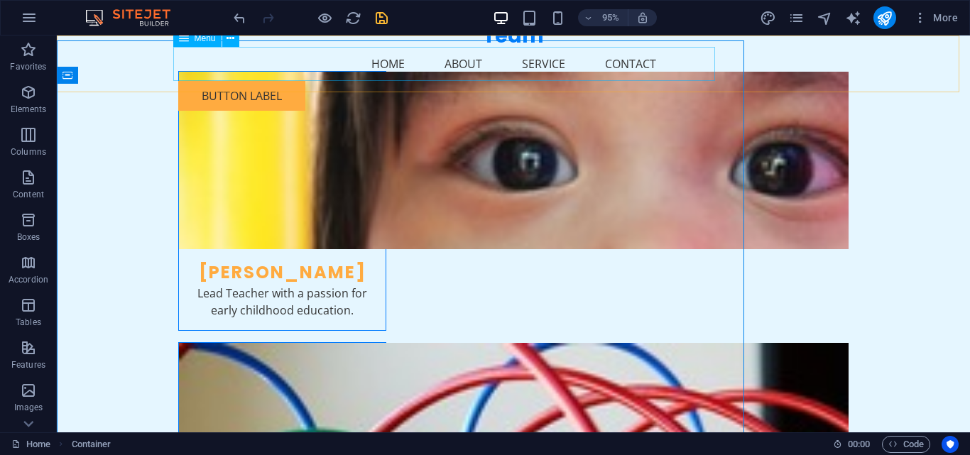
scroll to position [2766, 0]
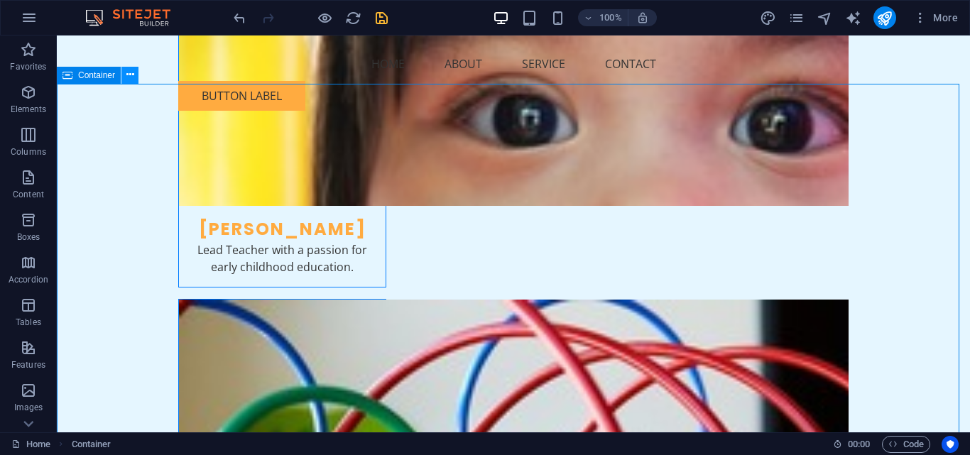
click at [130, 75] on icon at bounding box center [130, 74] width 8 height 15
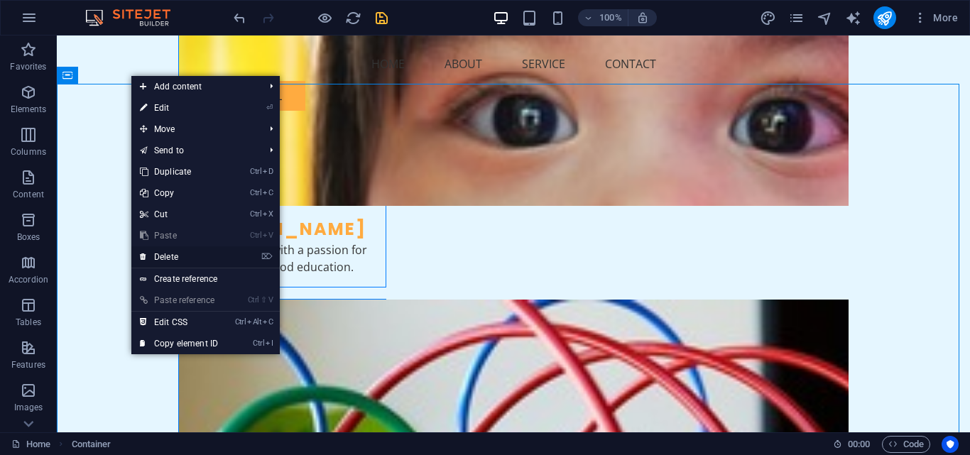
click at [176, 255] on link "⌦ Delete" at bounding box center [178, 256] width 95 height 21
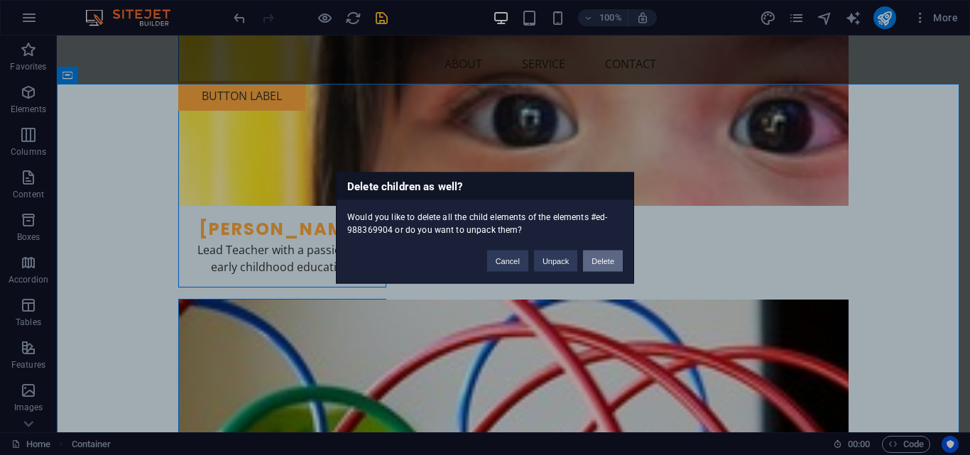
click at [605, 263] on button "Delete" at bounding box center [603, 260] width 40 height 21
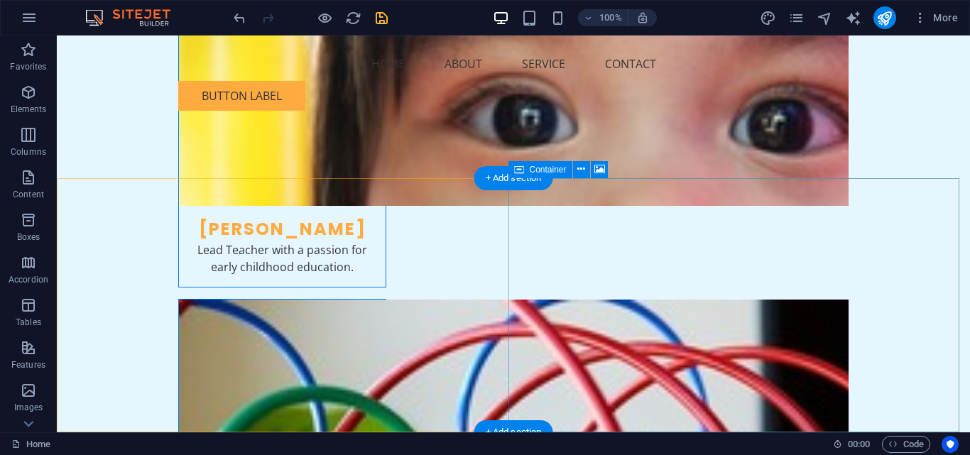
scroll to position [2672, 0]
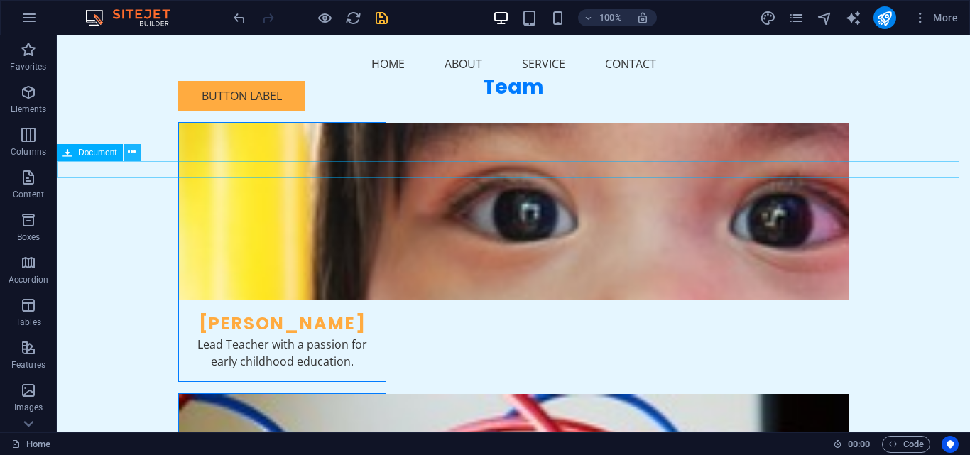
click at [132, 153] on icon at bounding box center [132, 152] width 8 height 15
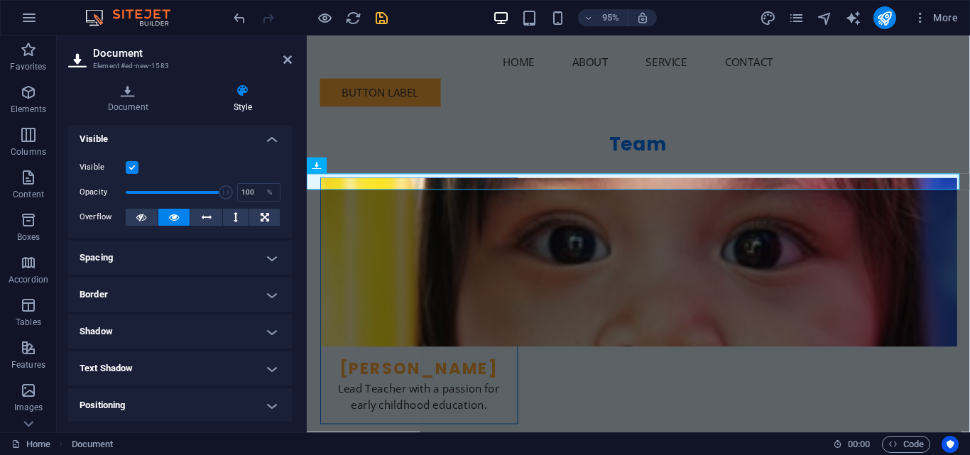
scroll to position [0, 0]
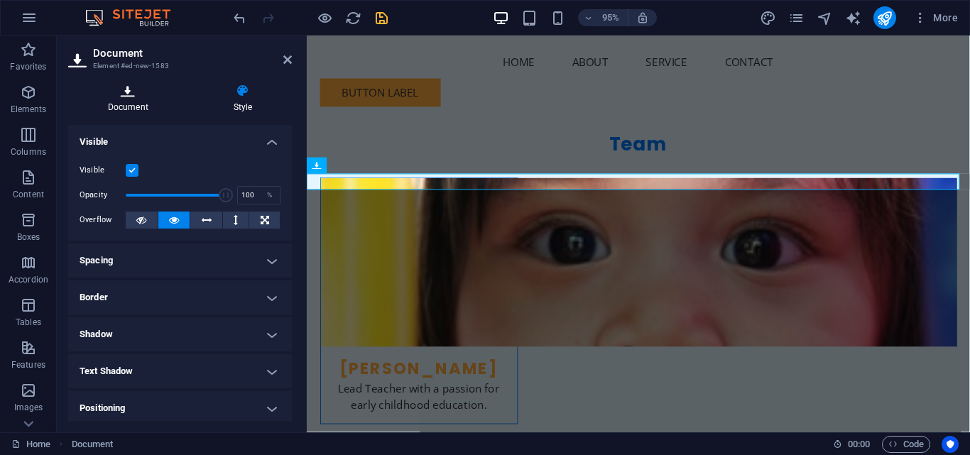
click at [105, 94] on icon at bounding box center [128, 91] width 120 height 14
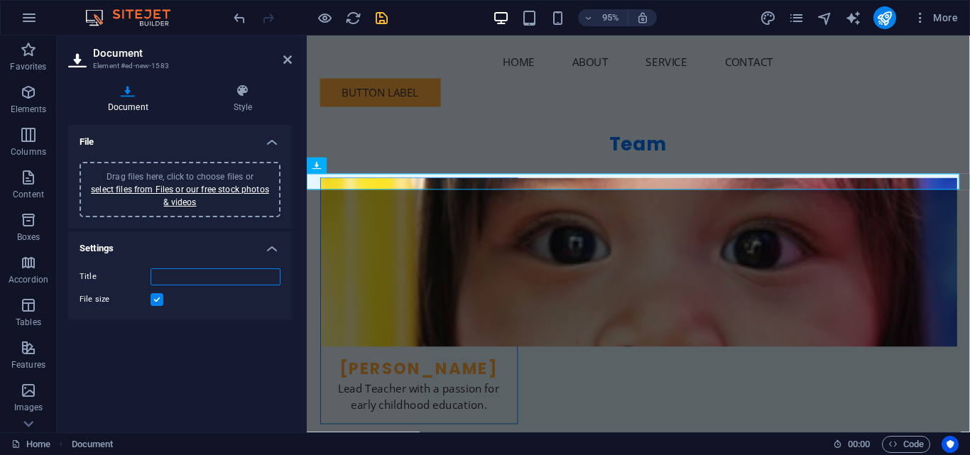
click at [170, 281] on input "Title" at bounding box center [216, 276] width 130 height 17
type input "E"
type input "S"
type input "Enrollment Form"
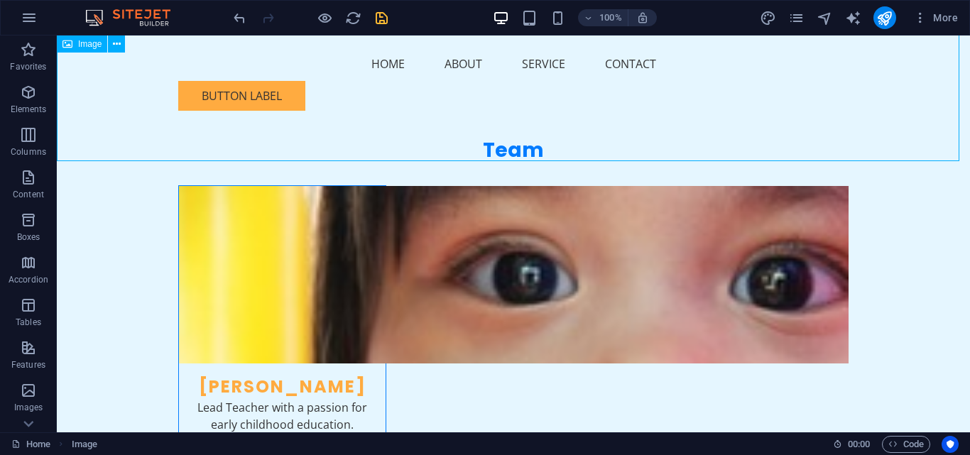
scroll to position [2672, 0]
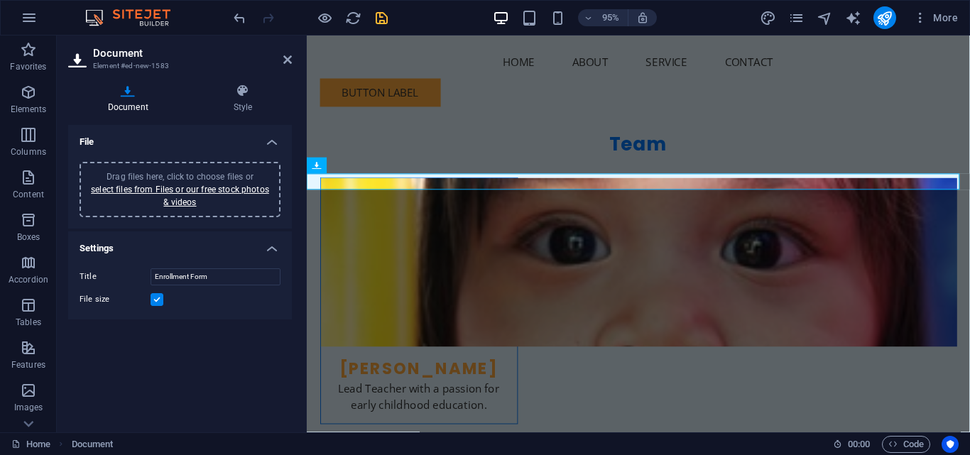
click at [154, 300] on label at bounding box center [157, 299] width 13 height 13
click at [0, 0] on input "File size" at bounding box center [0, 0] width 0 height 0
click at [156, 303] on label at bounding box center [157, 299] width 13 height 13
click at [0, 0] on input "File size" at bounding box center [0, 0] width 0 height 0
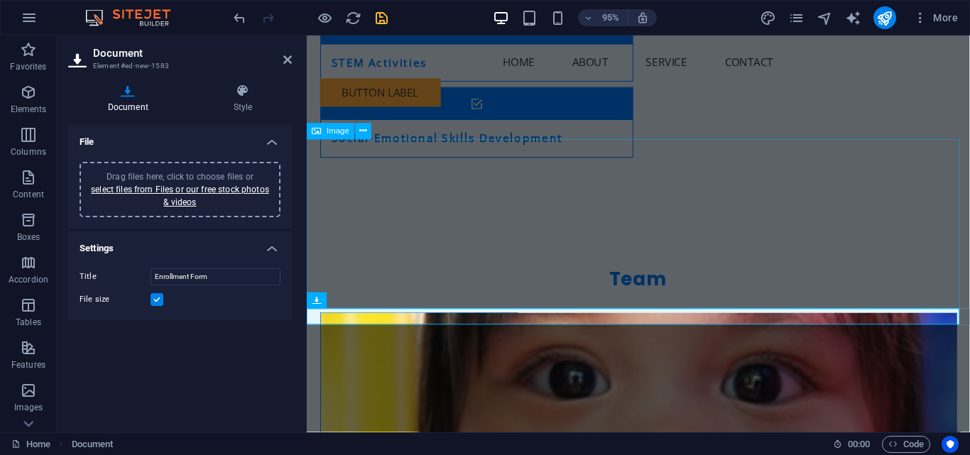
drag, startPoint x: 755, startPoint y: 225, endPoint x: 984, endPoint y: 214, distance: 228.9
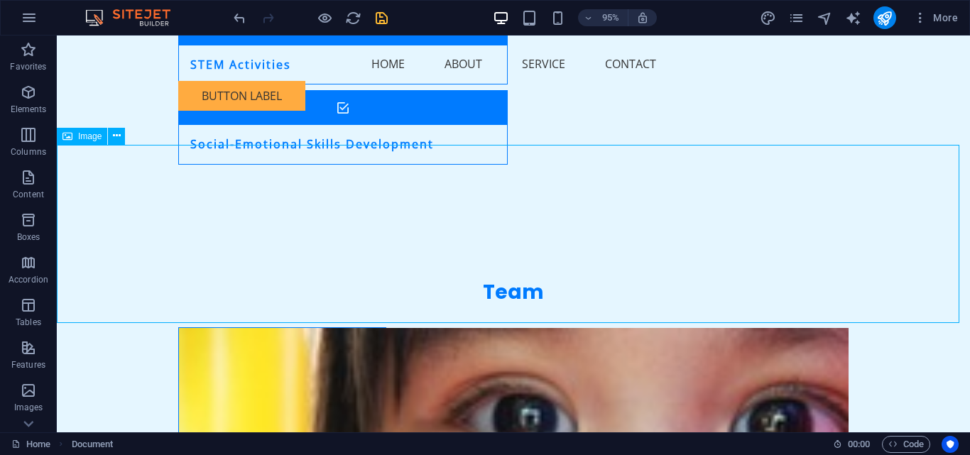
scroll to position [2510, 0]
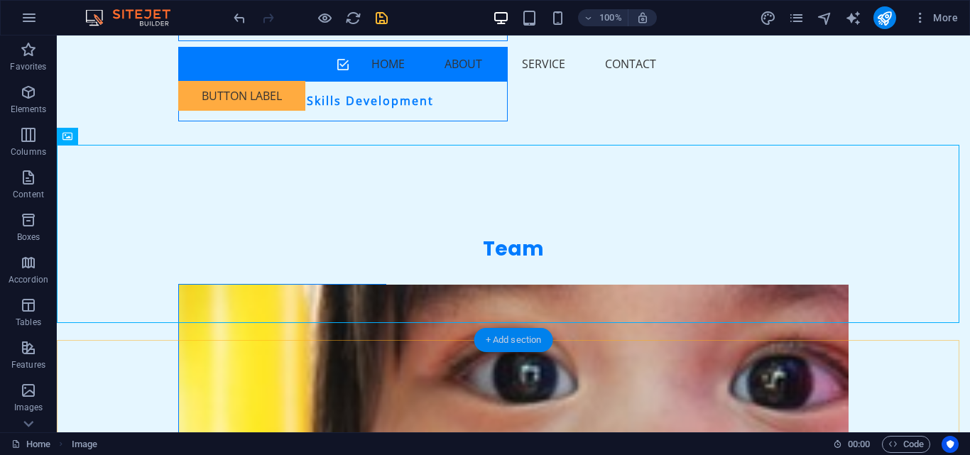
click at [509, 342] on div "+ Add section" at bounding box center [513, 340] width 79 height 24
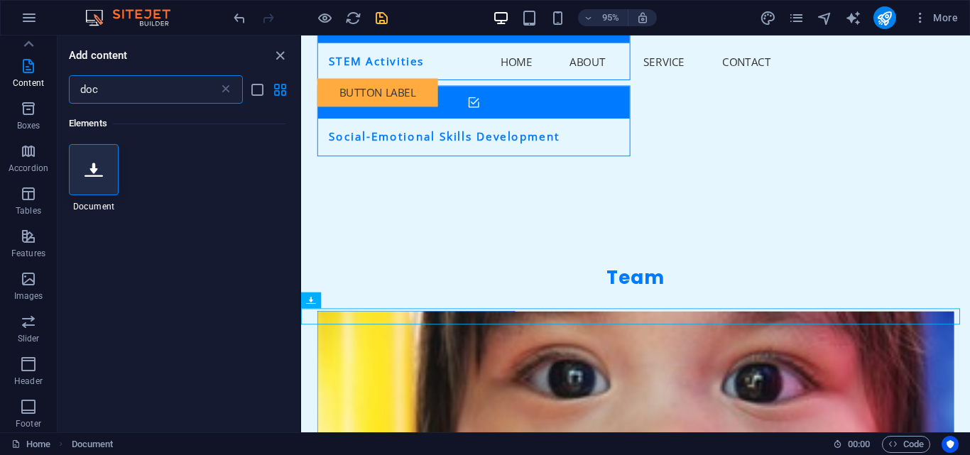
scroll to position [0, 0]
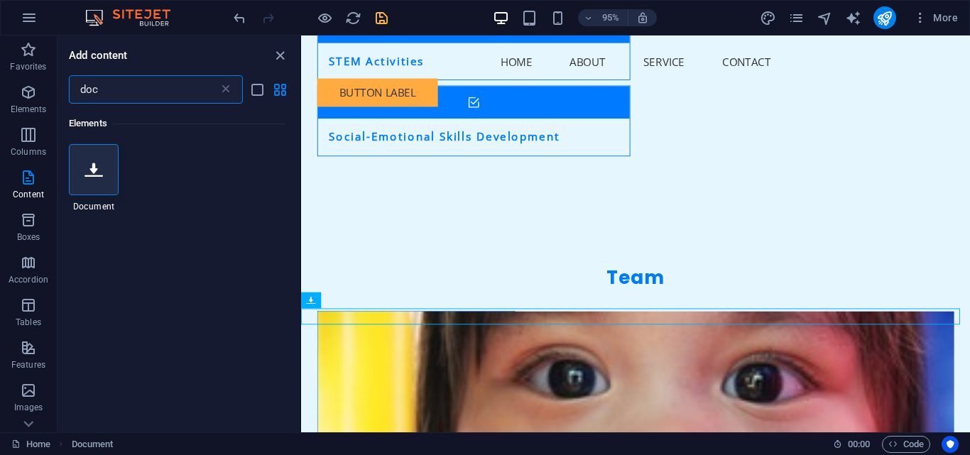
click at [121, 94] on input "doc" at bounding box center [144, 89] width 150 height 28
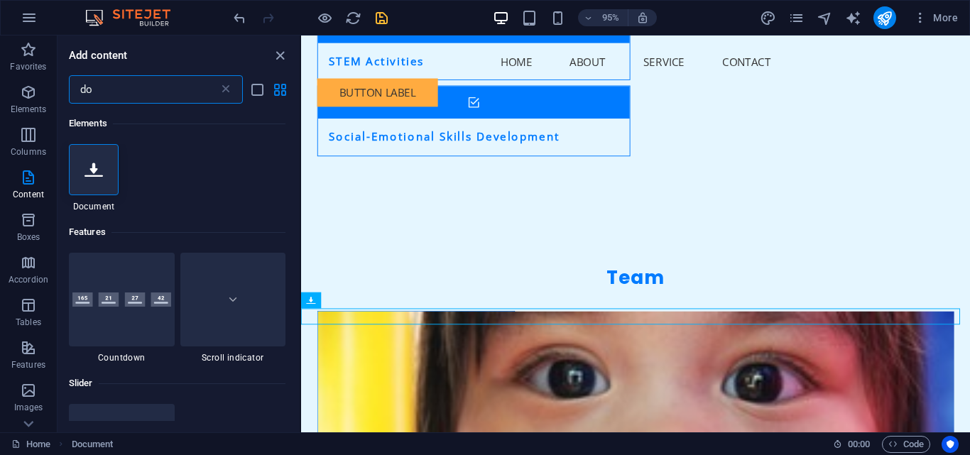
type input "d"
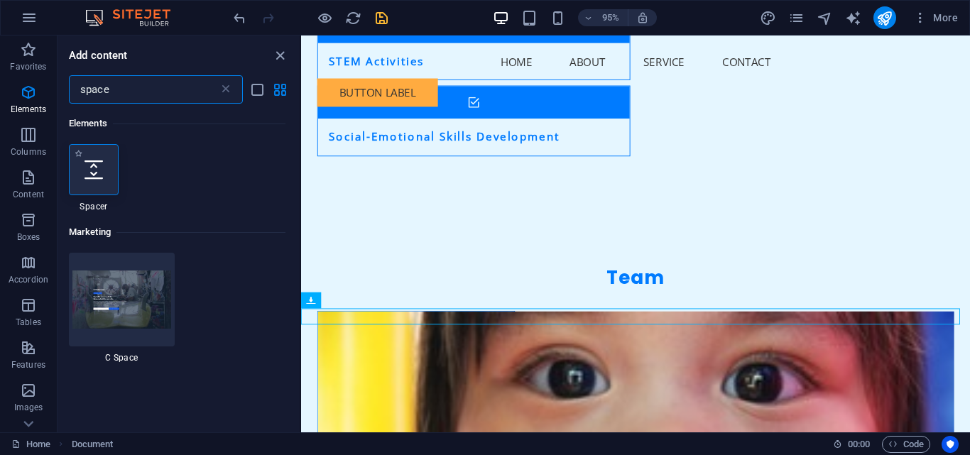
type input "space"
click at [97, 183] on div at bounding box center [94, 169] width 50 height 51
select select "px"
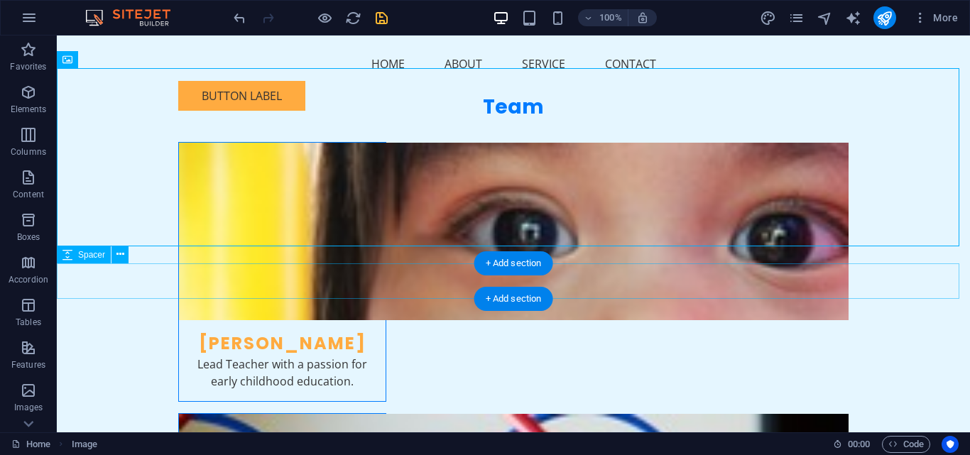
scroll to position [2510, 0]
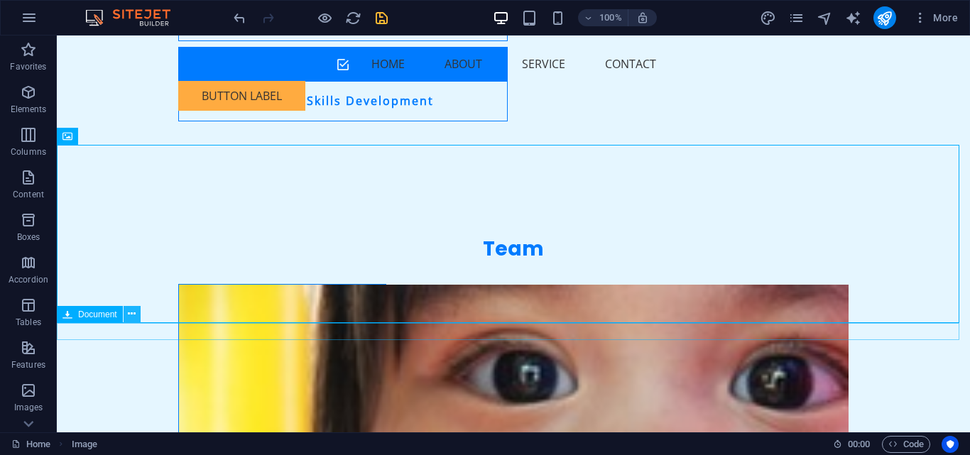
click at [135, 318] on icon at bounding box center [132, 314] width 8 height 15
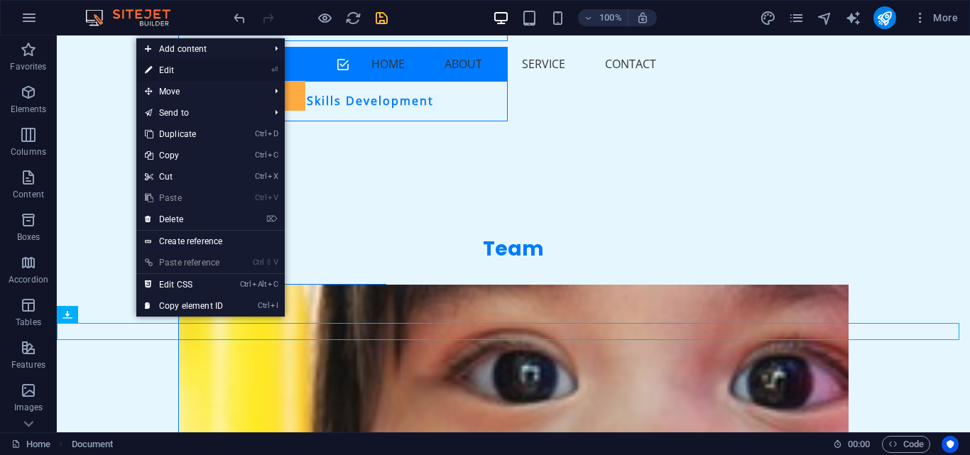
click at [173, 72] on link "⏎ Edit" at bounding box center [183, 70] width 95 height 21
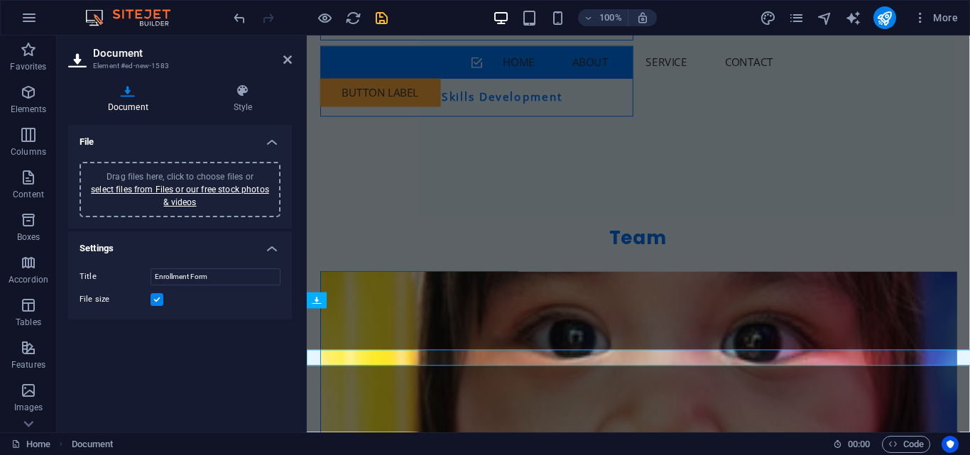
scroll to position [2467, 0]
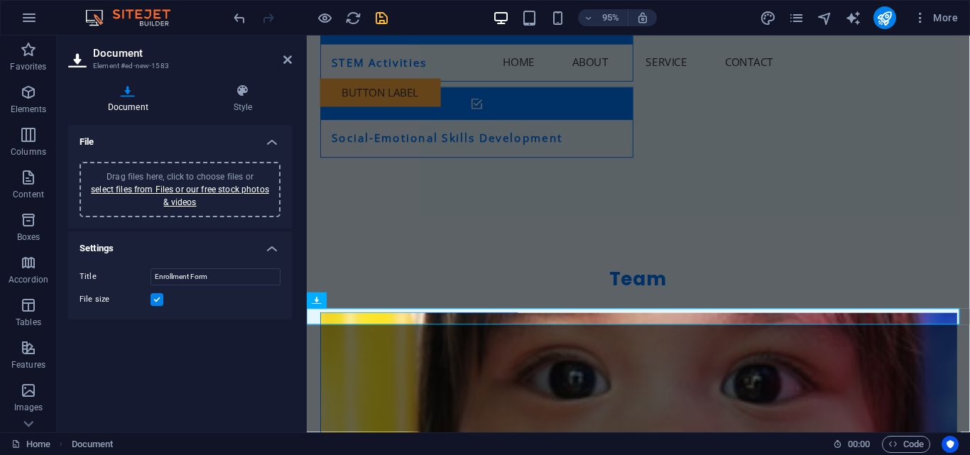
click at [96, 145] on h4 "File" at bounding box center [180, 138] width 224 height 26
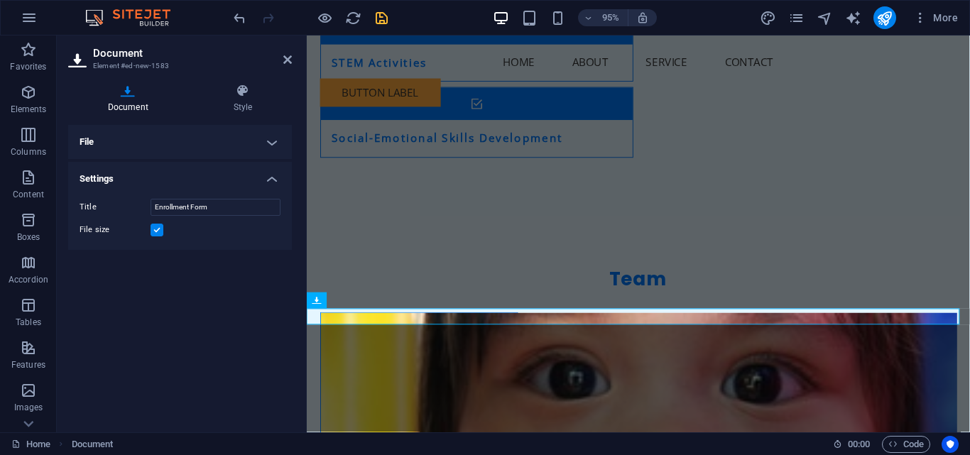
click at [383, 19] on icon "save" at bounding box center [382, 18] width 16 height 16
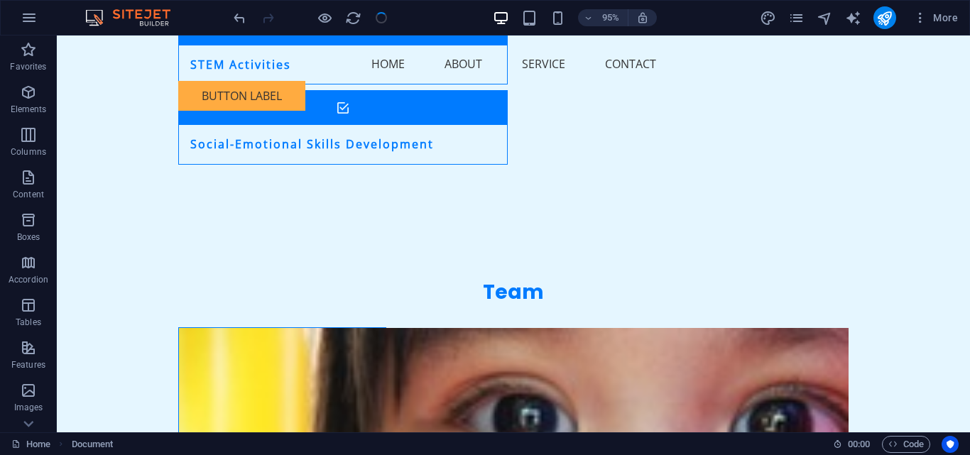
scroll to position [2510, 0]
